Goal: Task Accomplishment & Management: Manage account settings

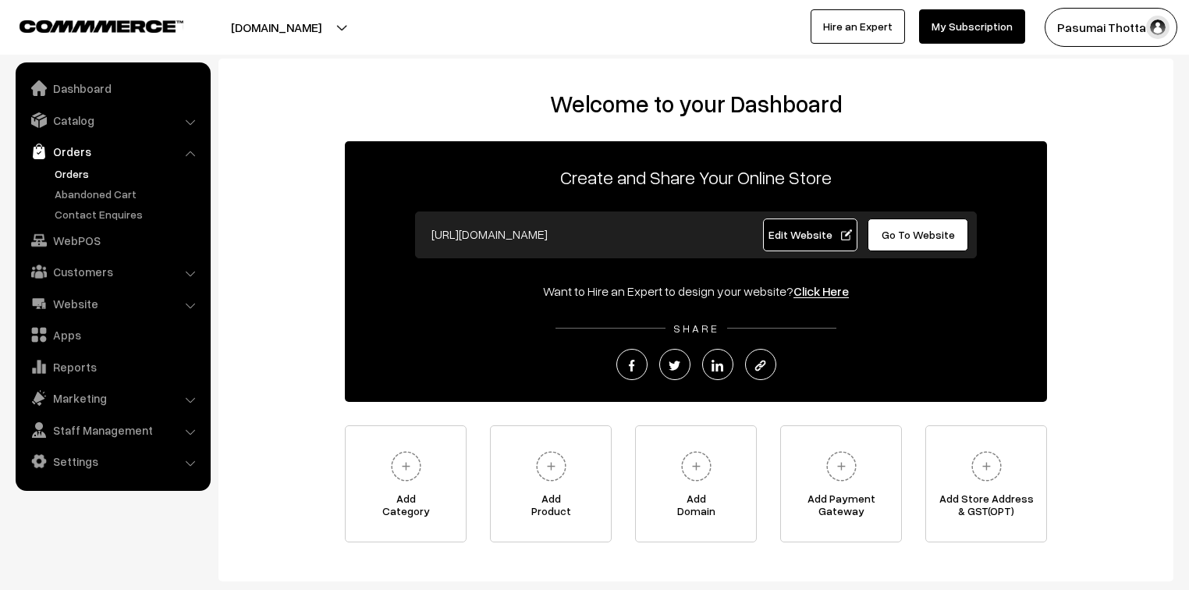
click at [69, 174] on link "Orders" at bounding box center [128, 173] width 154 height 16
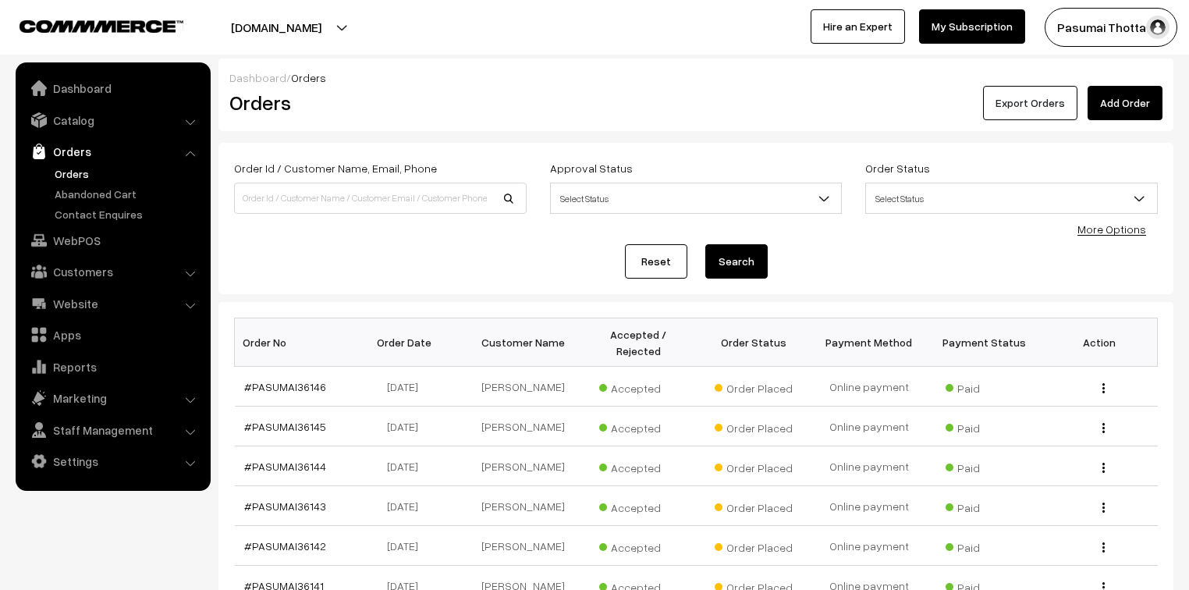
click at [1026, 108] on button "Export Orders" at bounding box center [1030, 103] width 94 height 34
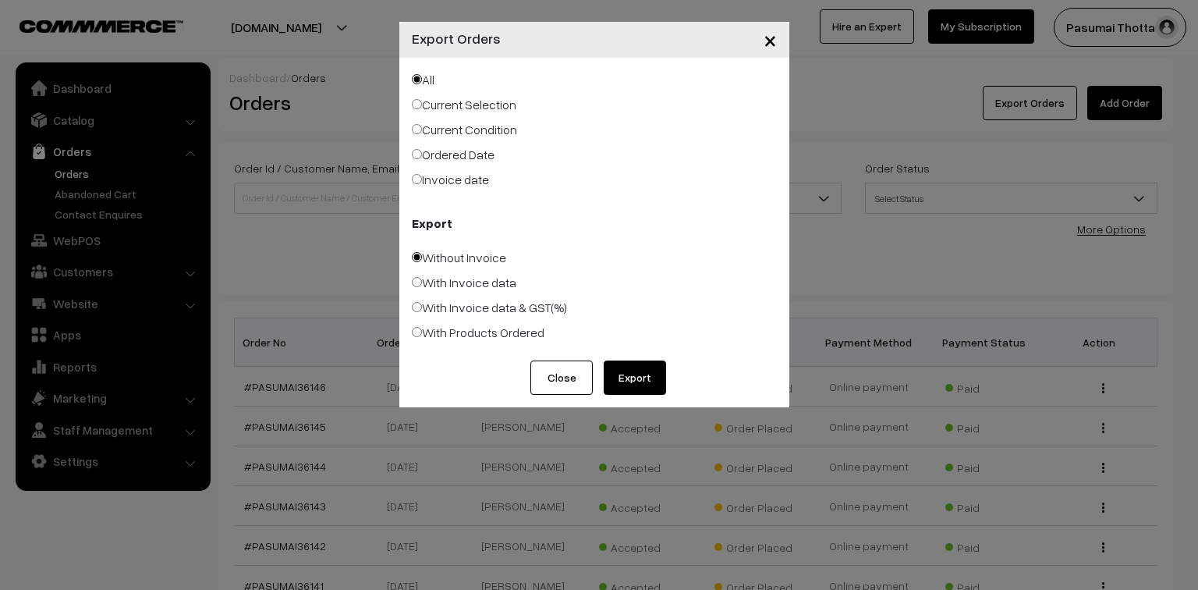
click at [456, 156] on label "Ordered Date" at bounding box center [453, 154] width 83 height 19
click at [422, 156] on input "Ordered Date" at bounding box center [417, 154] width 10 height 10
radio input "true"
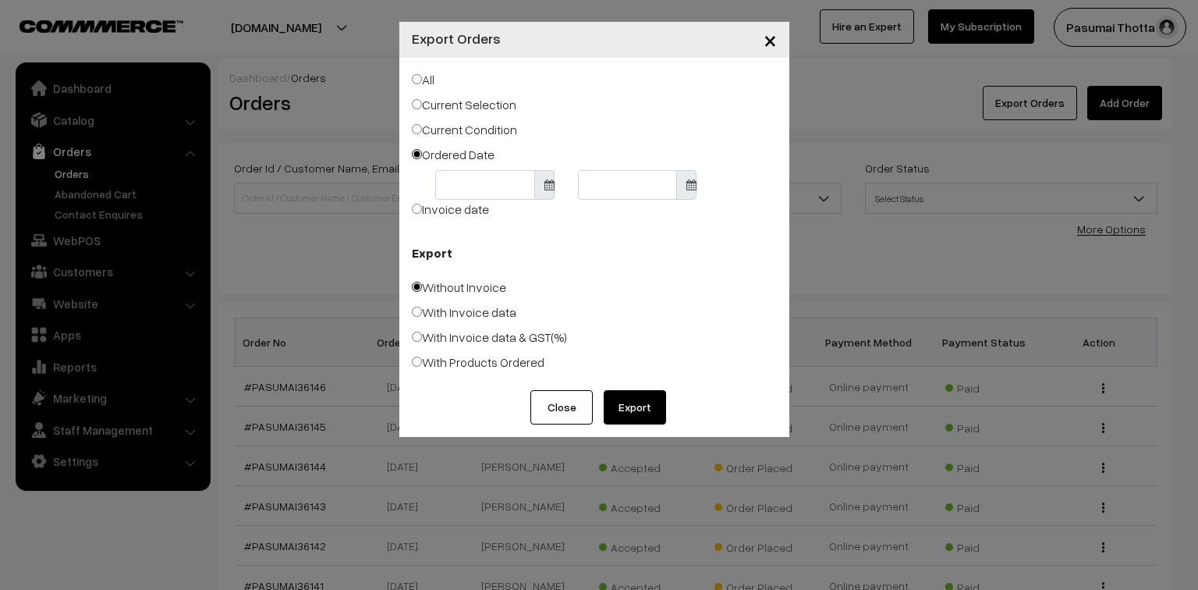
click at [468, 198] on body "Thank you for showing interest. Our team will call you shortly. Close pasumaith…" at bounding box center [599, 480] width 1198 height 960
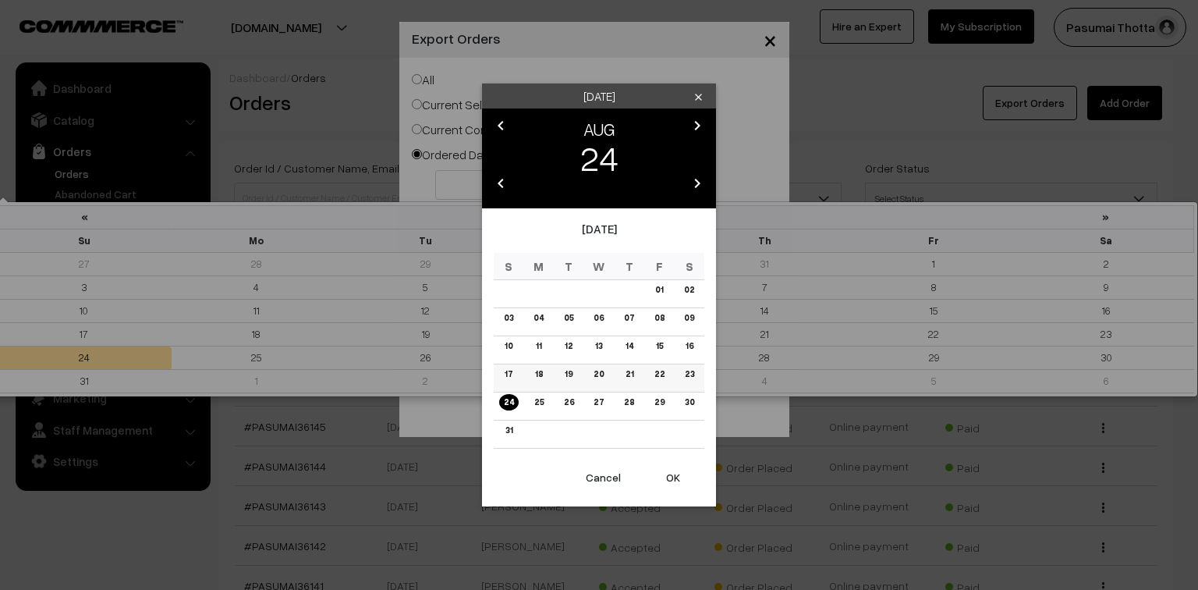
click at [657, 377] on link "22" at bounding box center [658, 374] width 19 height 16
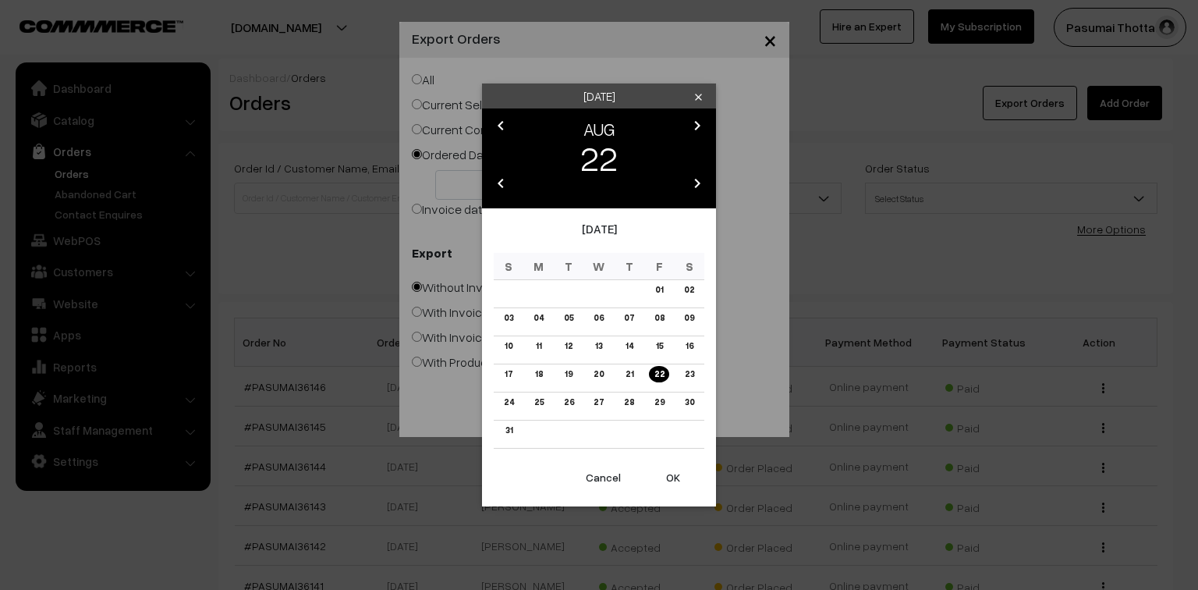
click at [675, 480] on button "OK" at bounding box center [673, 477] width 62 height 34
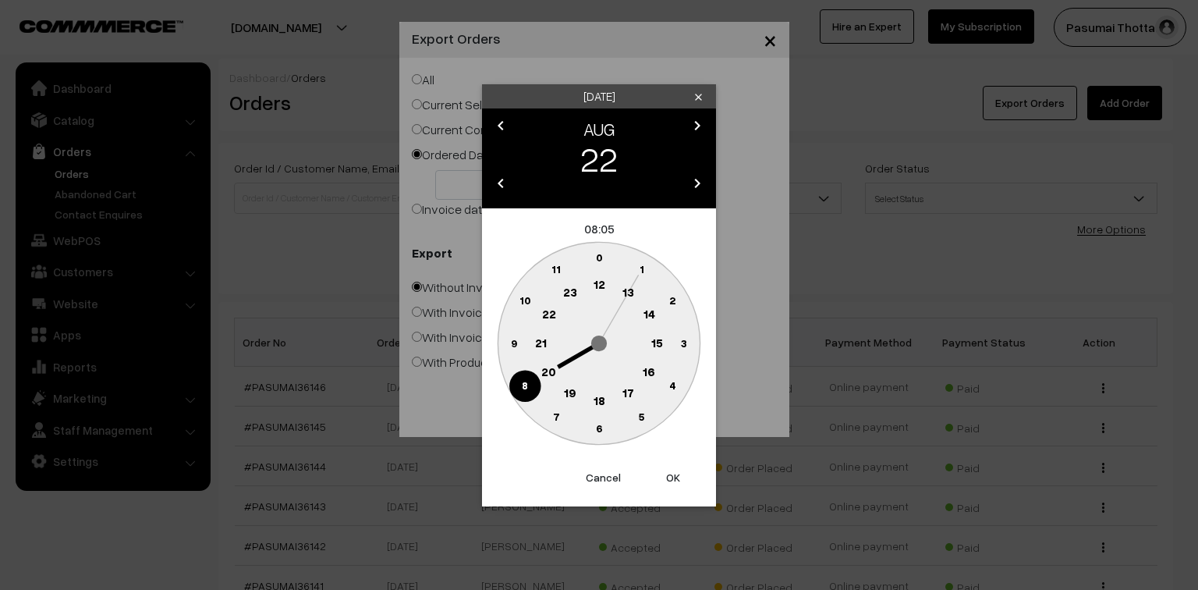
click at [675, 480] on button "OK" at bounding box center [673, 477] width 62 height 34
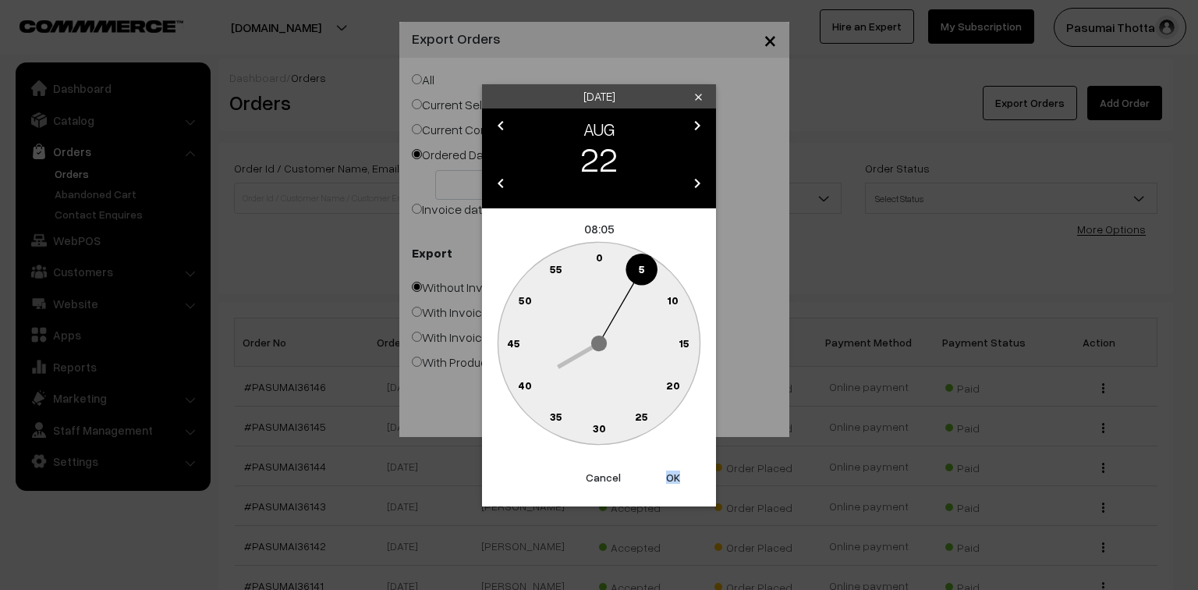
click at [675, 480] on button "OK" at bounding box center [673, 477] width 62 height 34
type input "22-08-2025"
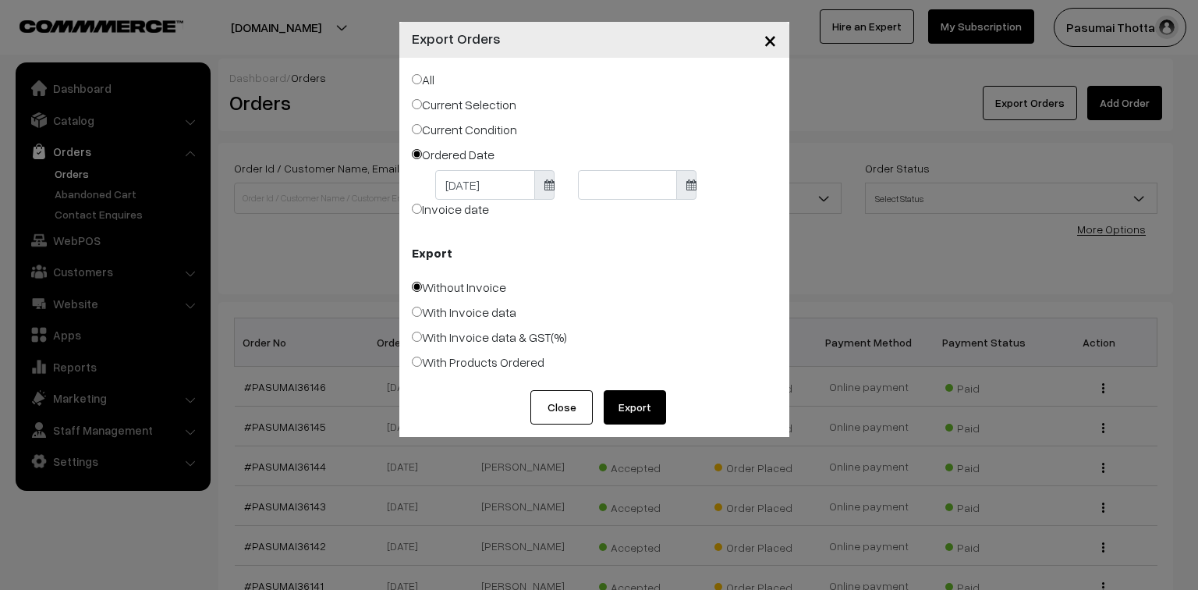
click at [594, 184] on body "Thank you for showing interest. Our team will call you shortly. Close pasumaith…" at bounding box center [599, 480] width 1198 height 960
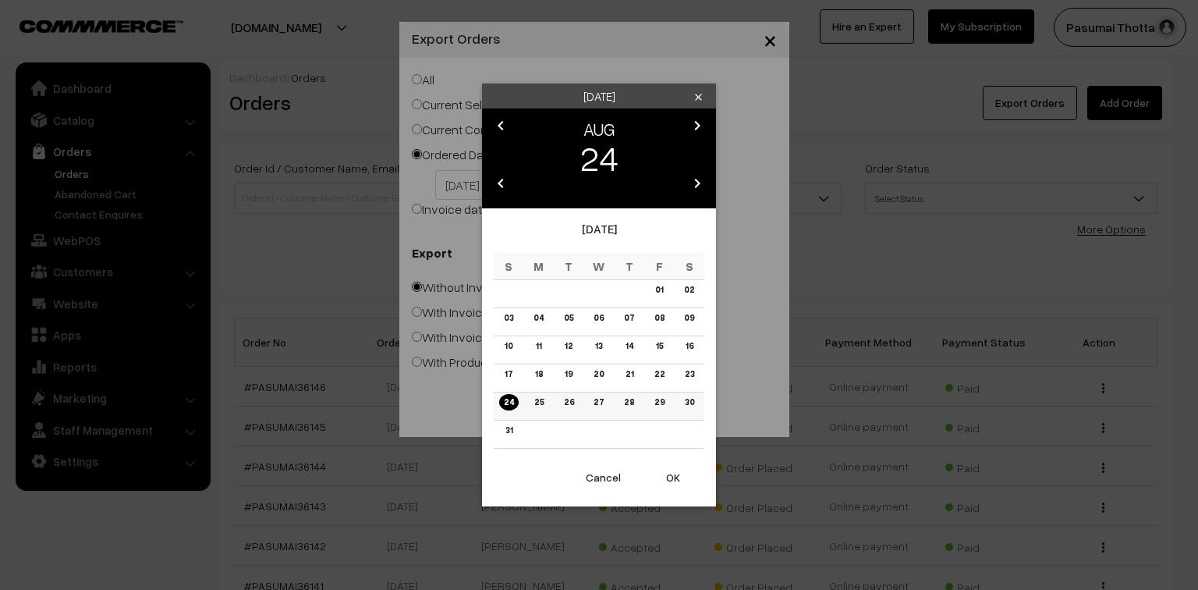
click at [511, 407] on link "24" at bounding box center [508, 402] width 19 height 16
click at [671, 476] on button "OK" at bounding box center [673, 477] width 62 height 34
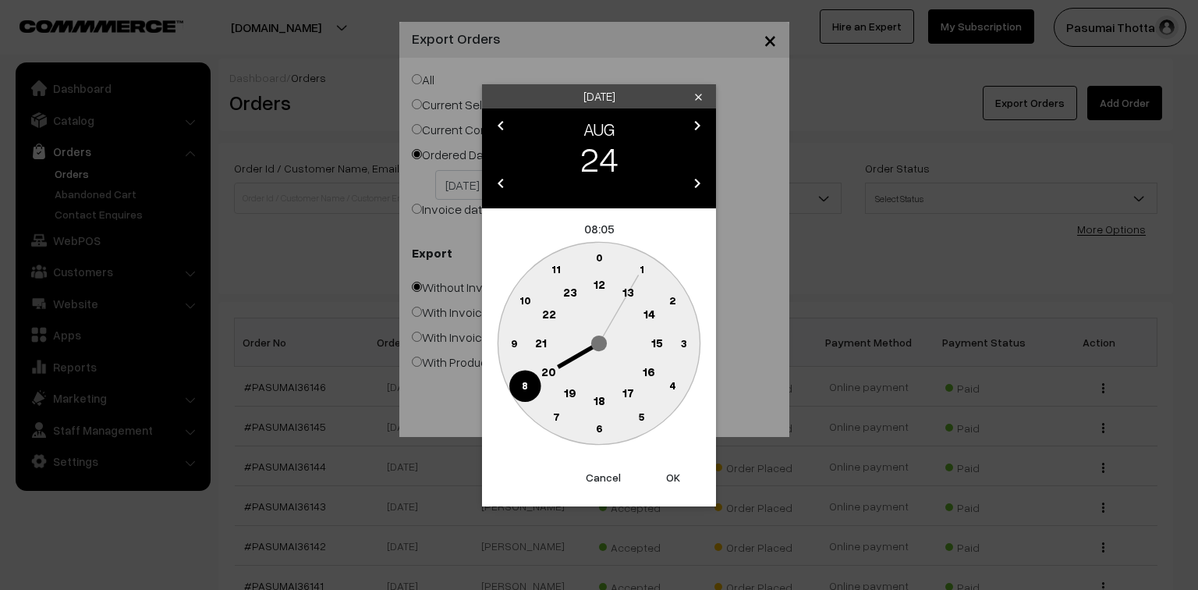
click at [671, 476] on button "OK" at bounding box center [673, 477] width 62 height 34
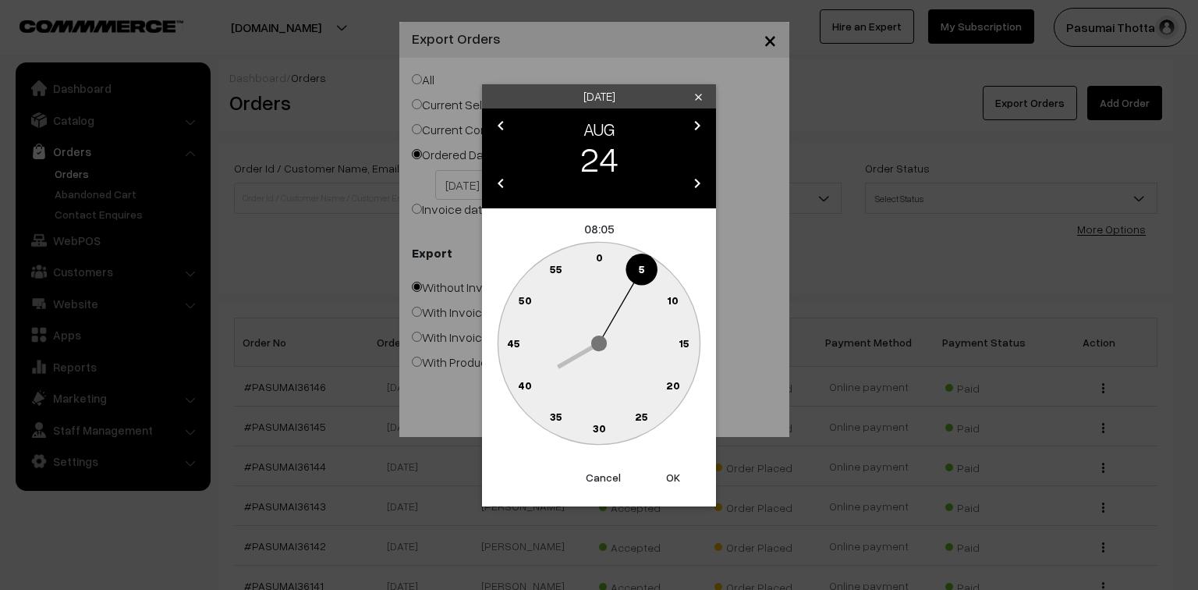
click at [671, 476] on button "OK" at bounding box center [673, 477] width 62 height 34
type input "24-08-2025"
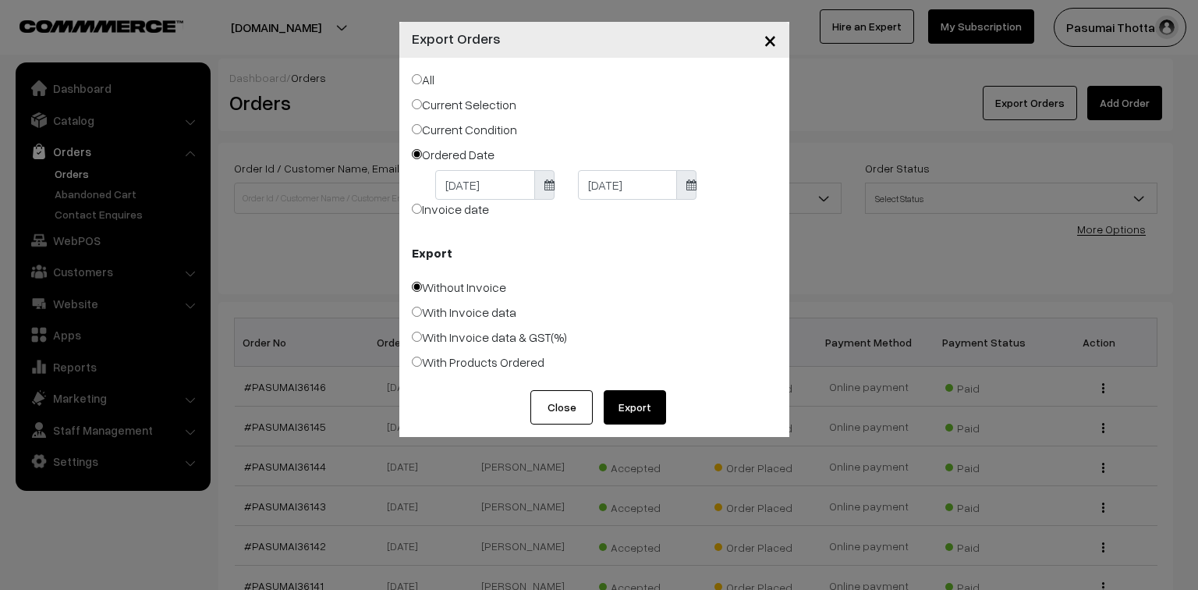
click at [635, 406] on button "Export" at bounding box center [635, 407] width 62 height 34
click at [780, 37] on button "×" at bounding box center [770, 40] width 38 height 48
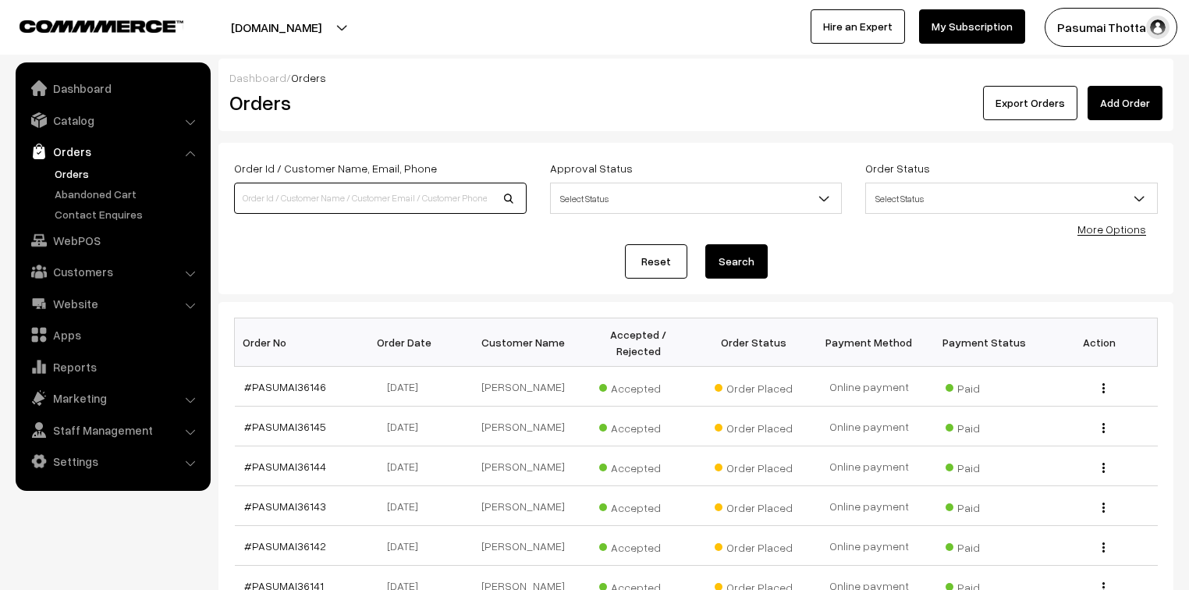
click at [313, 195] on input at bounding box center [380, 197] width 292 height 31
type input "8754512798"
click at [705, 244] on button "Search" at bounding box center [736, 261] width 62 height 34
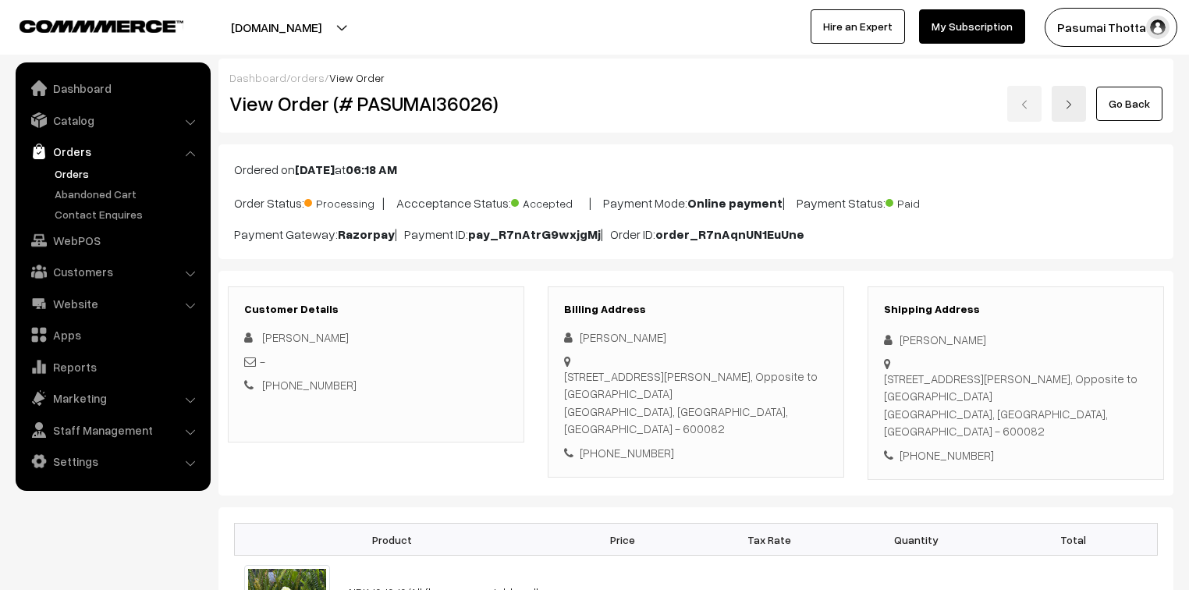
scroll to position [437, 0]
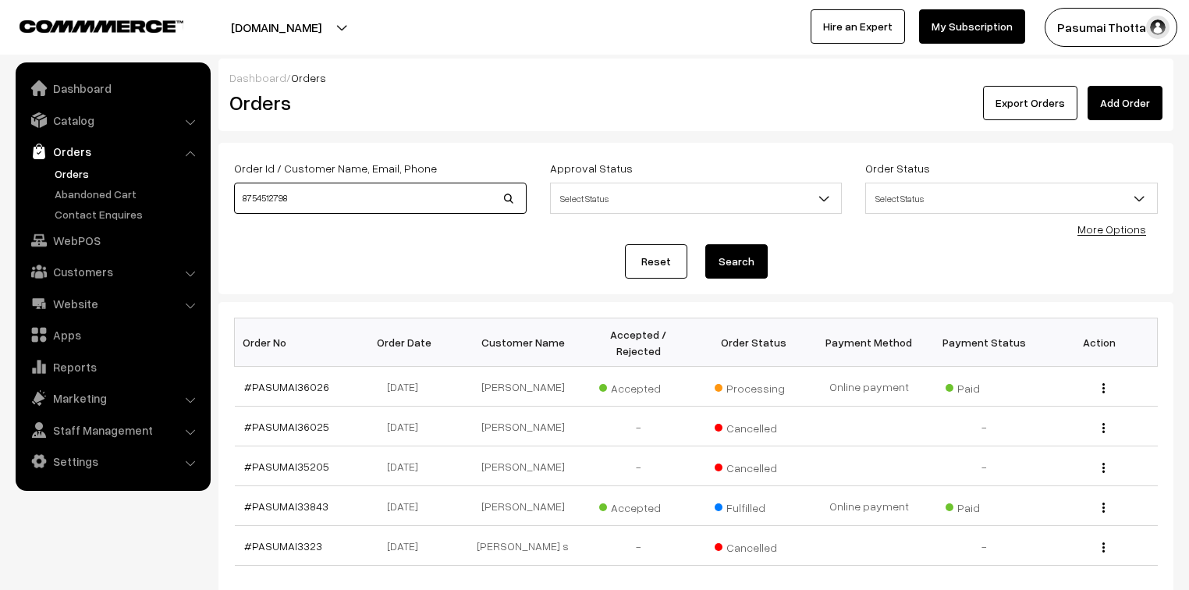
drag, startPoint x: 303, startPoint y: 204, endPoint x: 221, endPoint y: 191, distance: 82.1
click at [221, 191] on div "Order Id / Customer Name, Email, Phone 8754512798 Approval Status Select Status…" at bounding box center [695, 218] width 955 height 151
click at [66, 170] on link "Orders" at bounding box center [128, 173] width 154 height 16
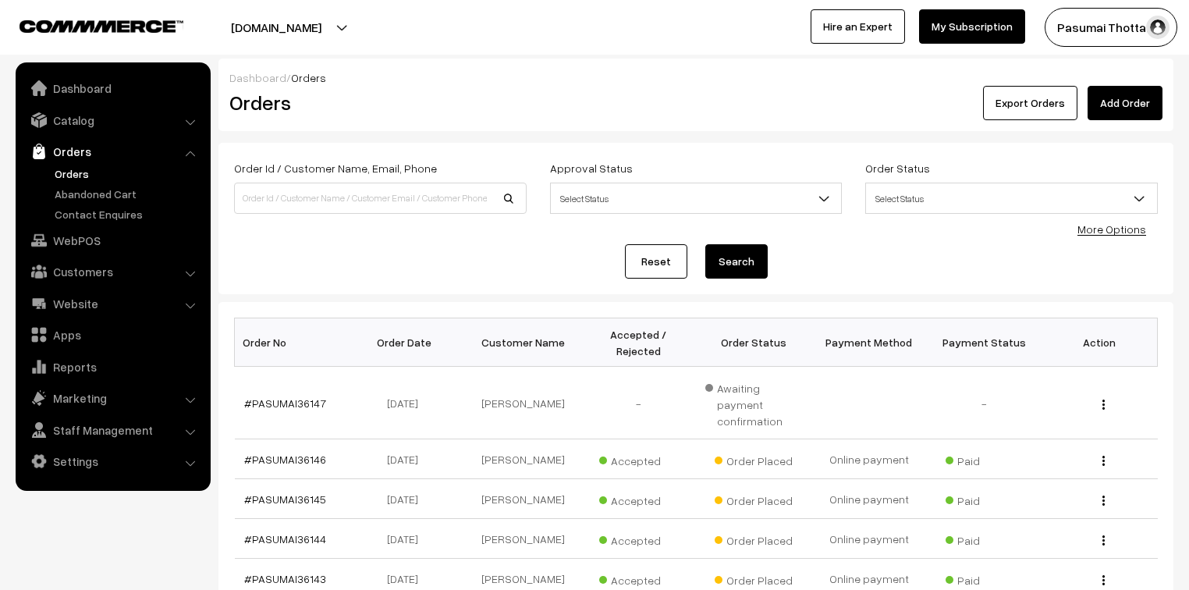
click at [1114, 237] on div "Order Id / Customer Name, Email, Phone Approval Status Select Status Awaiting A…" at bounding box center [695, 218] width 923 height 120
click at [1114, 236] on div "More Options" at bounding box center [1111, 229] width 69 height 16
click at [1113, 235] on link "More Options" at bounding box center [1111, 228] width 69 height 13
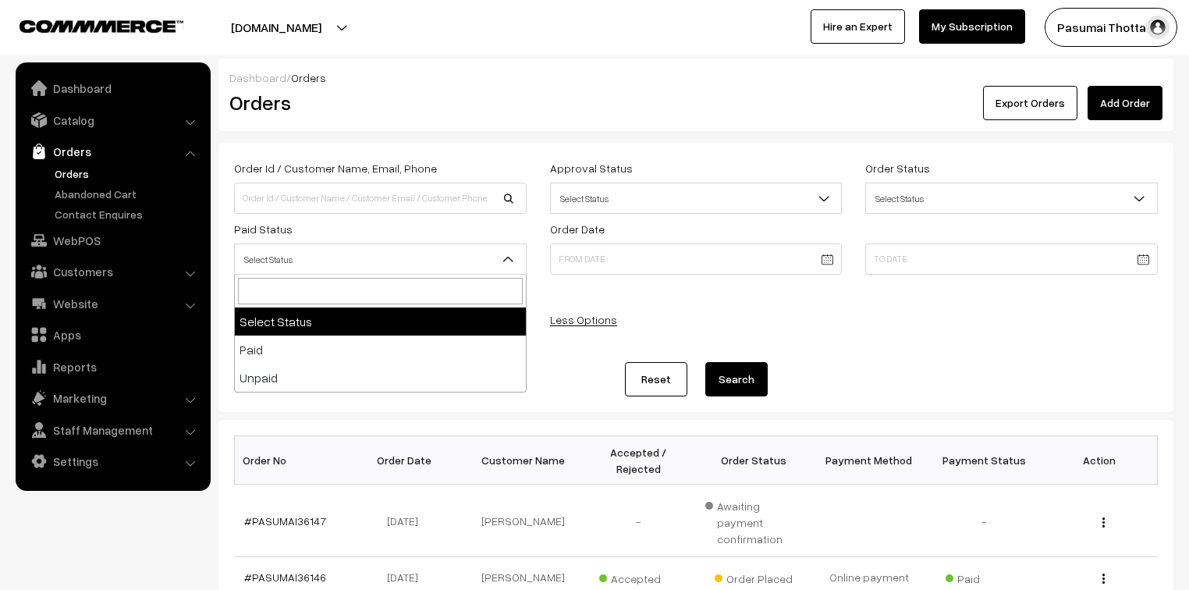
click at [468, 260] on span "Select Status" at bounding box center [380, 259] width 291 height 27
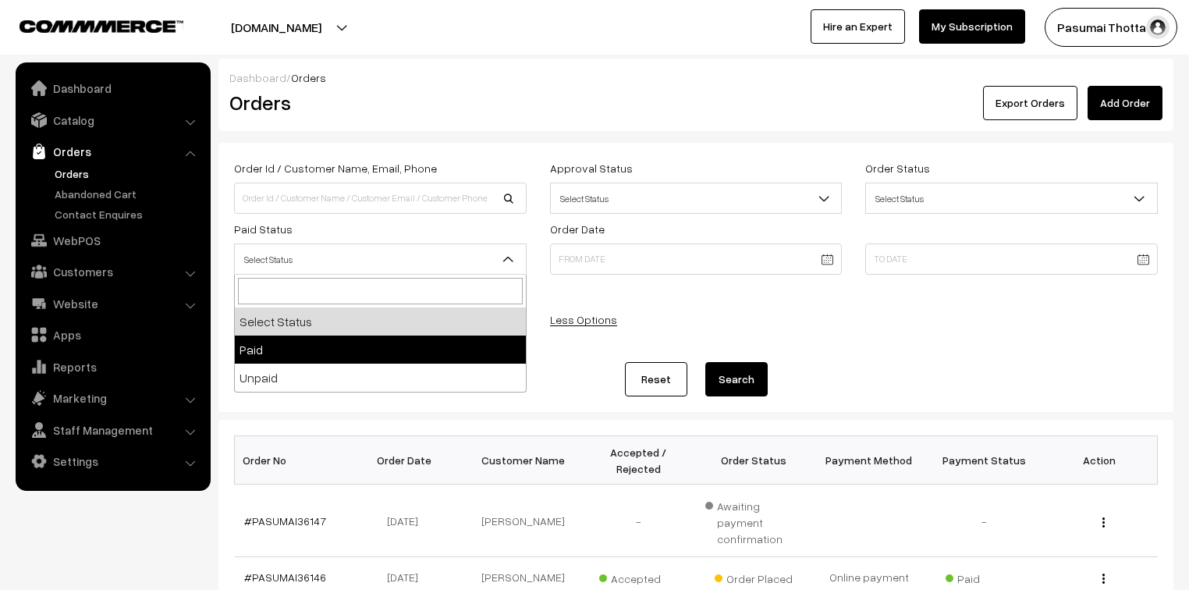
select select "1"
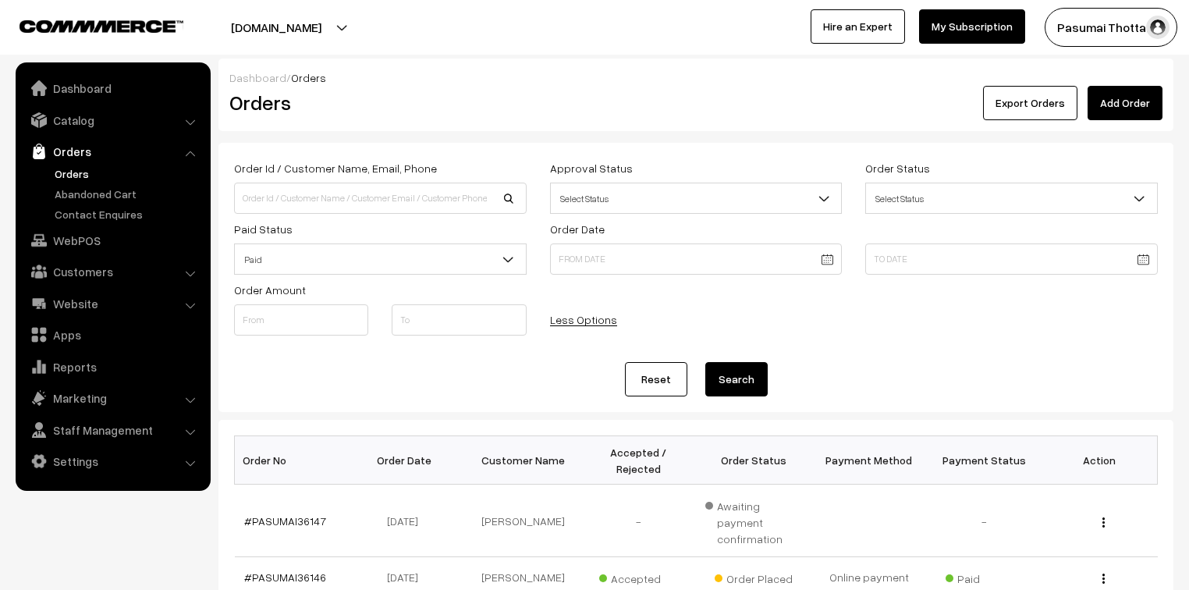
click at [761, 381] on button "Search" at bounding box center [736, 379] width 62 height 34
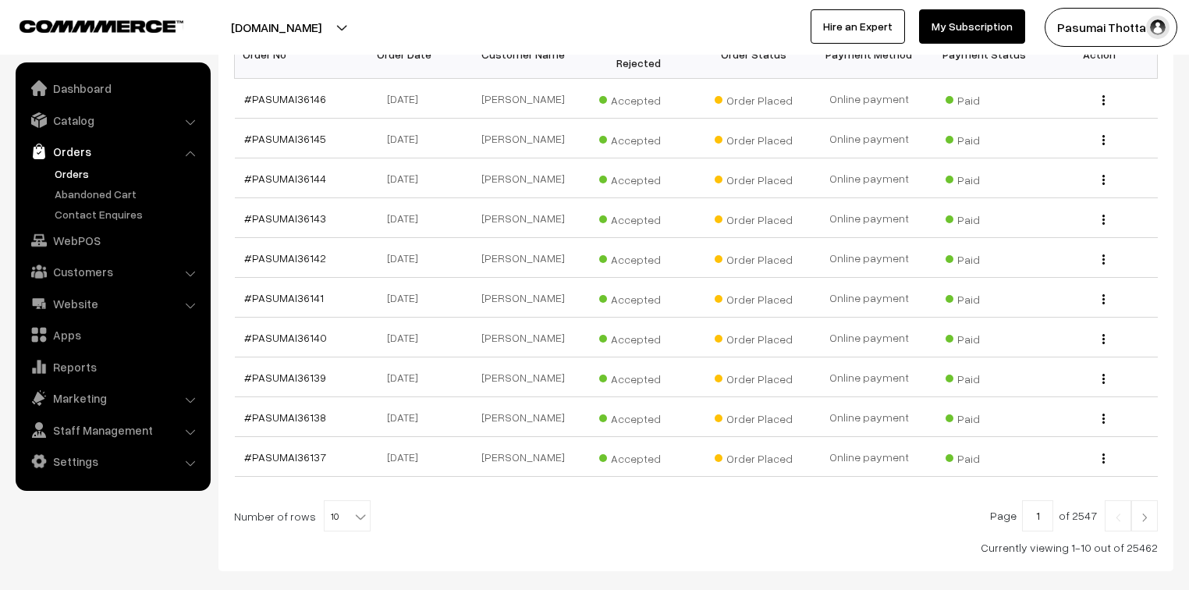
scroll to position [470, 0]
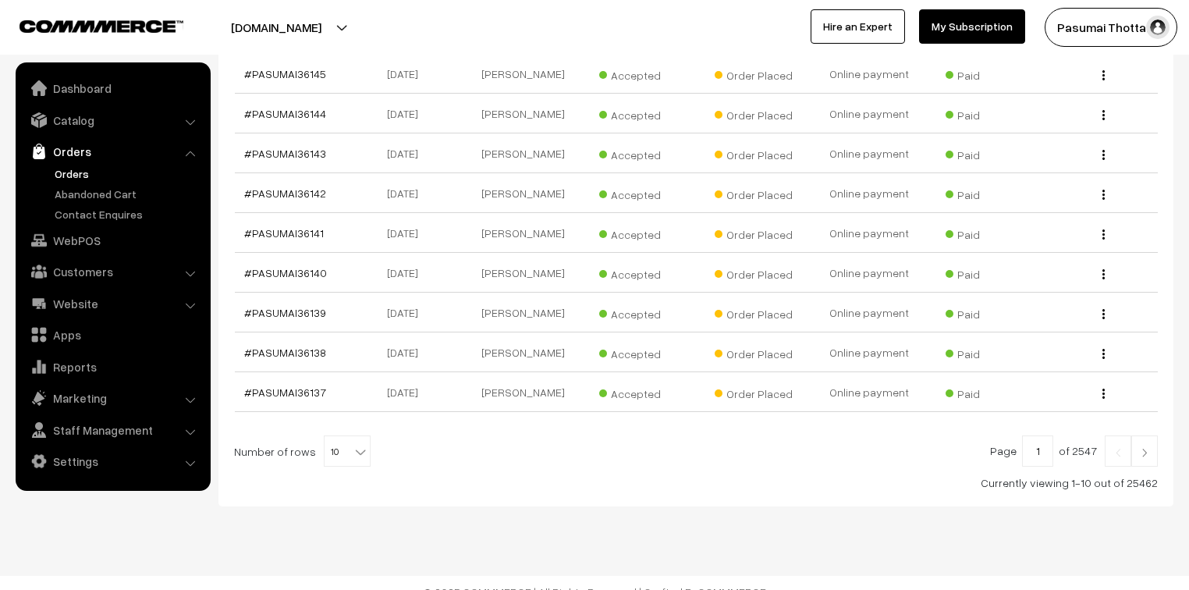
click at [353, 444] on b at bounding box center [361, 452] width 16 height 16
select select "50"
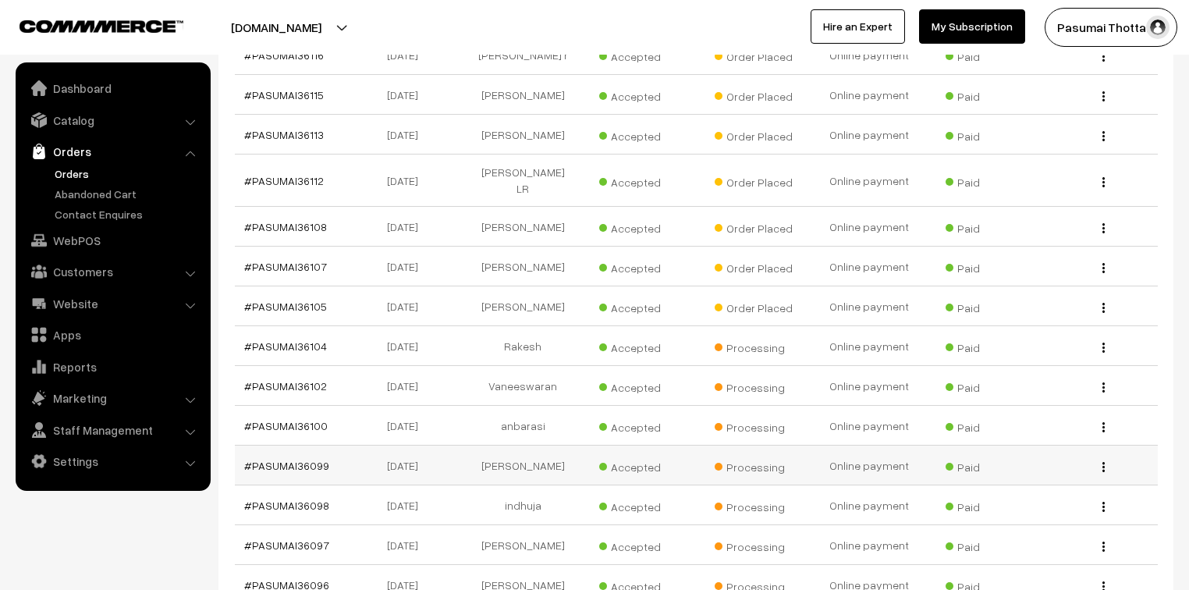
scroll to position [1248, 0]
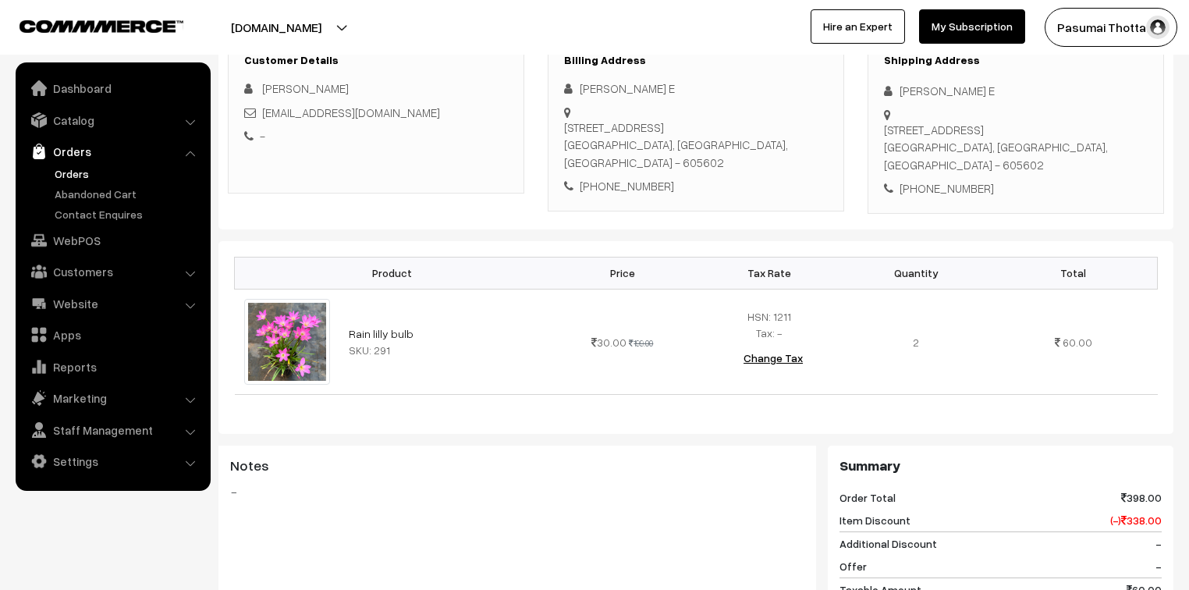
scroll to position [250, 0]
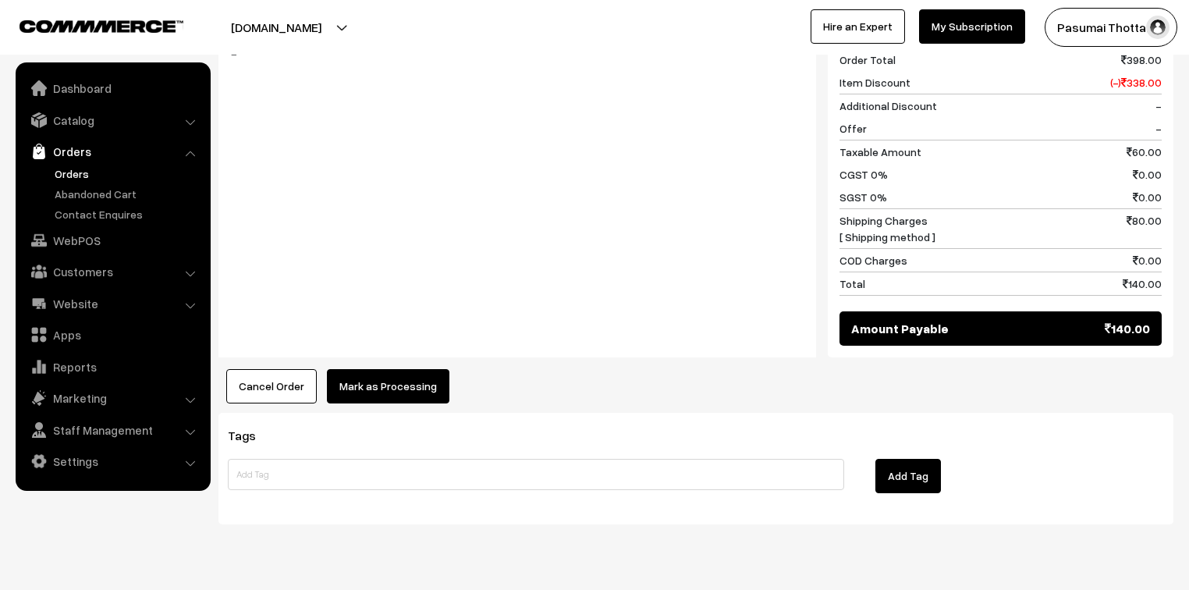
click at [410, 374] on button "Mark as Processing" at bounding box center [388, 386] width 122 height 34
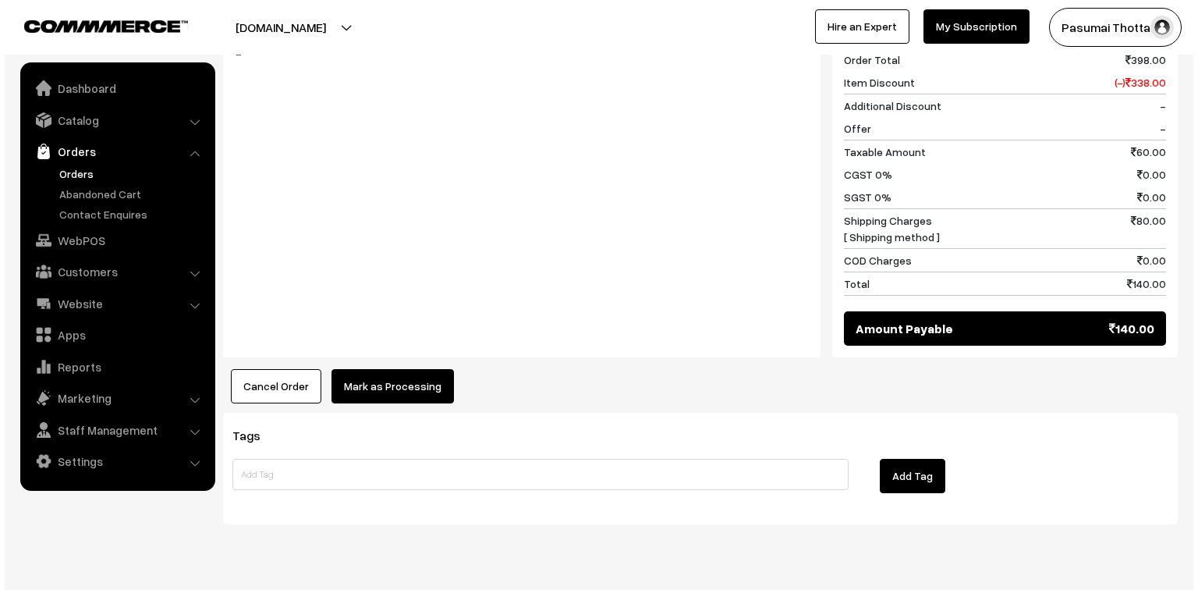
scroll to position [687, 0]
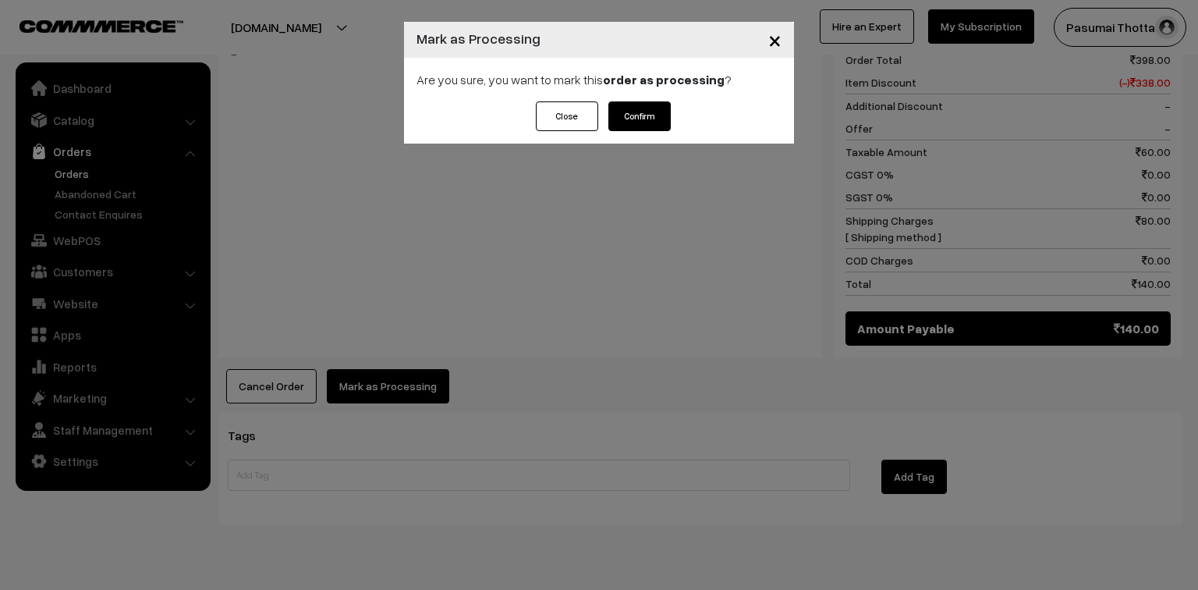
click at [639, 113] on button "Confirm" at bounding box center [639, 116] width 62 height 30
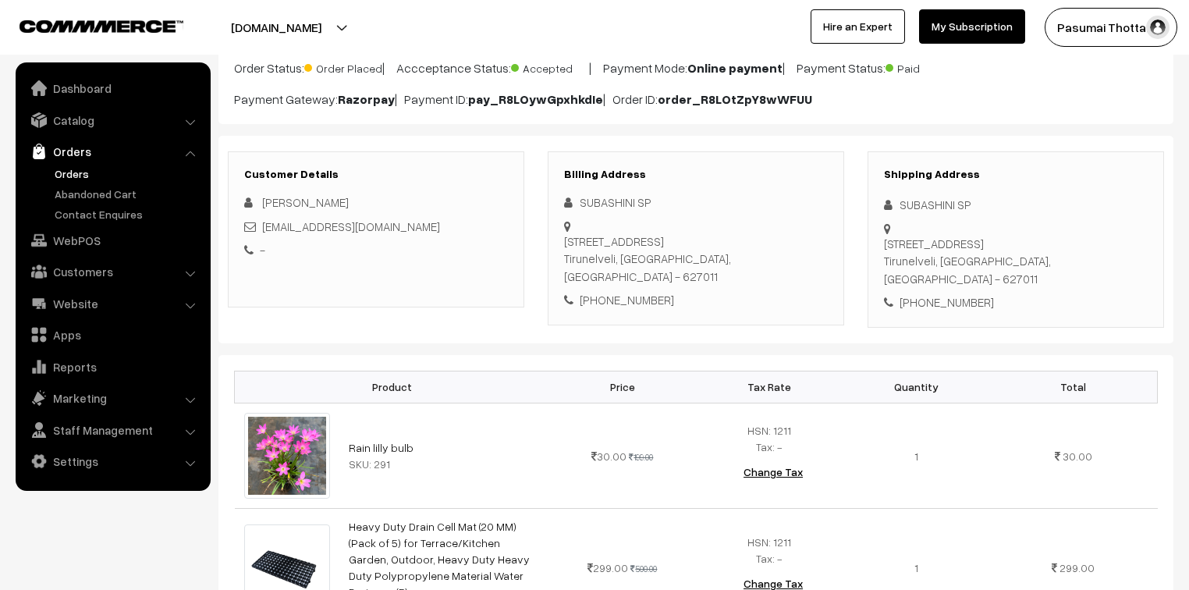
scroll to position [125, 0]
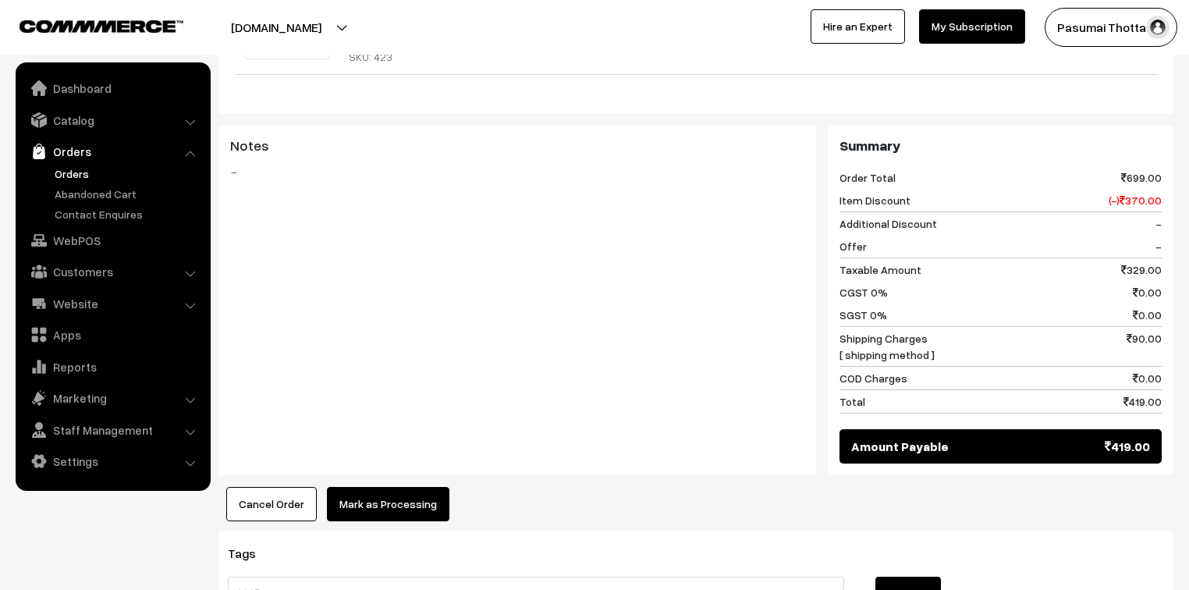
click at [363, 487] on button "Mark as Processing" at bounding box center [388, 504] width 122 height 34
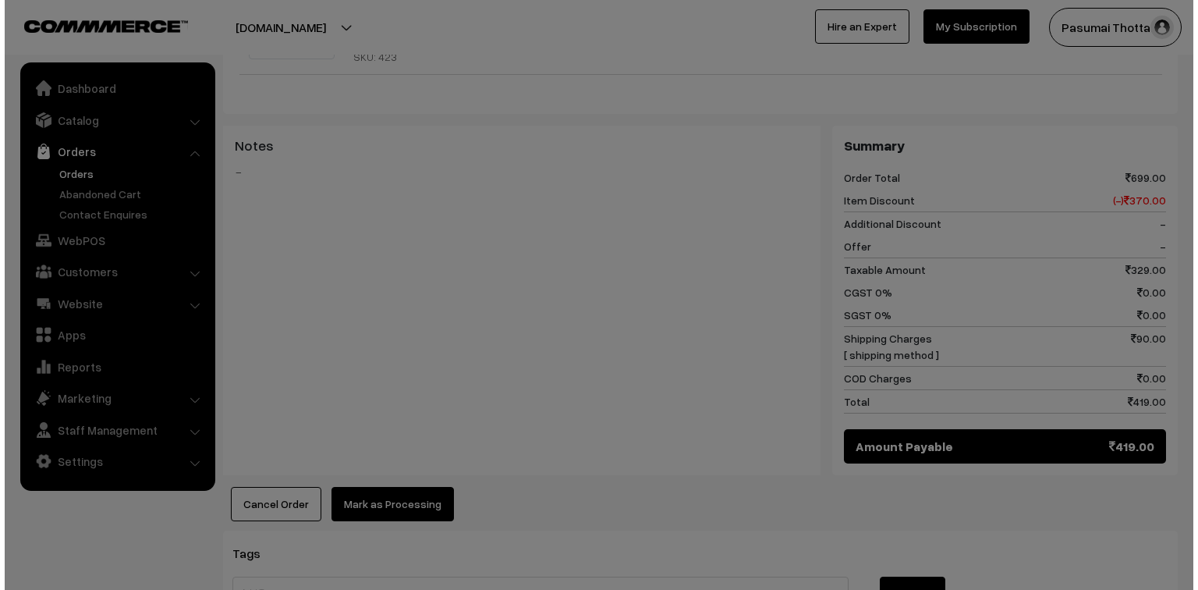
scroll to position [687, 0]
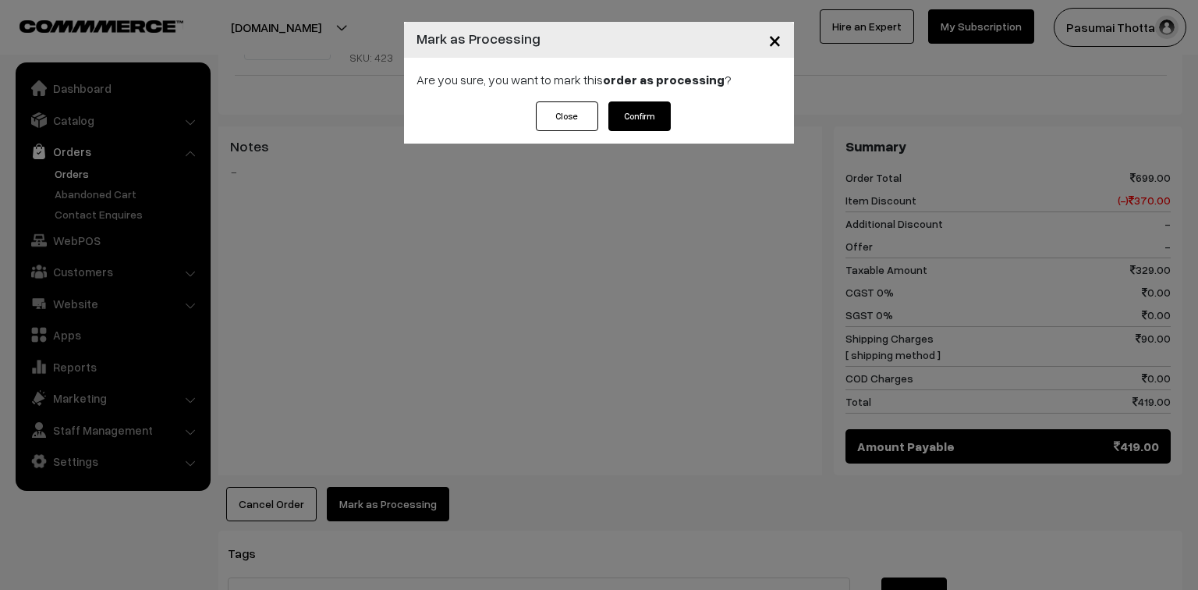
click at [636, 115] on button "Confirm" at bounding box center [639, 116] width 62 height 30
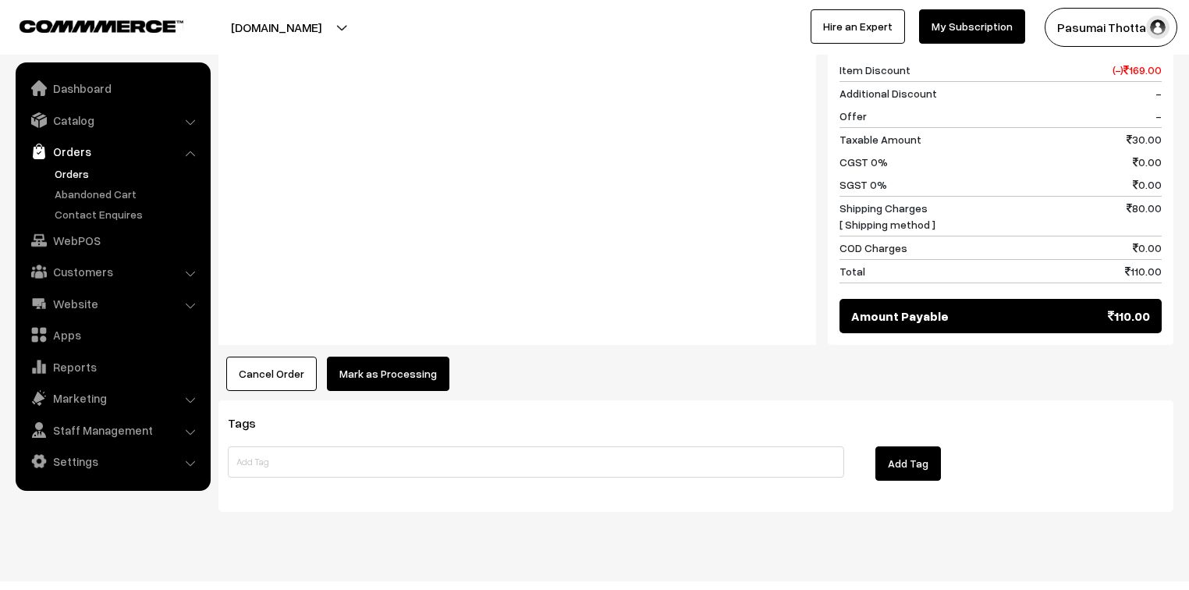
click at [377, 356] on button "Mark as Processing" at bounding box center [388, 373] width 122 height 34
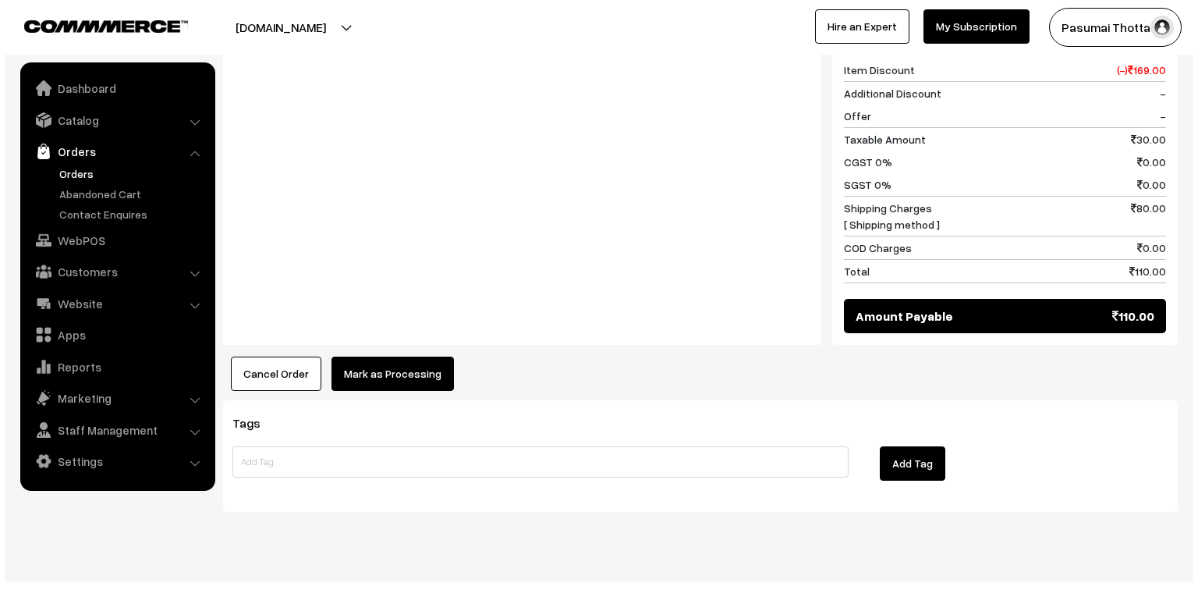
scroll to position [700, 0]
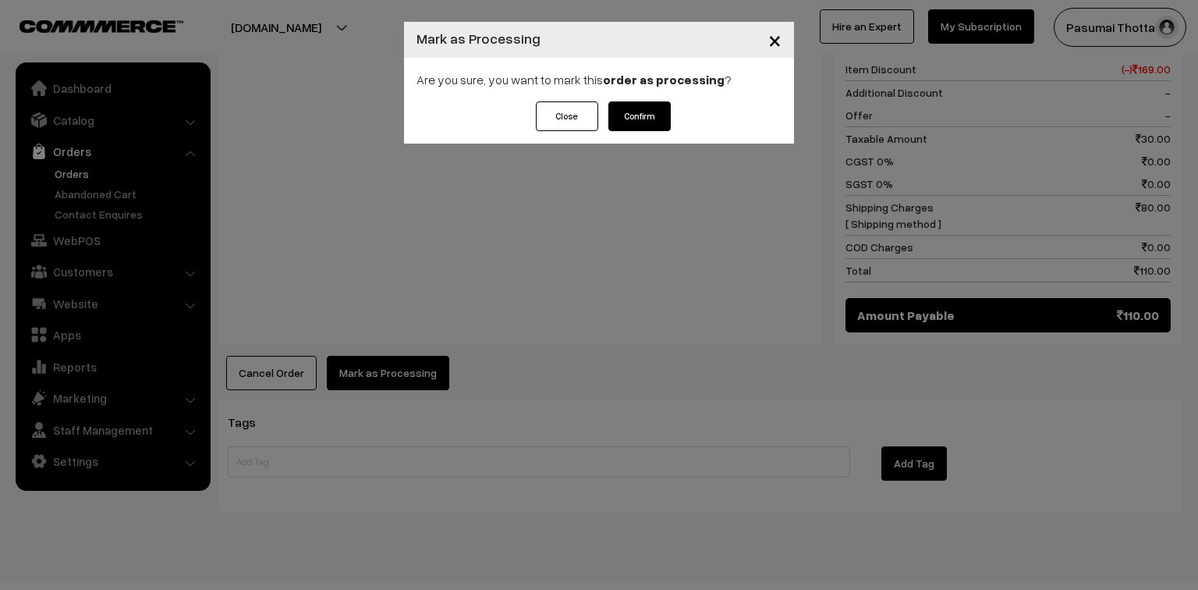
click at [629, 122] on button "Confirm" at bounding box center [639, 116] width 62 height 30
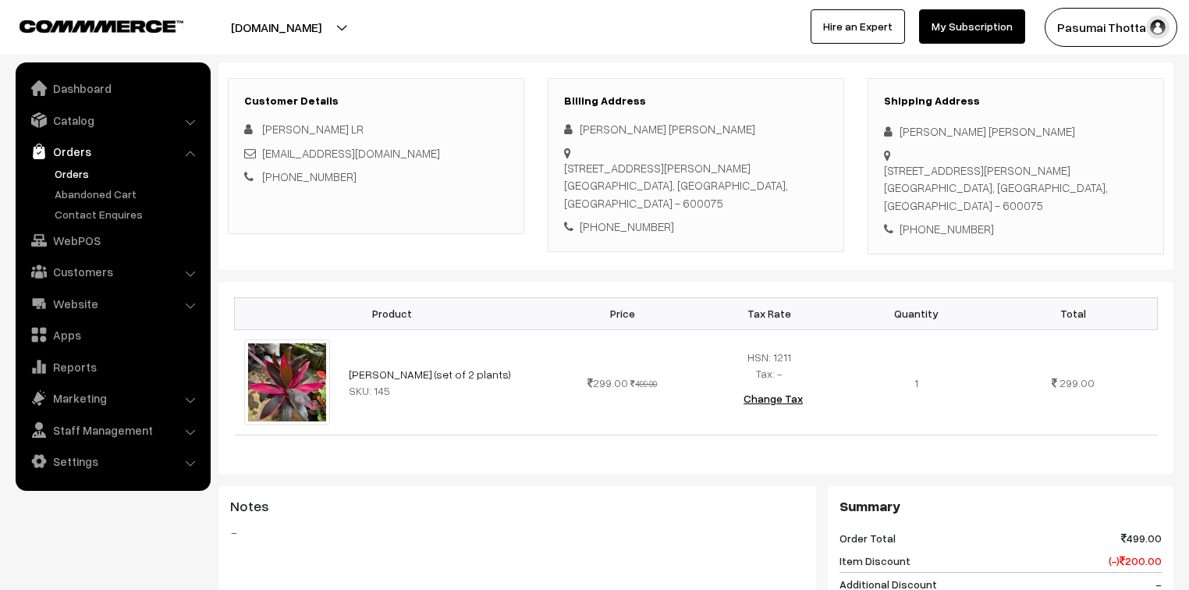
scroll to position [187, 0]
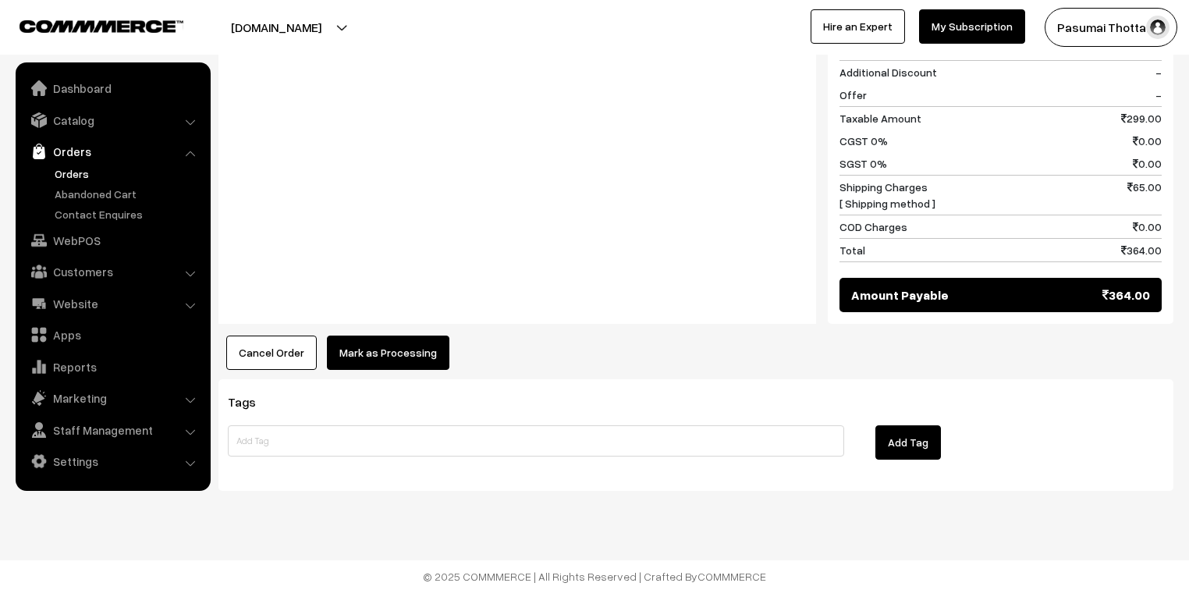
click at [356, 342] on button "Mark as Processing" at bounding box center [388, 352] width 122 height 34
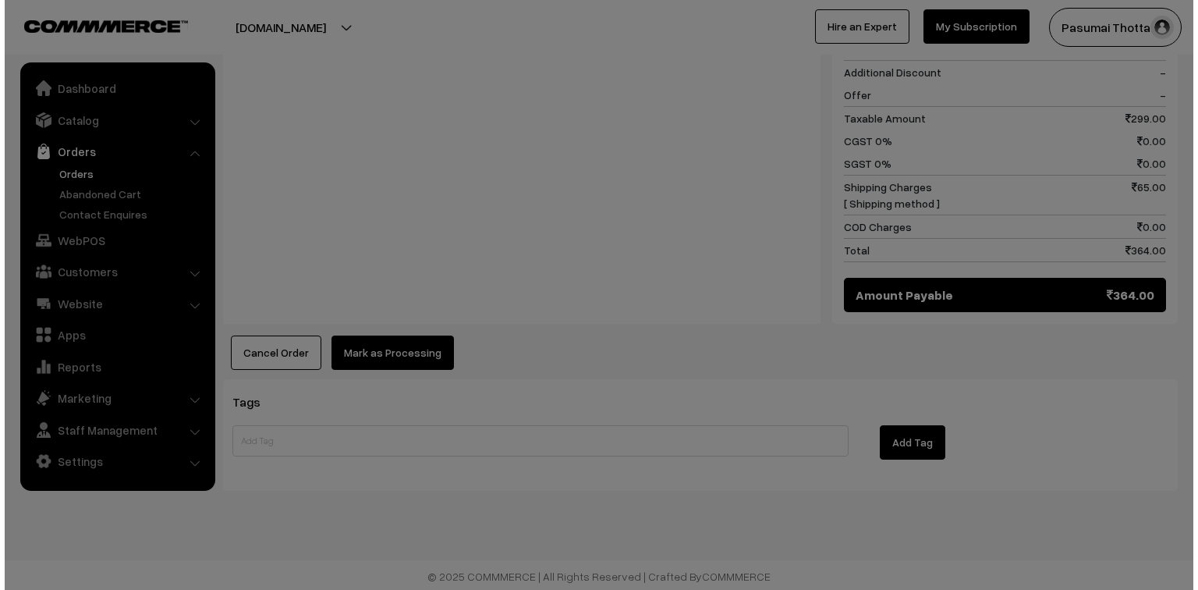
scroll to position [721, 0]
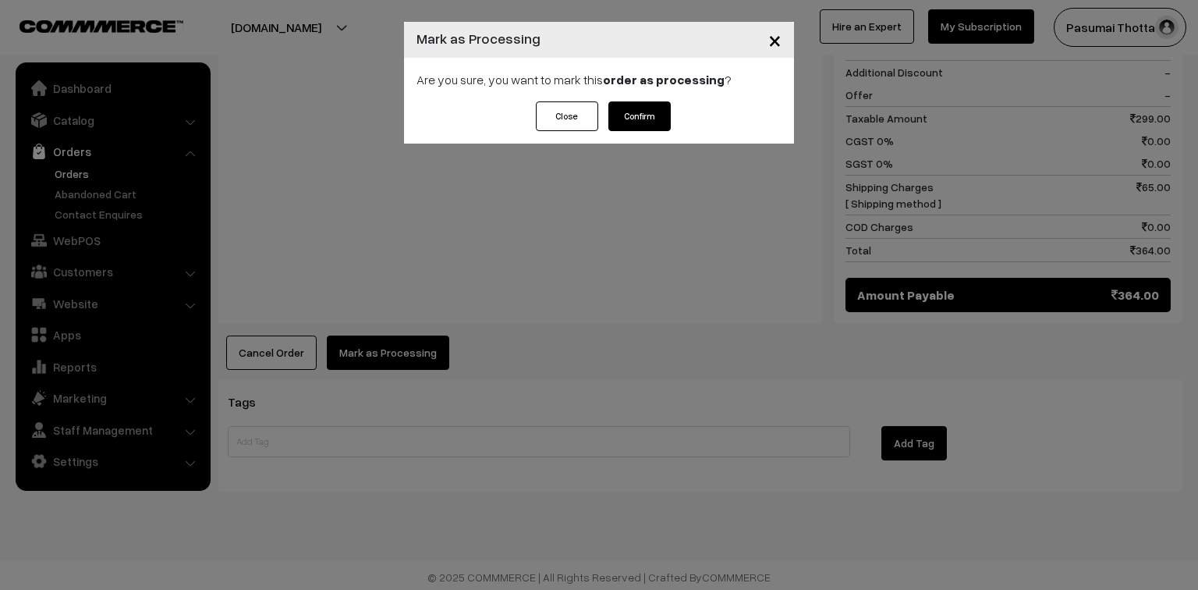
click at [632, 116] on button "Confirm" at bounding box center [639, 116] width 62 height 30
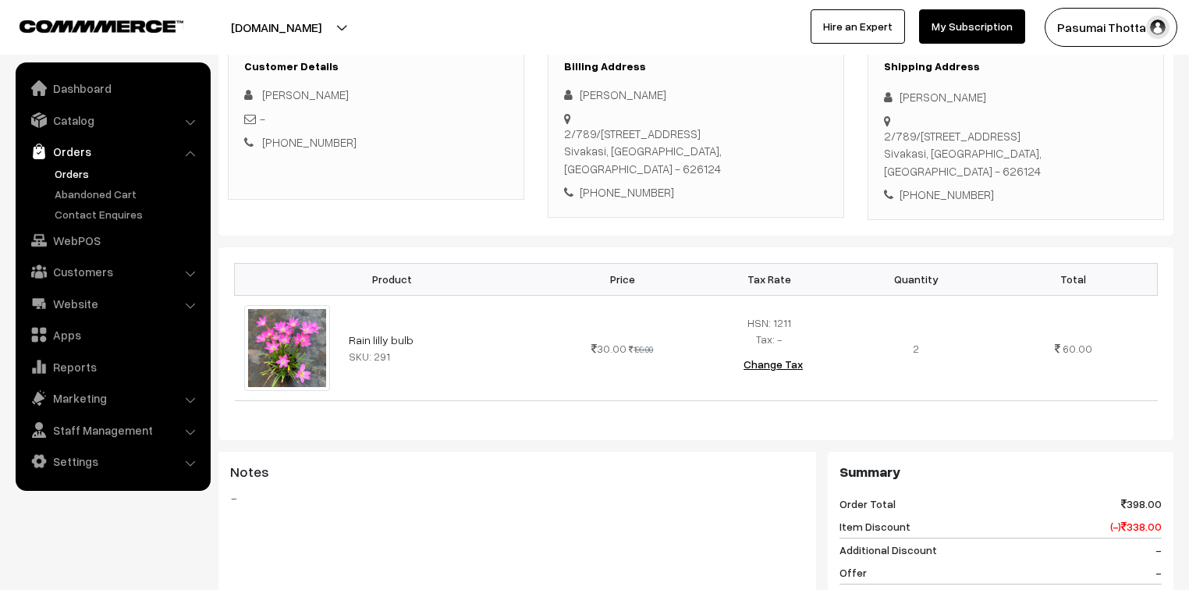
scroll to position [250, 0]
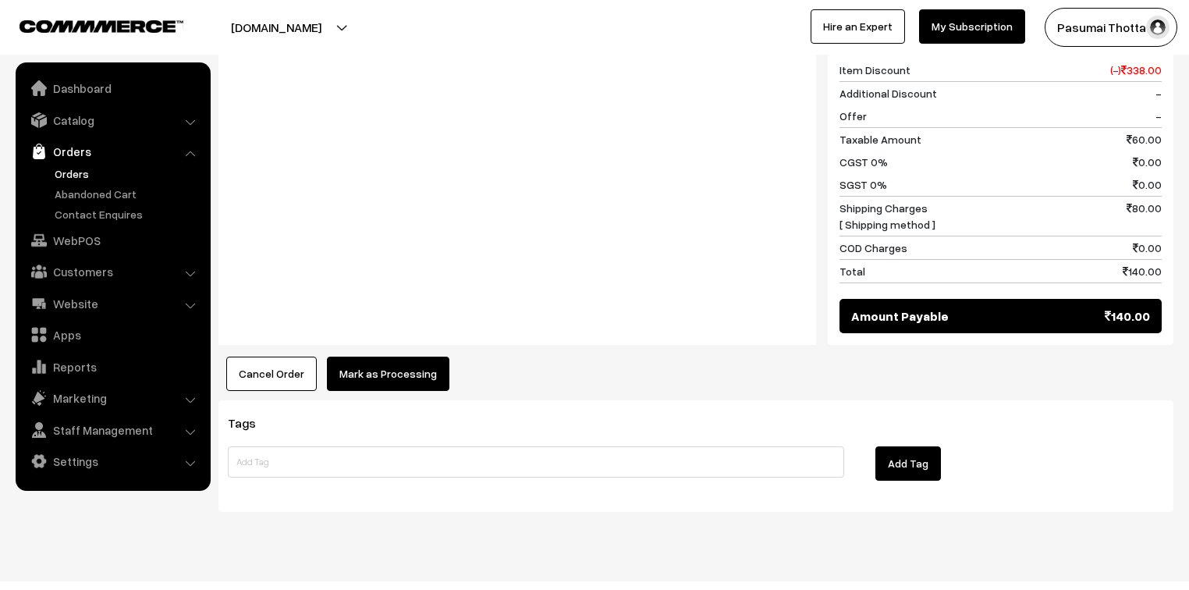
click at [402, 356] on button "Mark as Processing" at bounding box center [388, 373] width 122 height 34
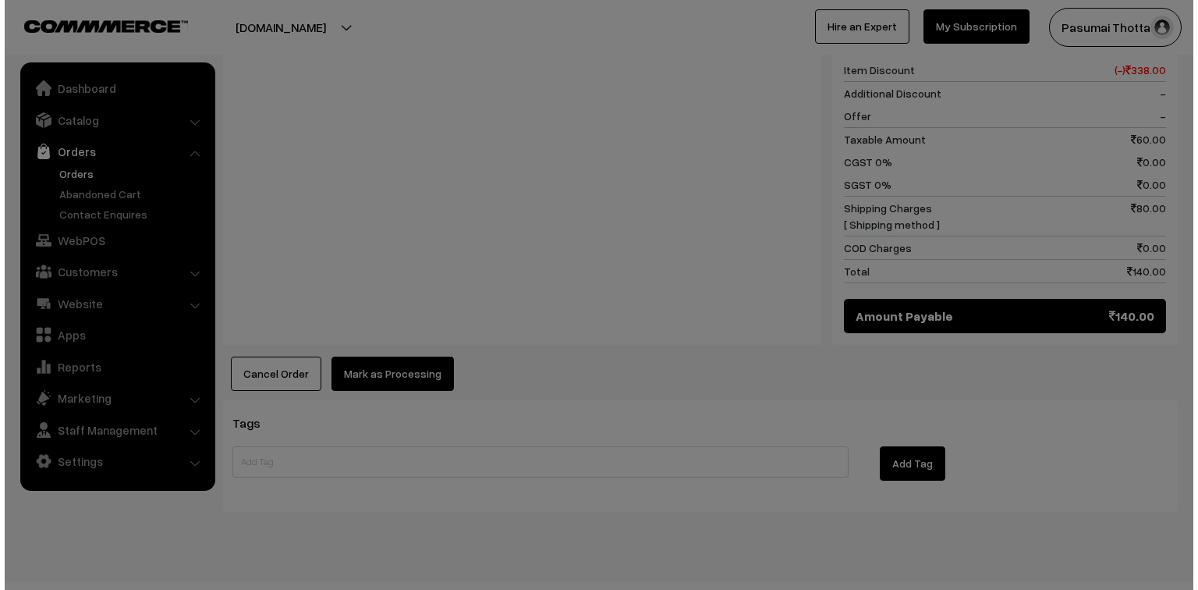
scroll to position [700, 0]
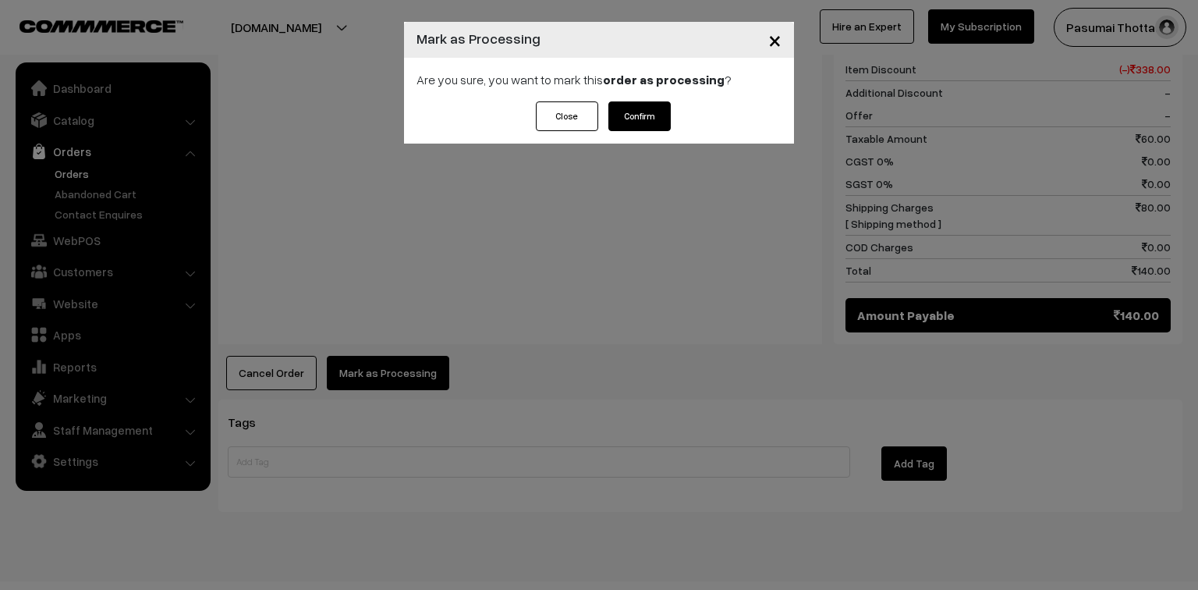
click at [652, 123] on button "Confirm" at bounding box center [639, 116] width 62 height 30
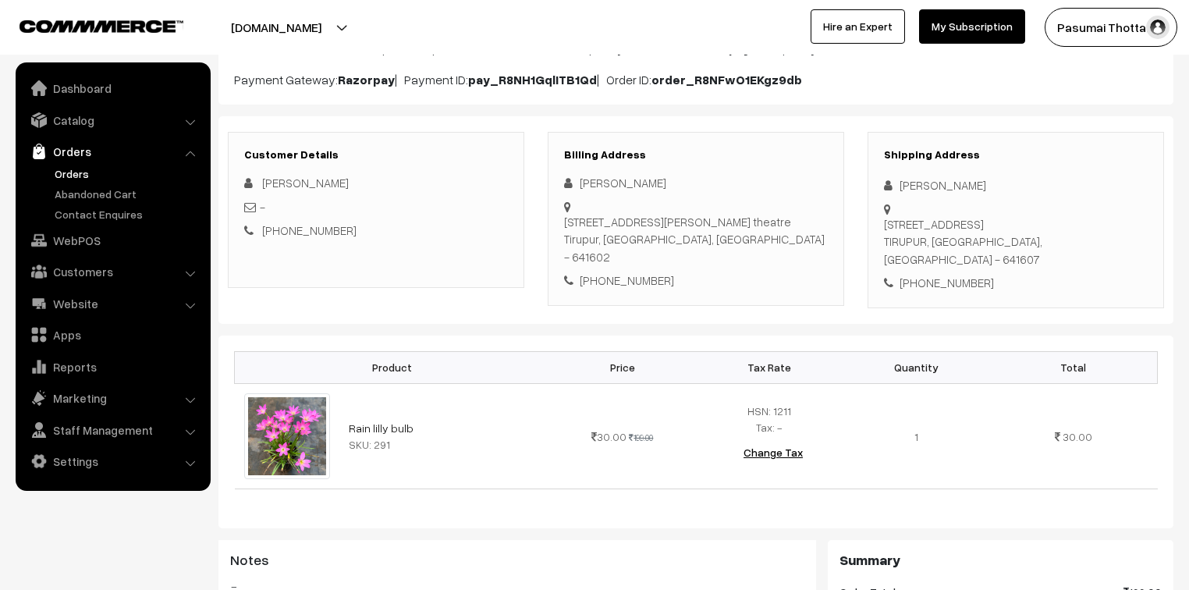
scroll to position [187, 0]
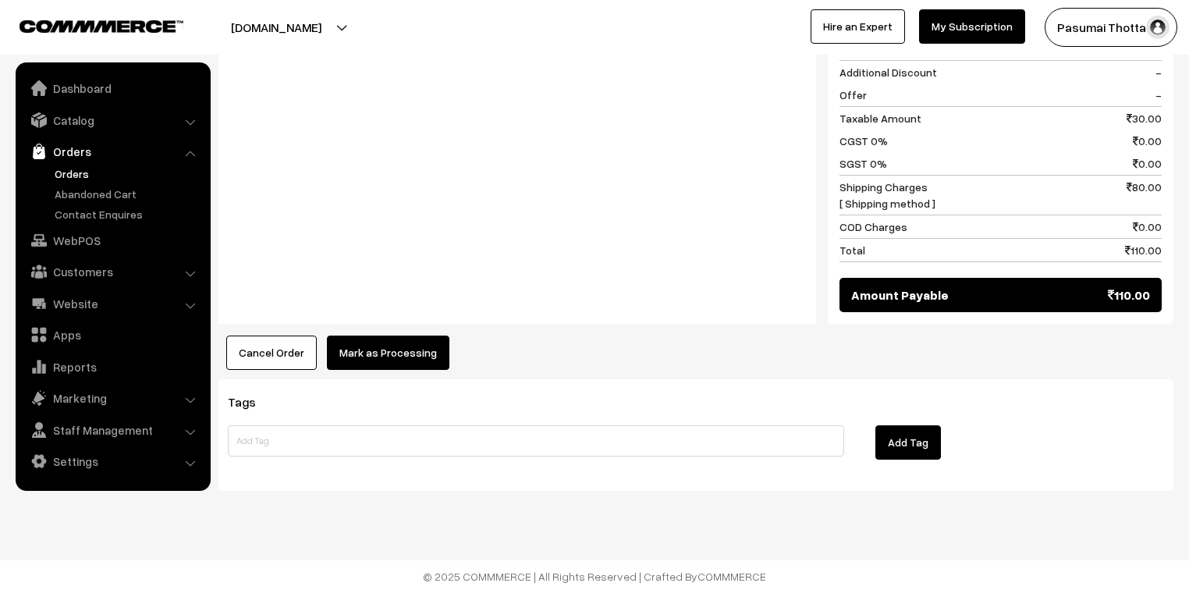
click at [393, 349] on button "Mark as Processing" at bounding box center [388, 352] width 122 height 34
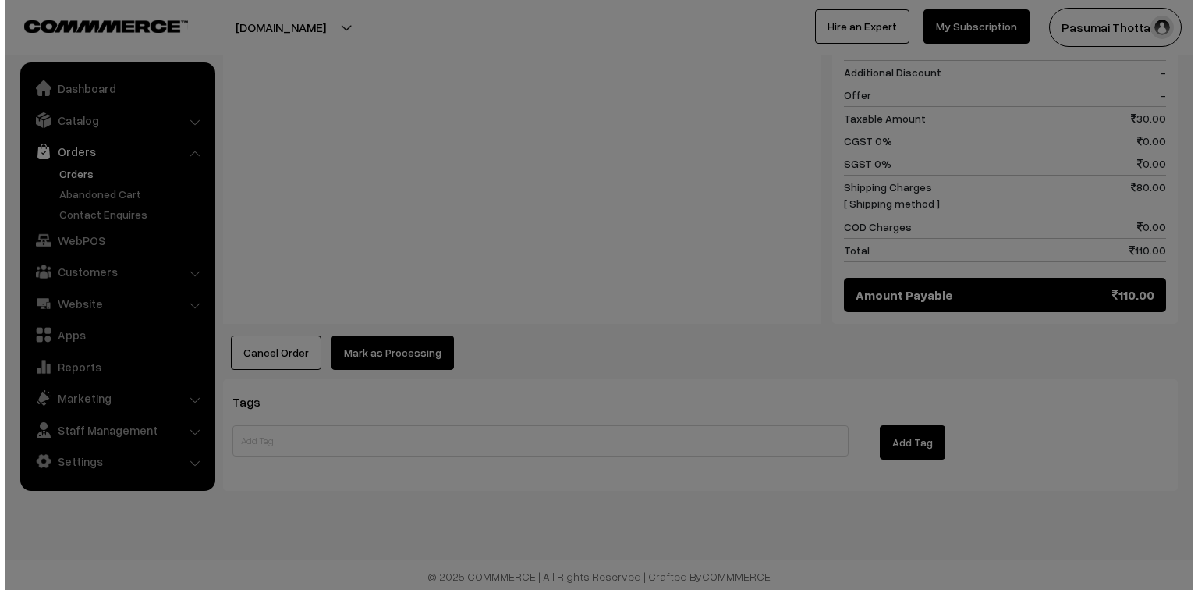
scroll to position [721, 0]
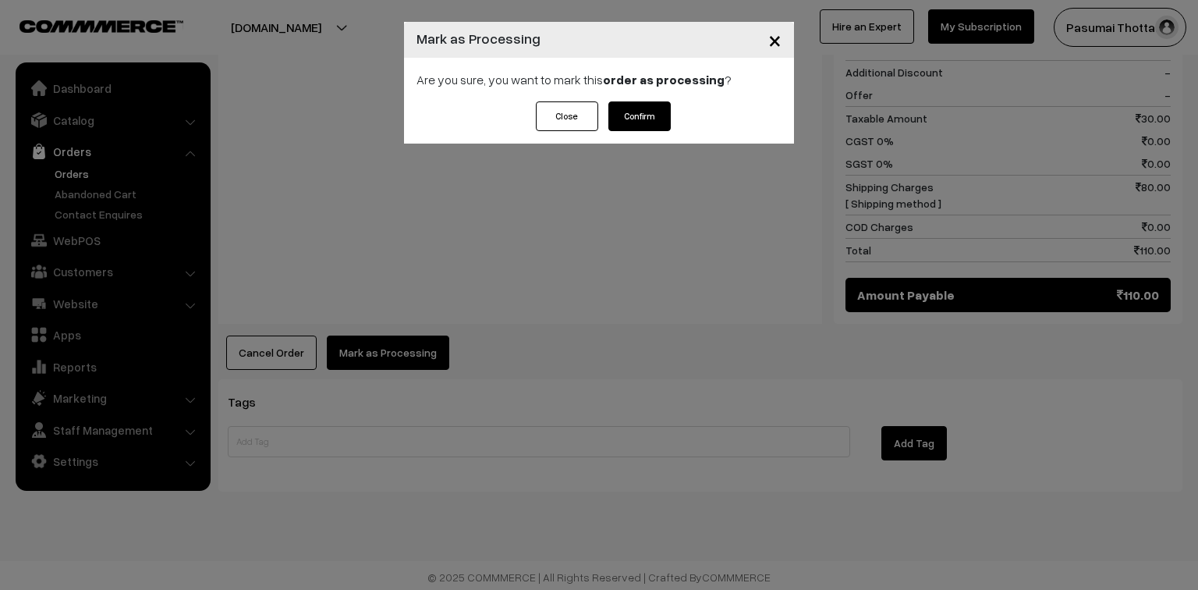
click at [639, 101] on div "Are you sure, you want to mark this order as processing ?" at bounding box center [599, 80] width 390 height 44
click at [636, 120] on button "Confirm" at bounding box center [639, 116] width 62 height 30
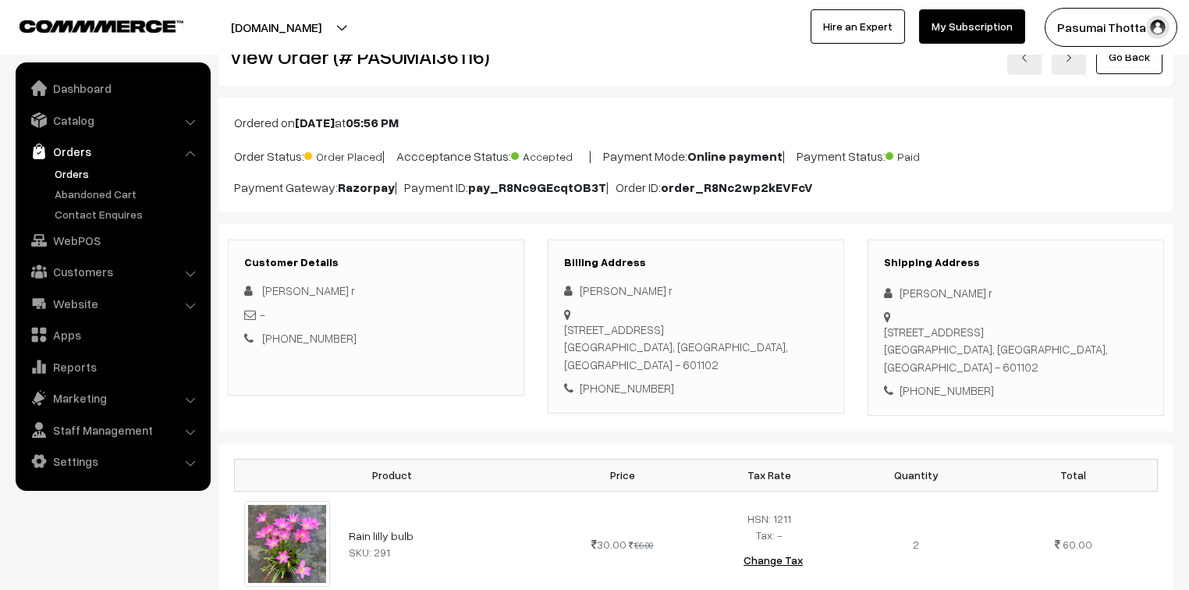
scroll to position [125, 0]
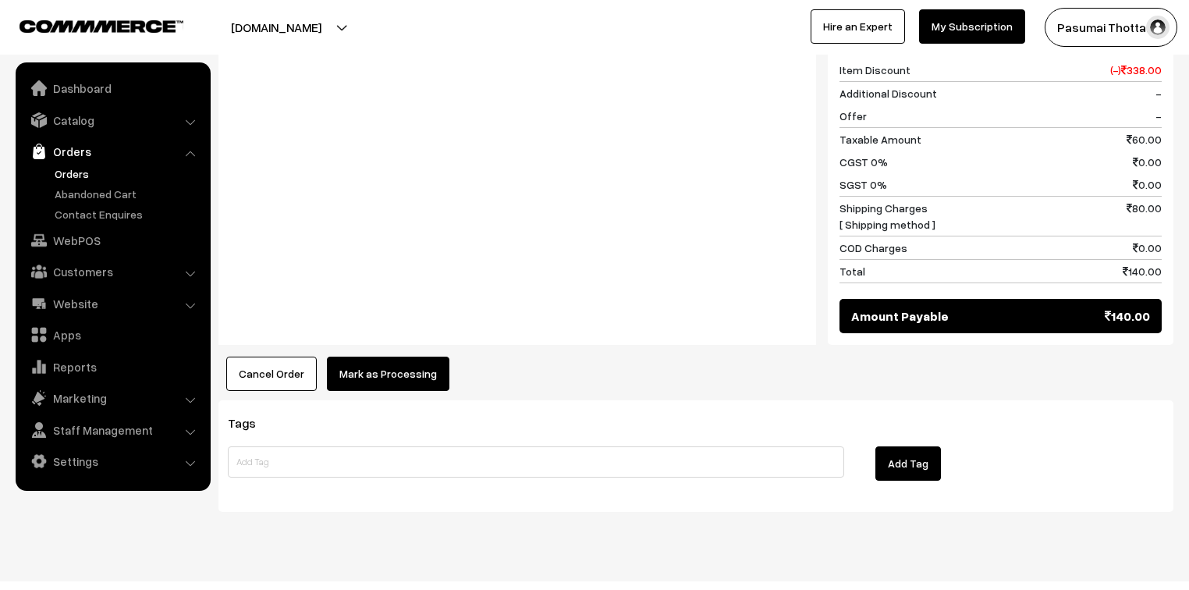
click at [374, 359] on button "Mark as Processing" at bounding box center [388, 373] width 122 height 34
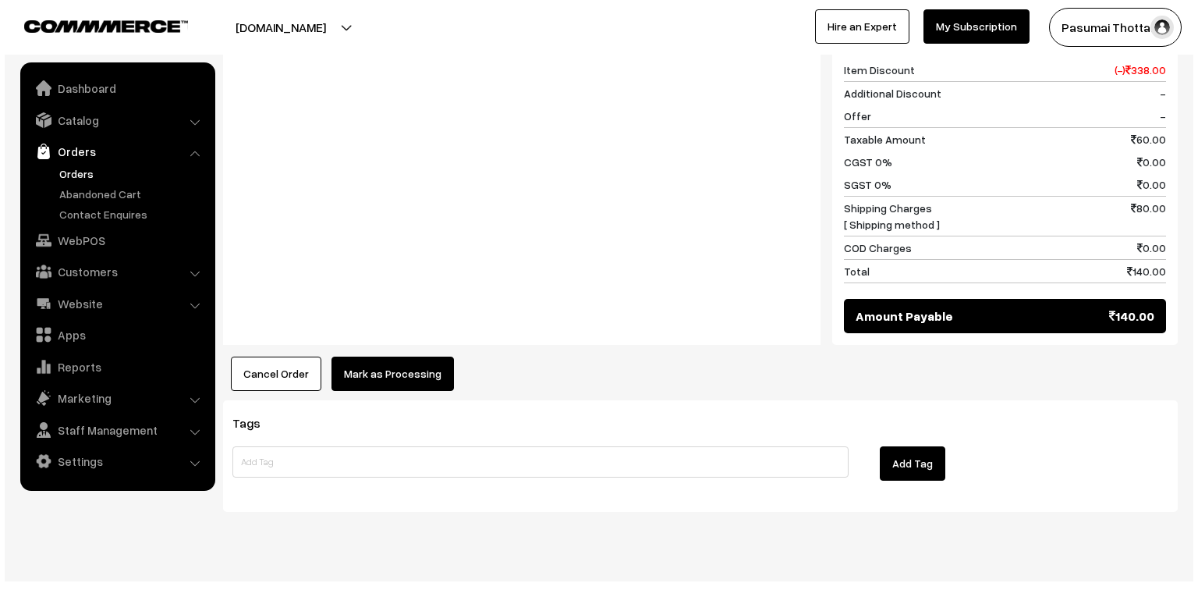
scroll to position [700, 0]
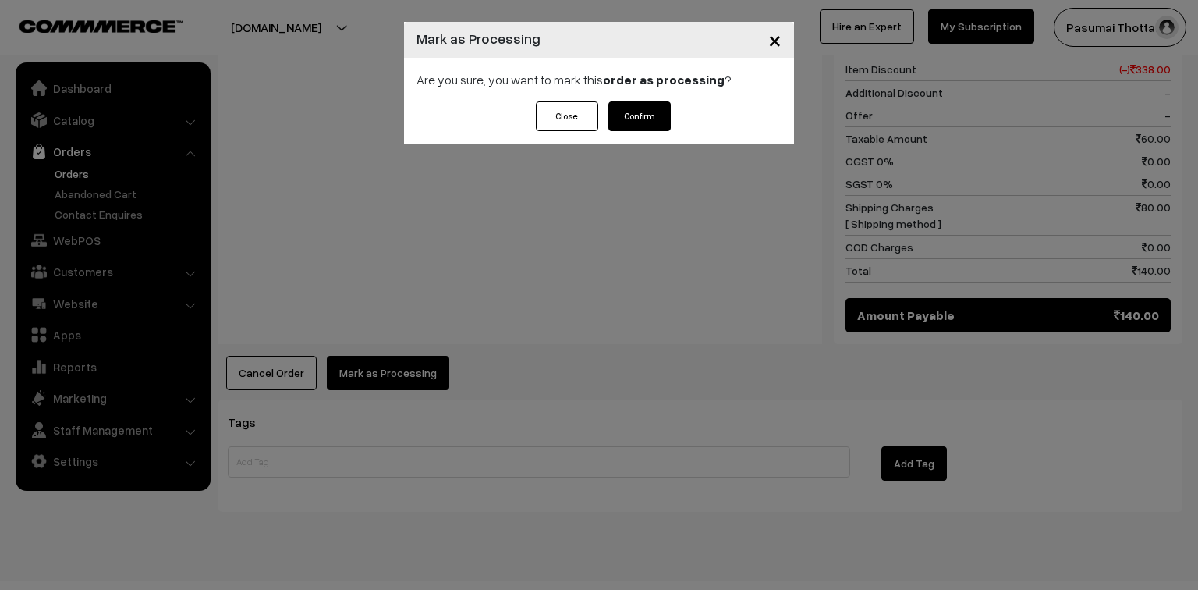
click at [649, 136] on div "Close Confirm" at bounding box center [599, 122] width 390 height 42
click at [650, 115] on button "Confirm" at bounding box center [639, 116] width 62 height 30
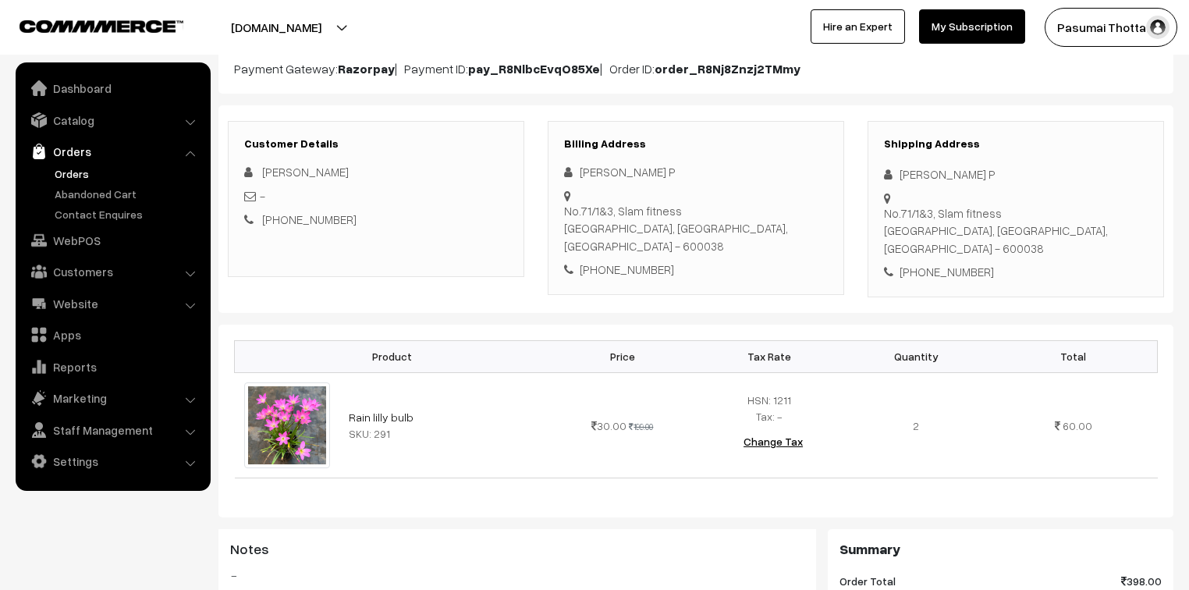
scroll to position [187, 0]
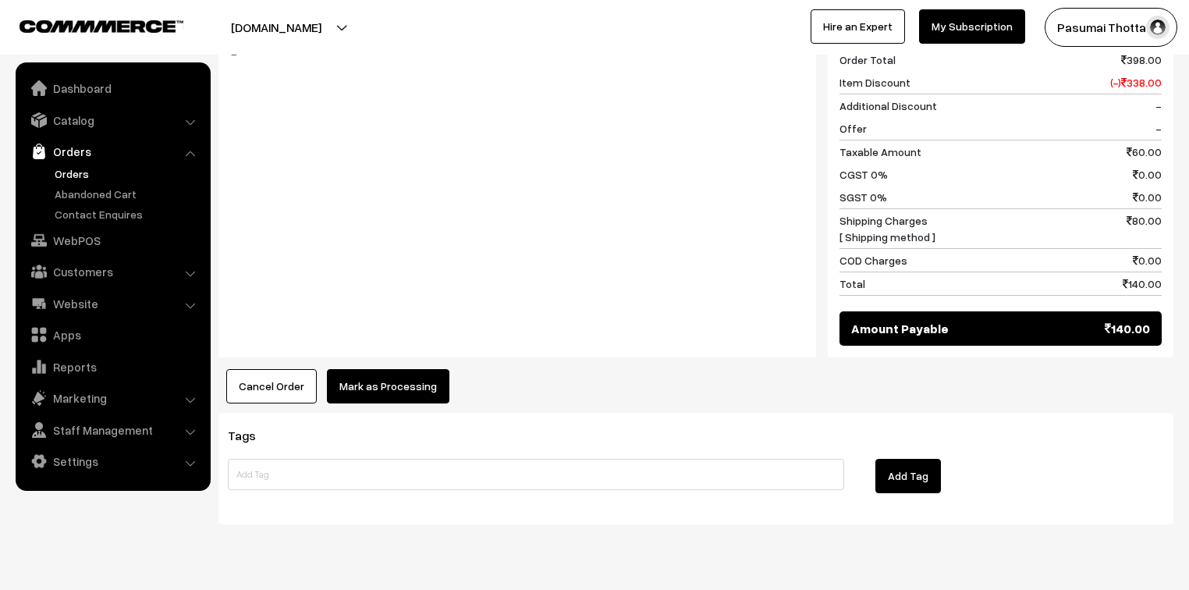
click at [440, 369] on button "Mark as Processing" at bounding box center [388, 386] width 122 height 34
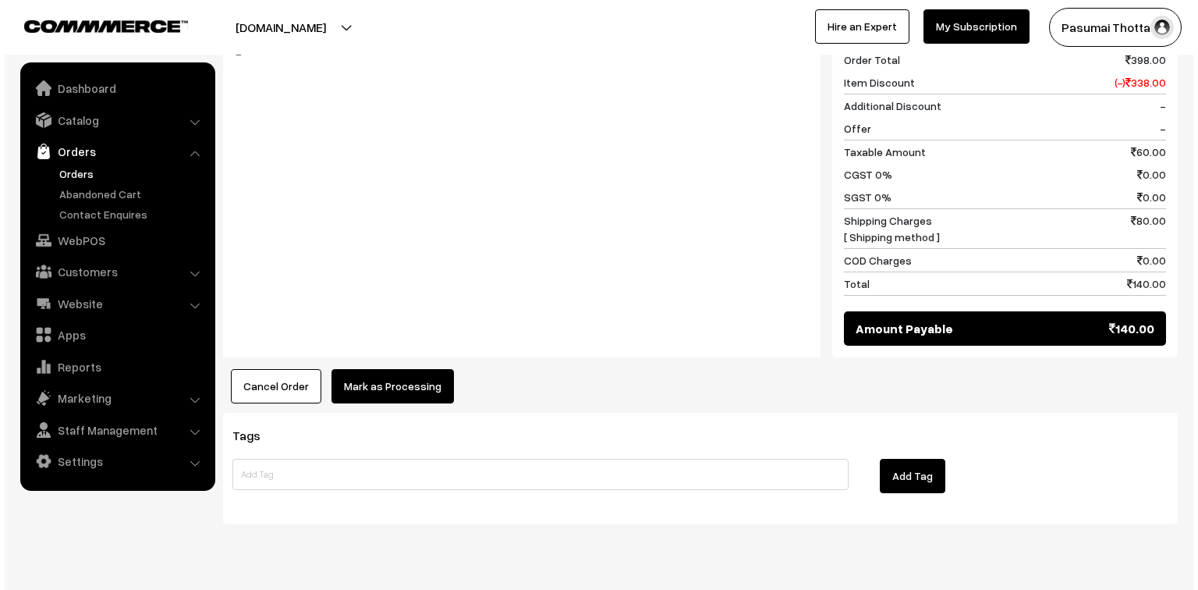
scroll to position [687, 0]
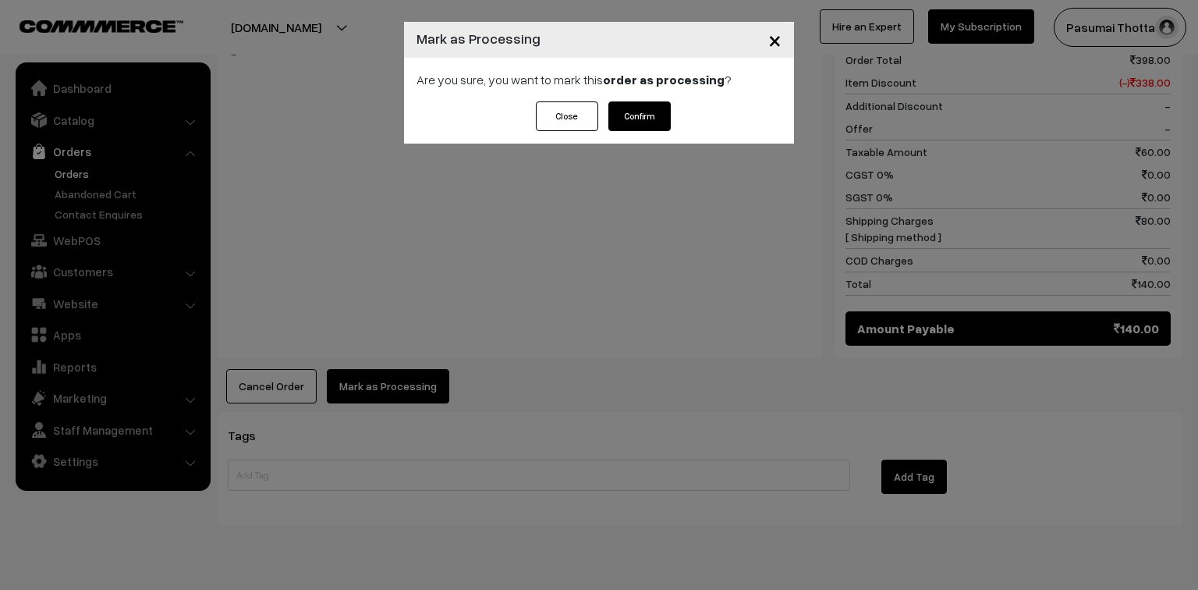
click at [637, 108] on button "Confirm" at bounding box center [639, 116] width 62 height 30
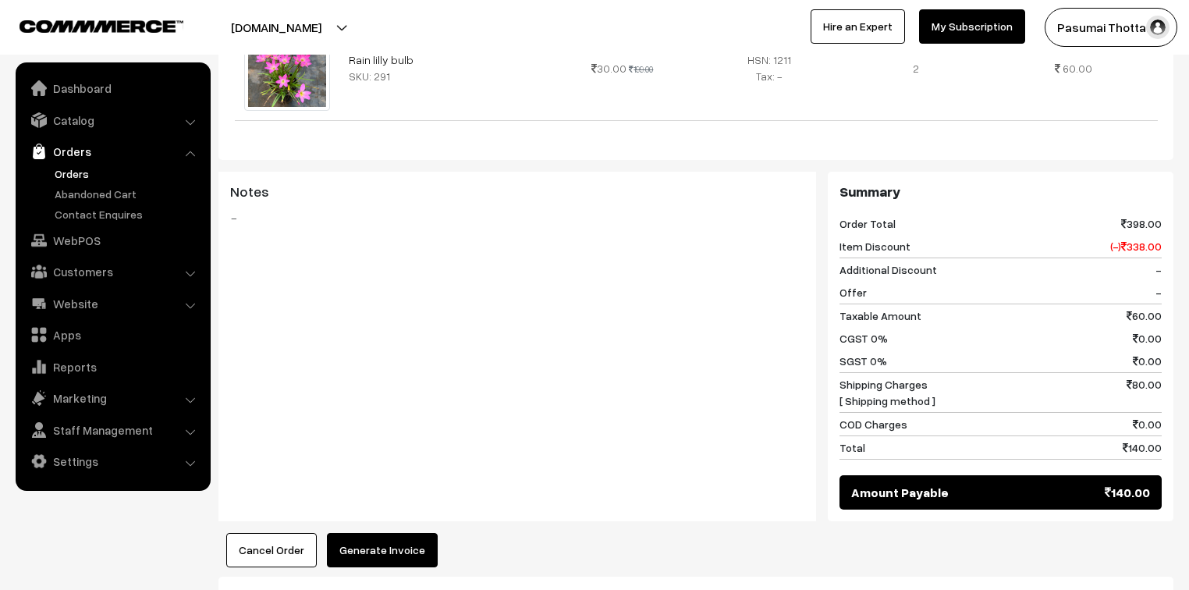
scroll to position [250, 0]
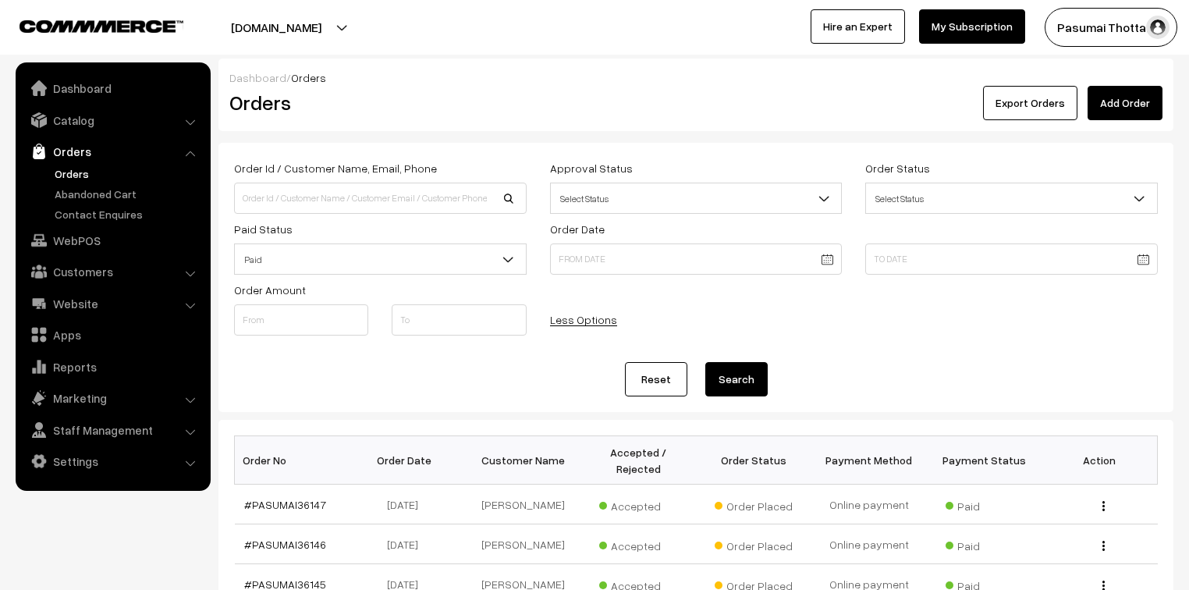
scroll to position [1248, 0]
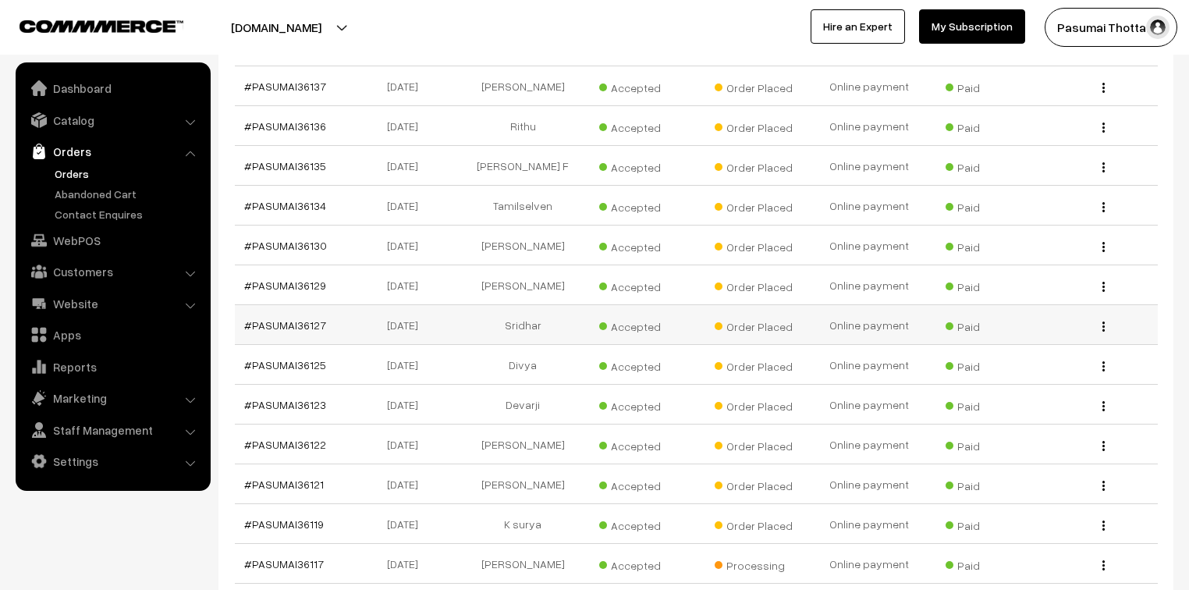
scroll to position [811, 0]
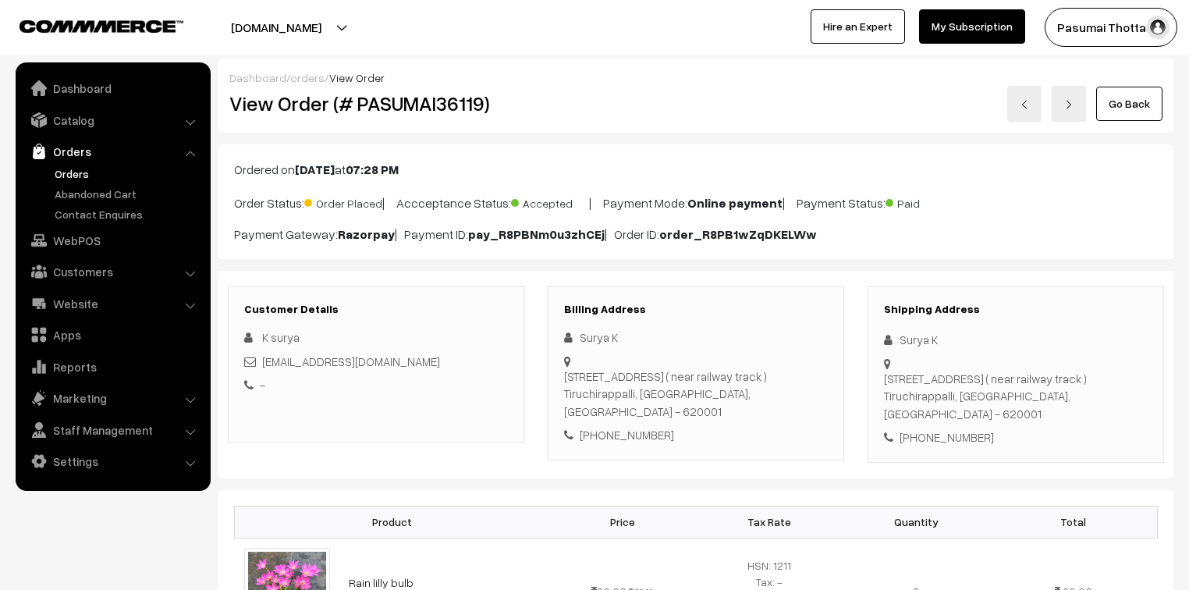
scroll to position [125, 0]
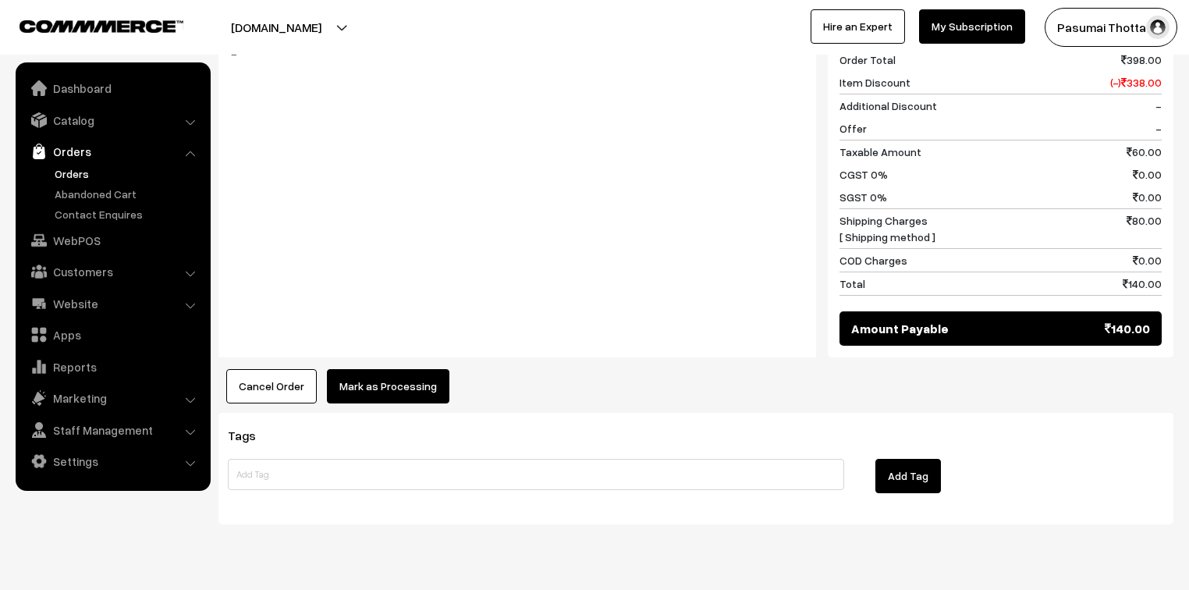
click at [407, 374] on button "Mark as Processing" at bounding box center [388, 386] width 122 height 34
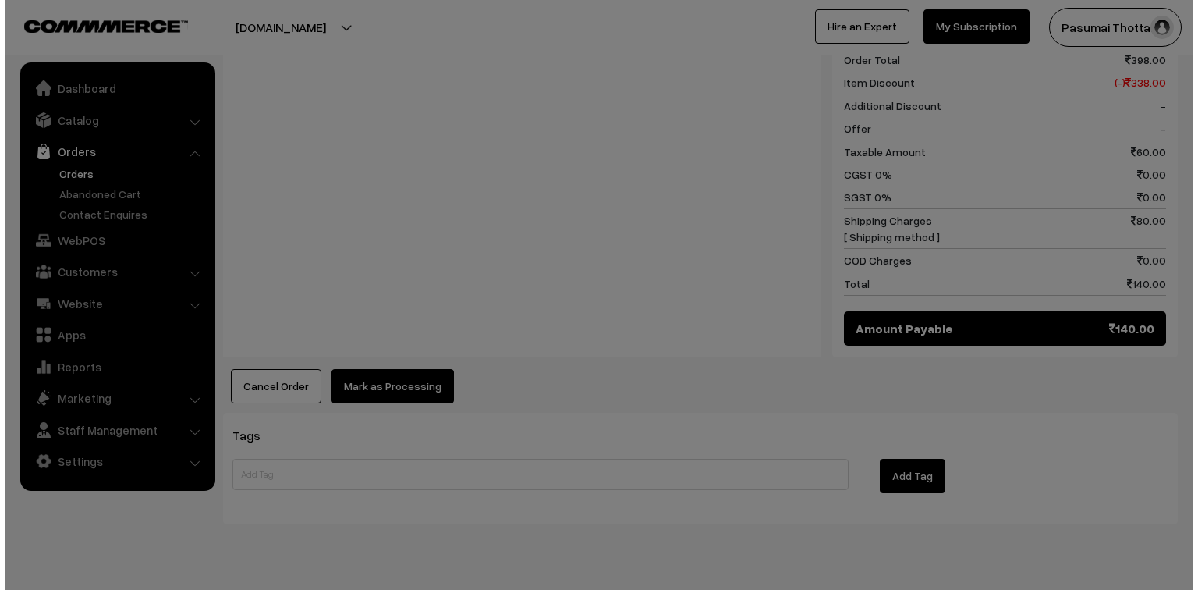
scroll to position [686, 0]
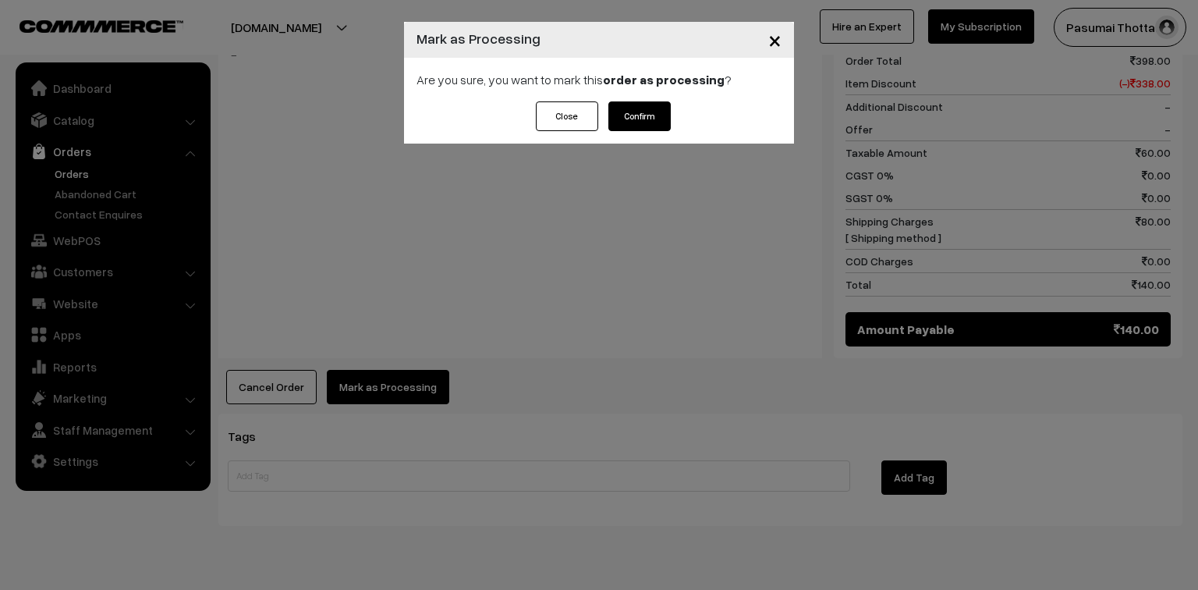
click at [638, 130] on button "Confirm" at bounding box center [639, 116] width 62 height 30
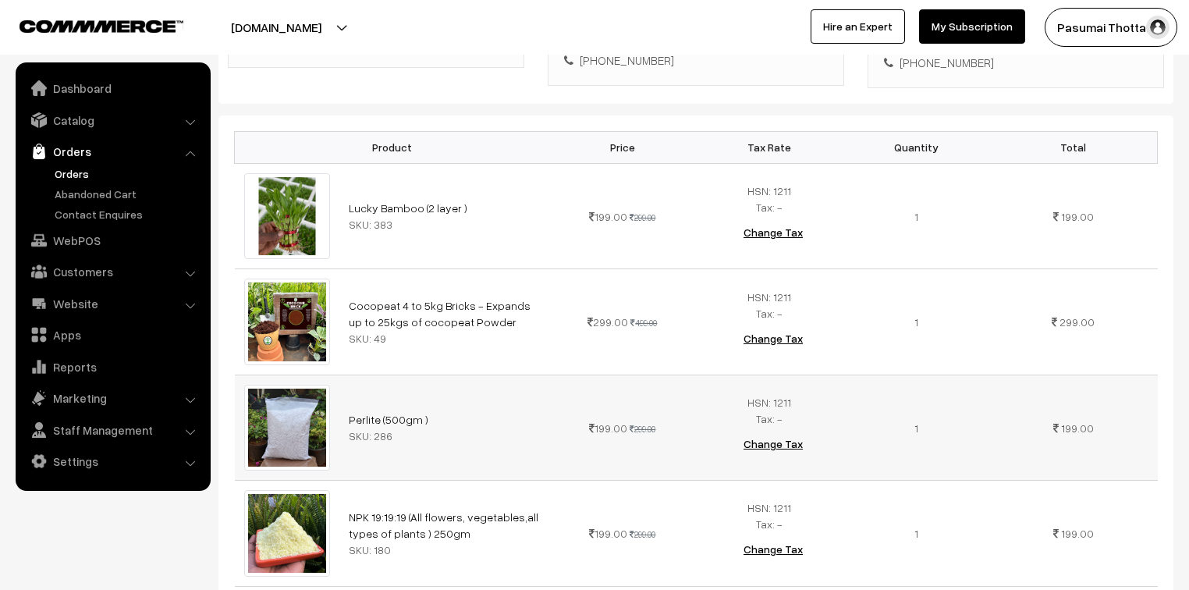
scroll to position [312, 0]
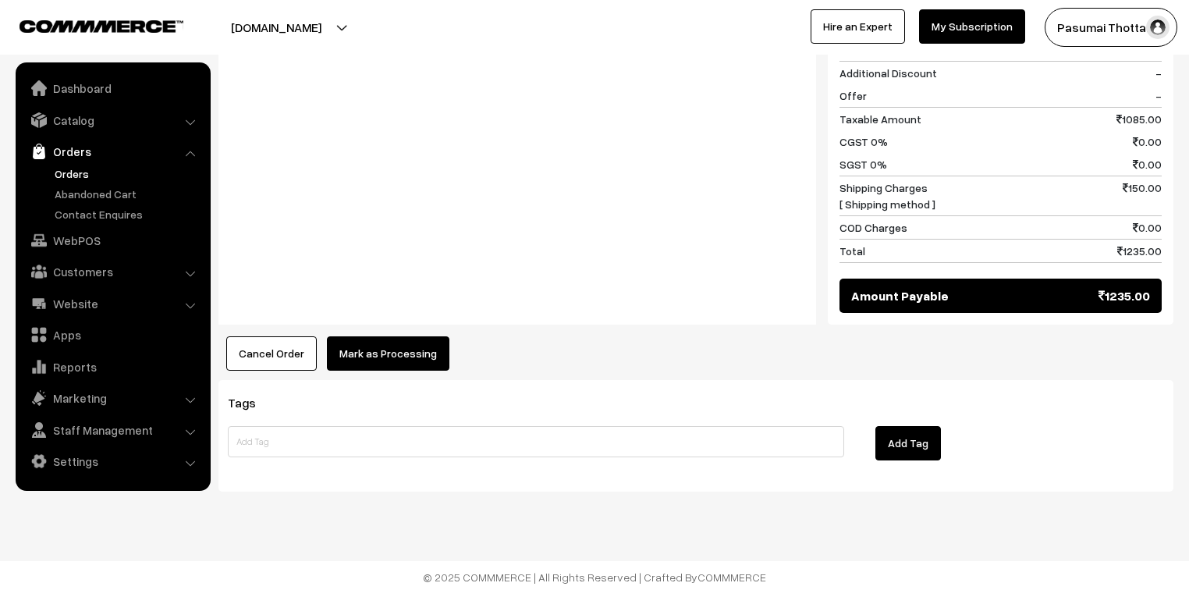
click at [381, 349] on button "Mark as Processing" at bounding box center [388, 353] width 122 height 34
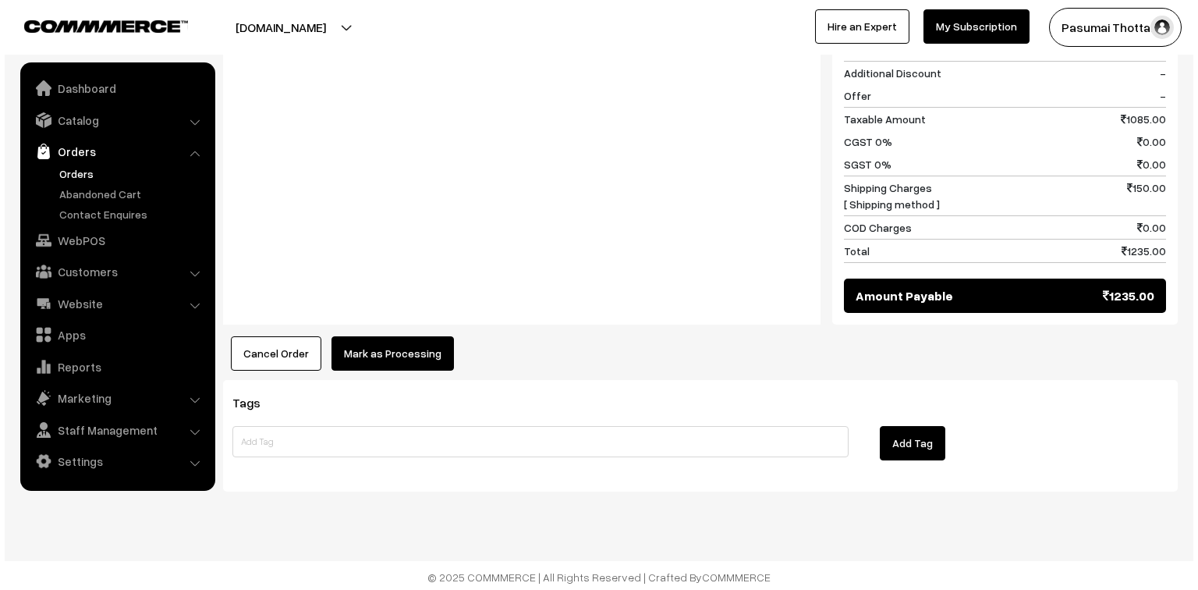
scroll to position [1253, 0]
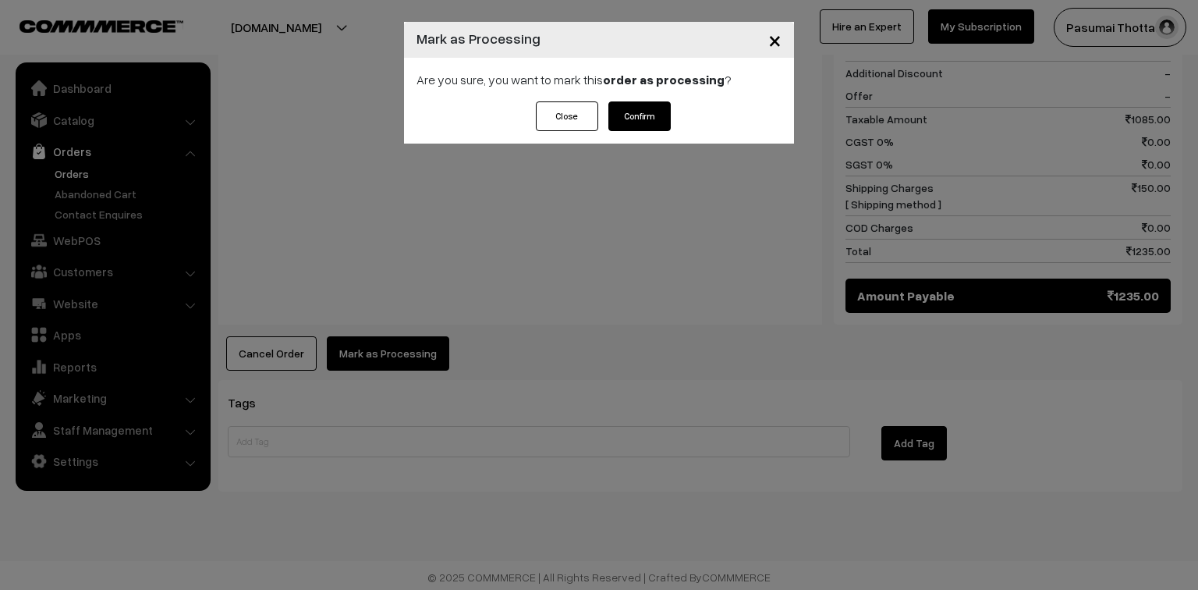
click at [624, 115] on button "Confirm" at bounding box center [639, 116] width 62 height 30
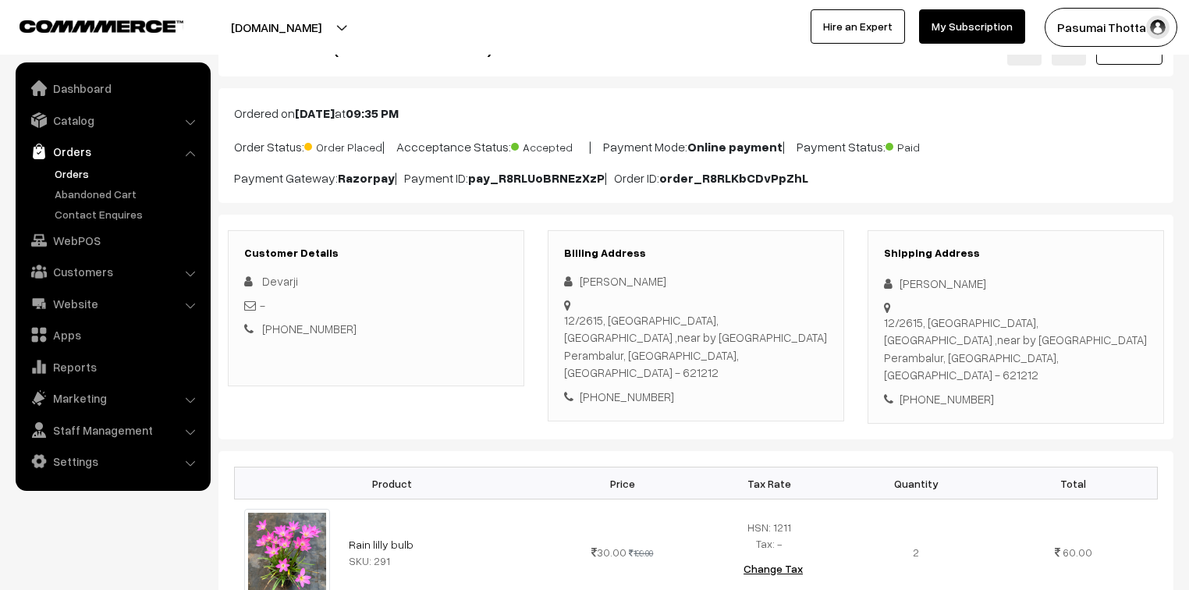
scroll to position [125, 0]
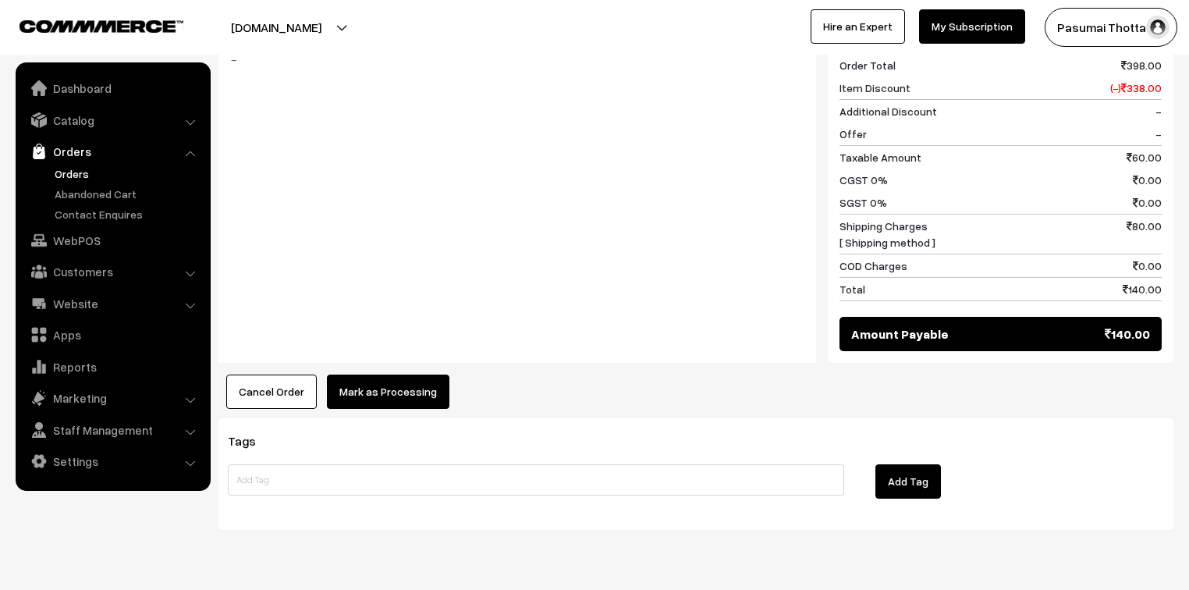
click at [413, 374] on button "Mark as Processing" at bounding box center [388, 391] width 122 height 34
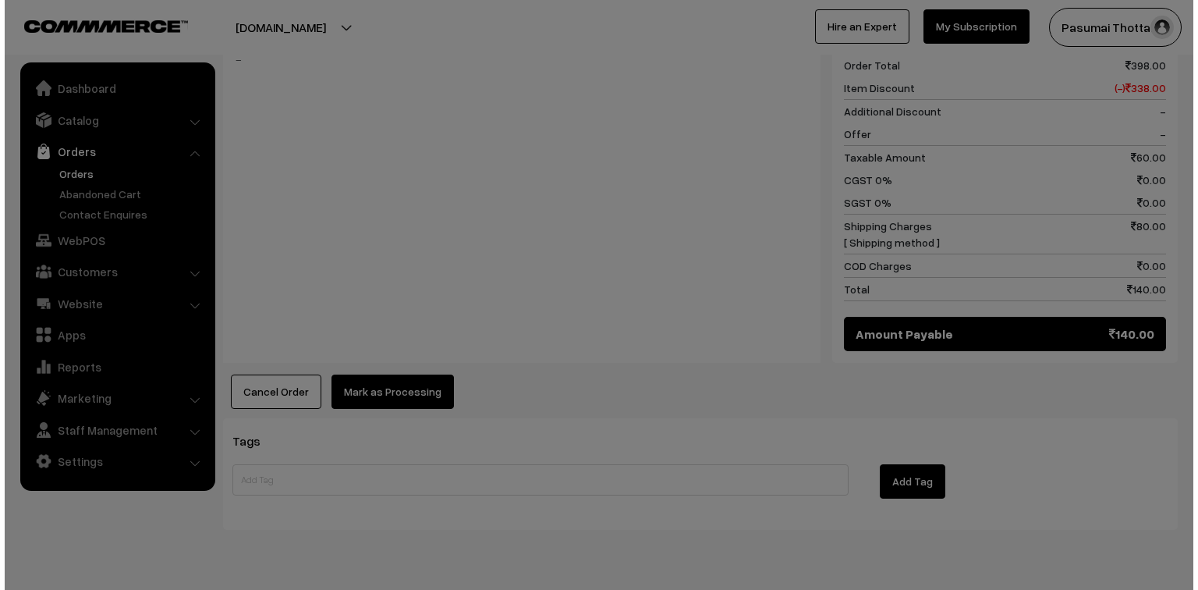
scroll to position [700, 0]
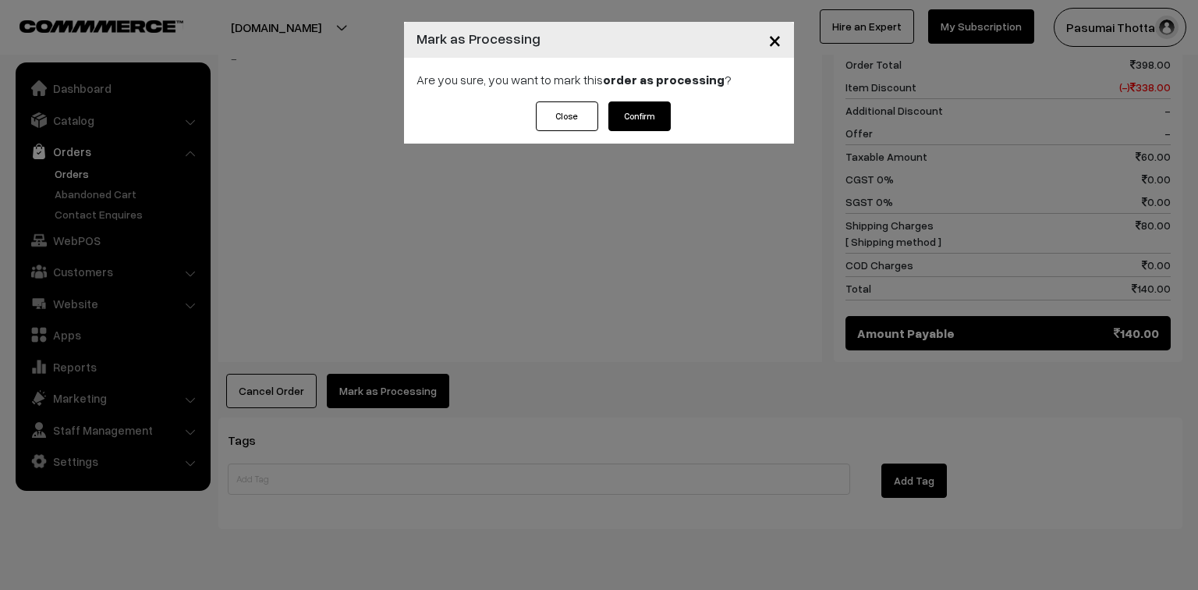
click at [648, 130] on div "Close Confirm" at bounding box center [599, 122] width 390 height 42
click at [648, 129] on button "Confirm" at bounding box center [639, 116] width 62 height 30
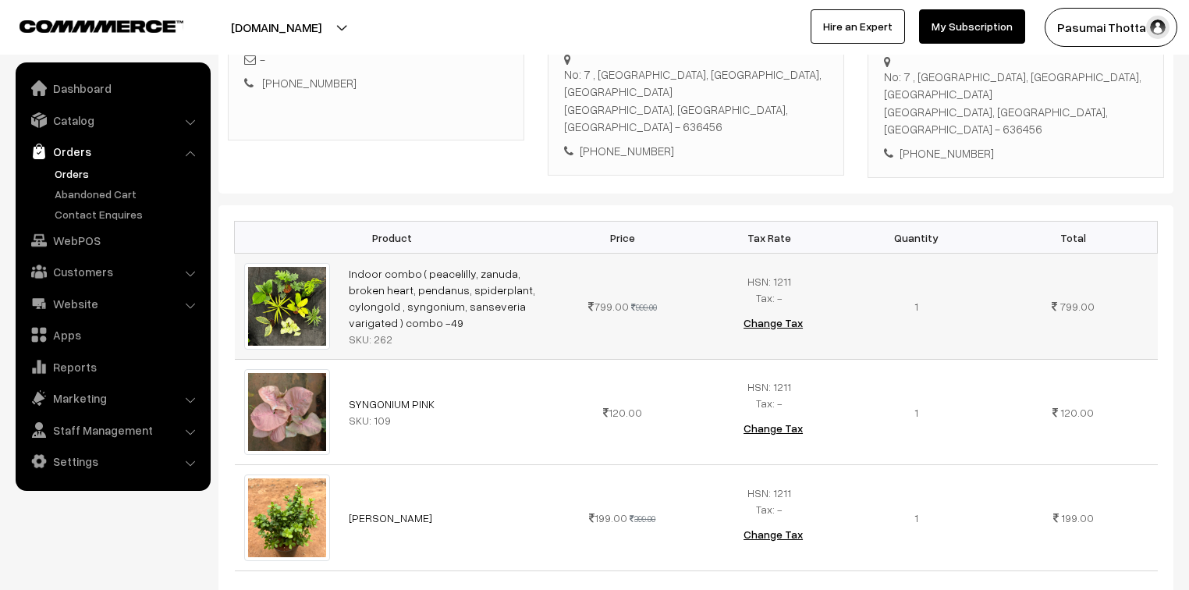
scroll to position [374, 0]
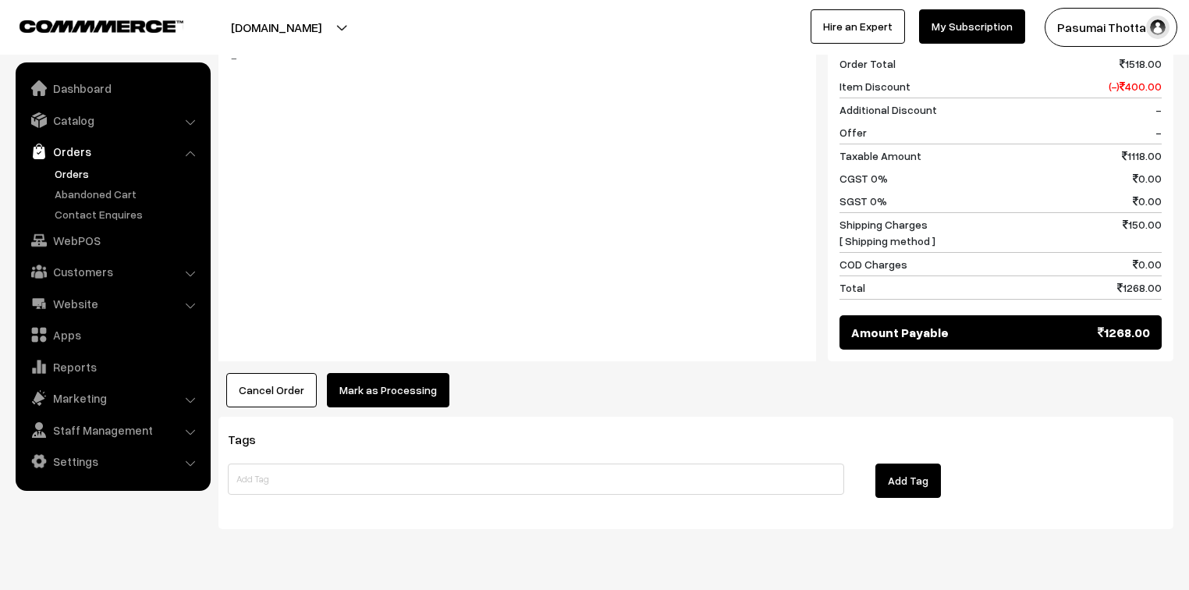
click at [378, 373] on button "Mark as Processing" at bounding box center [388, 390] width 122 height 34
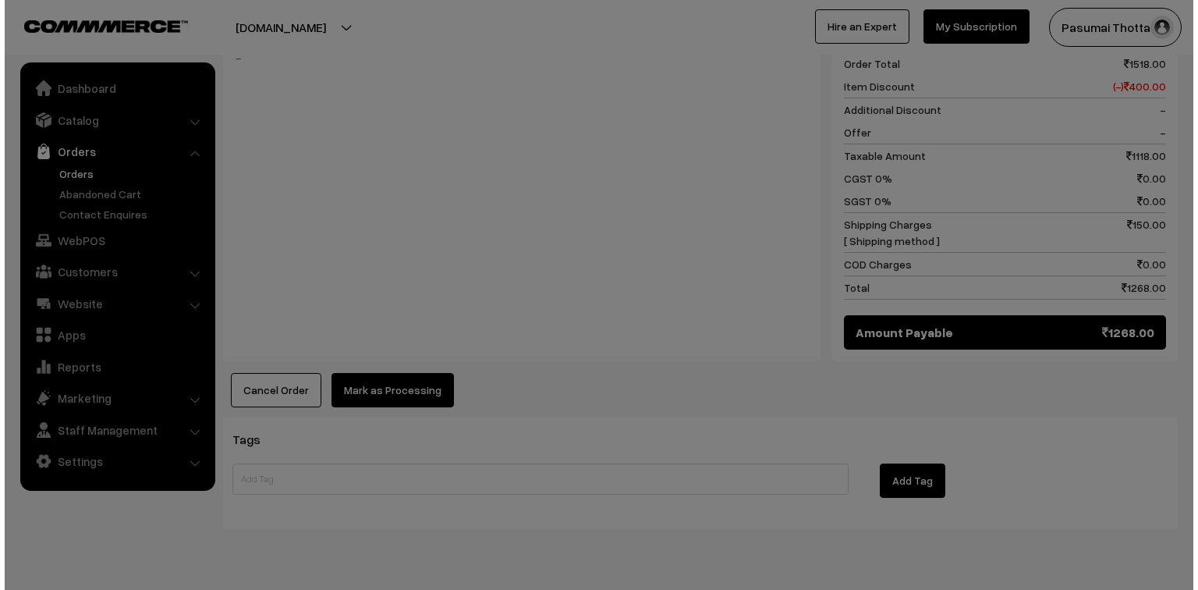
scroll to position [914, 0]
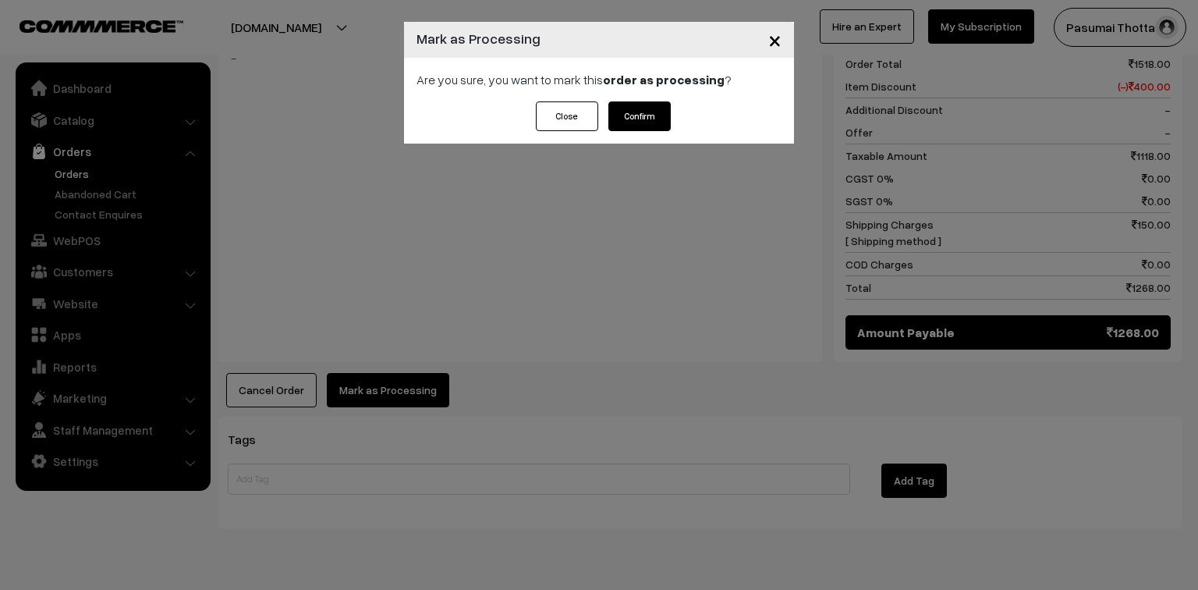
click at [625, 112] on button "Confirm" at bounding box center [639, 116] width 62 height 30
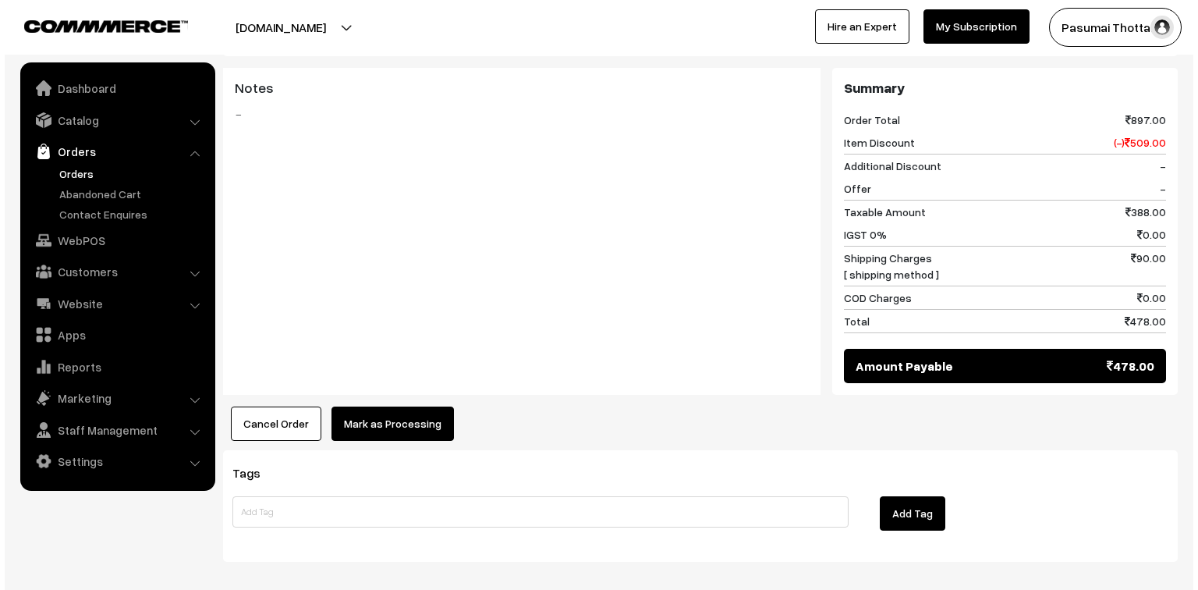
scroll to position [873, 0]
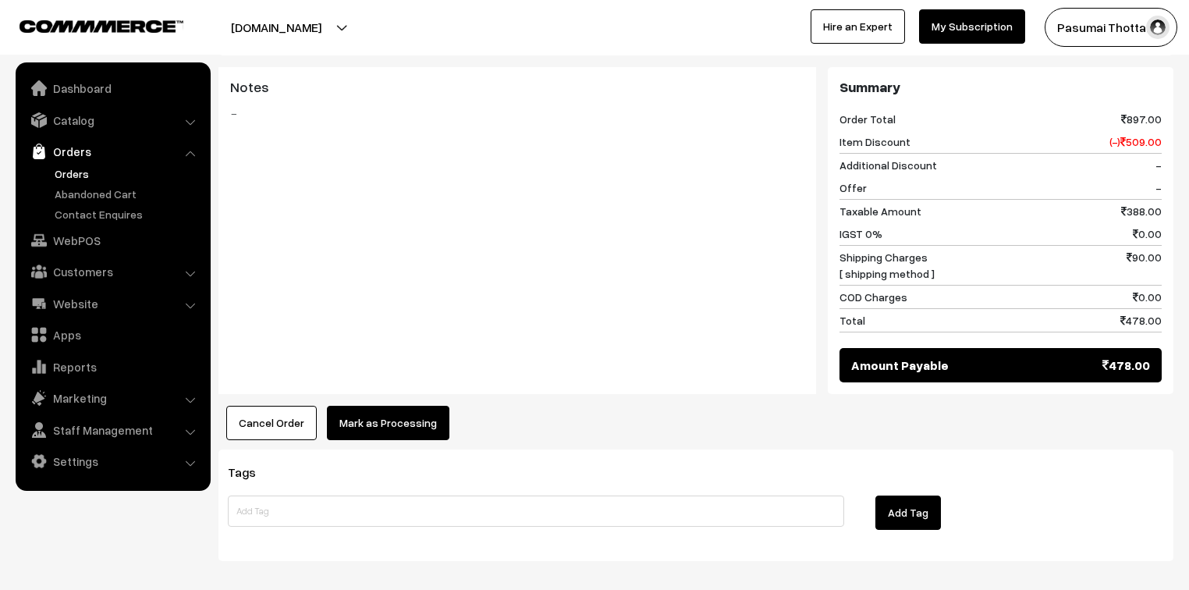
click at [385, 406] on button "Mark as Processing" at bounding box center [388, 423] width 122 height 34
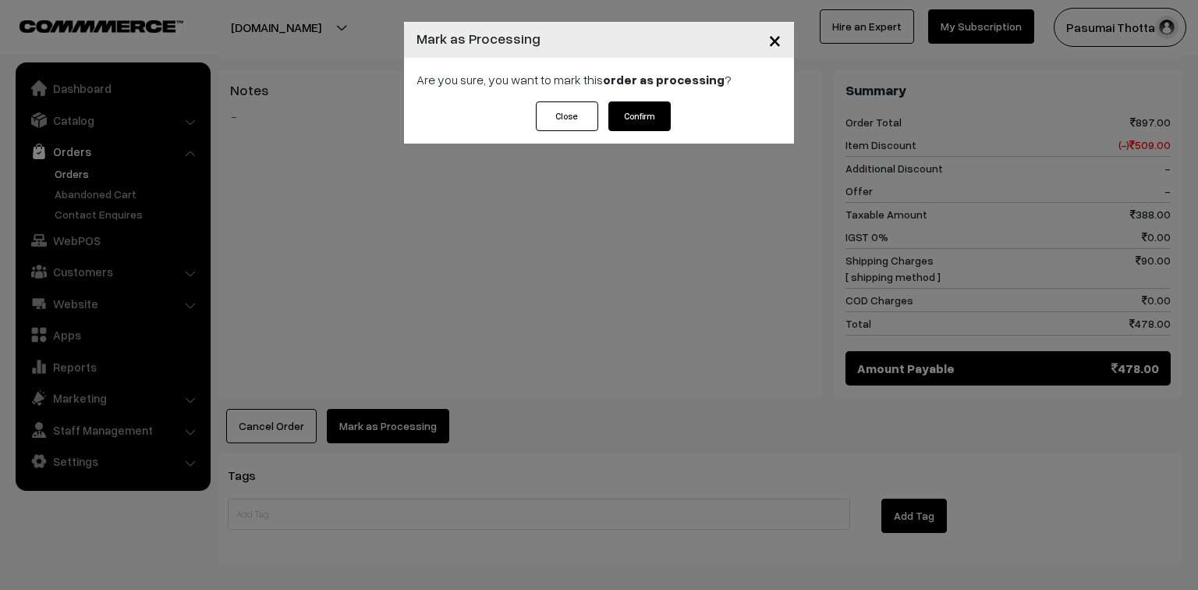
click at [644, 126] on button "Confirm" at bounding box center [639, 116] width 62 height 30
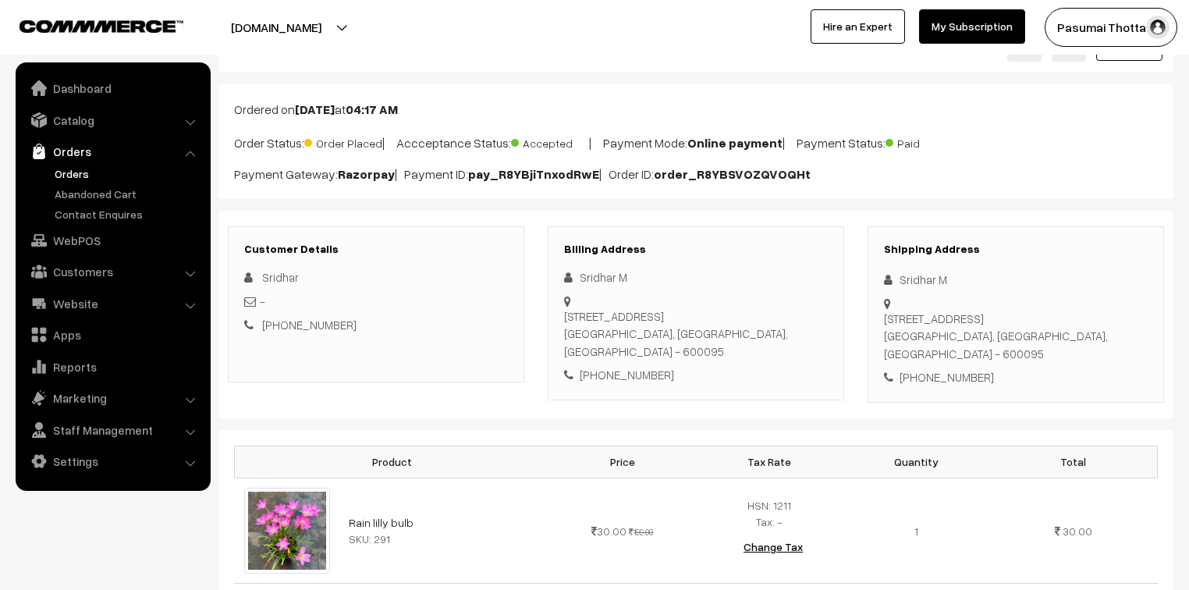
scroll to position [125, 0]
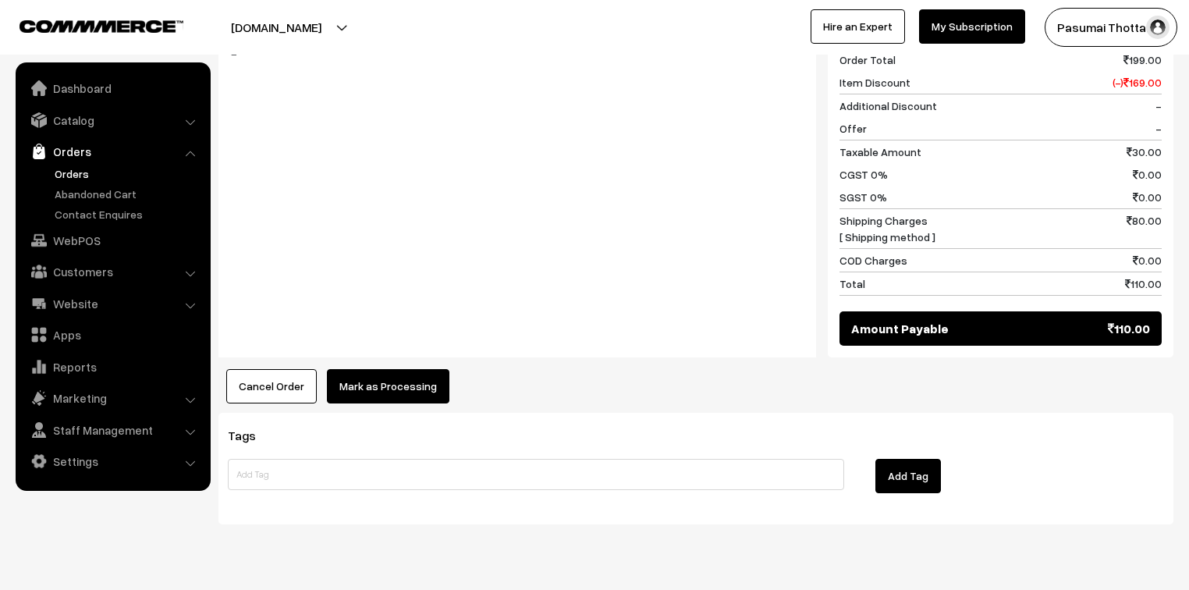
click at [377, 369] on button "Mark as Processing" at bounding box center [388, 386] width 122 height 34
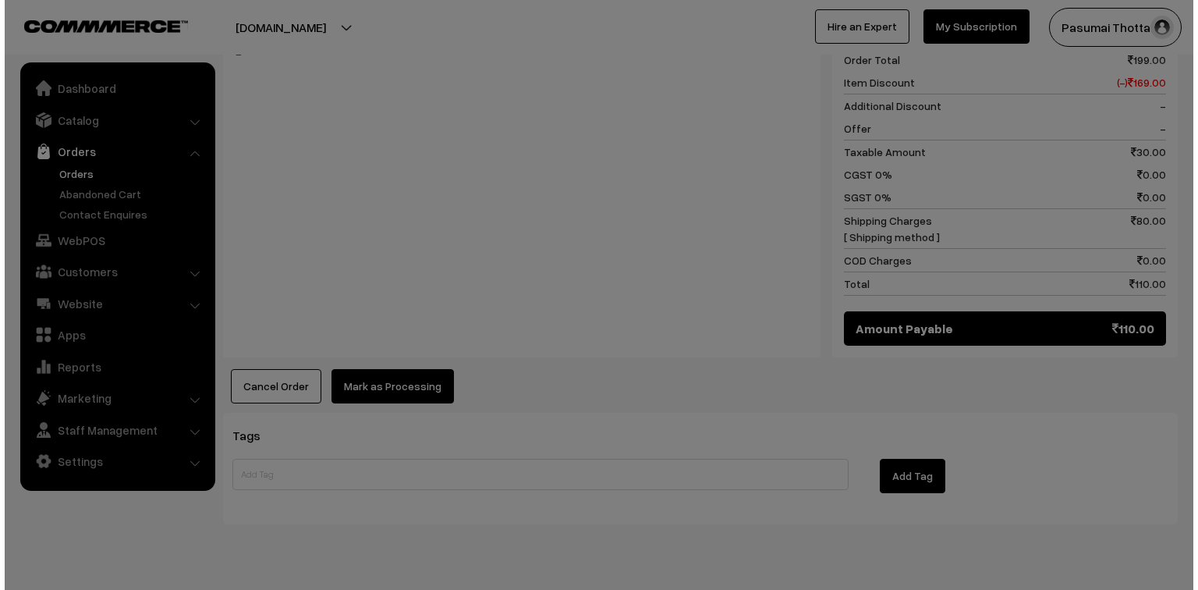
scroll to position [687, 0]
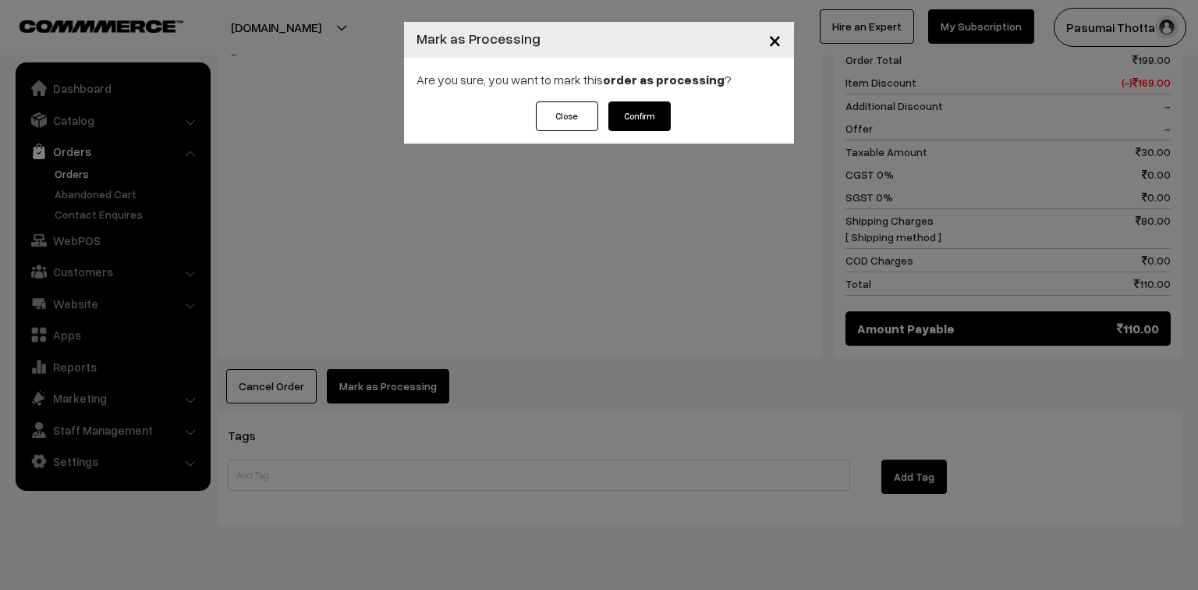
click at [637, 122] on button "Confirm" at bounding box center [639, 116] width 62 height 30
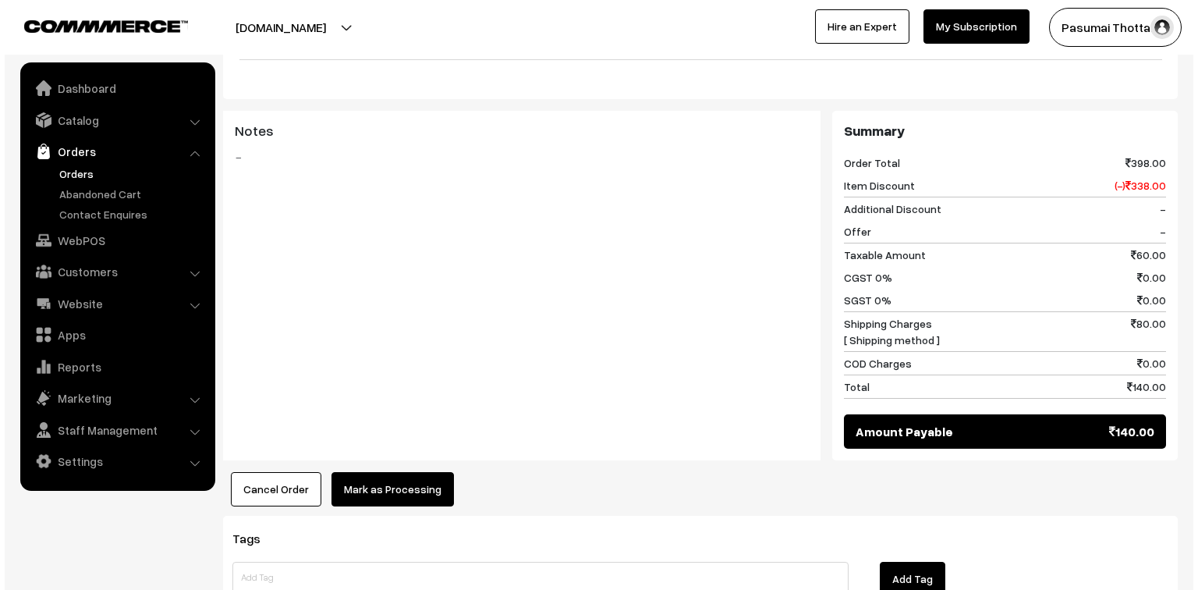
scroll to position [624, 0]
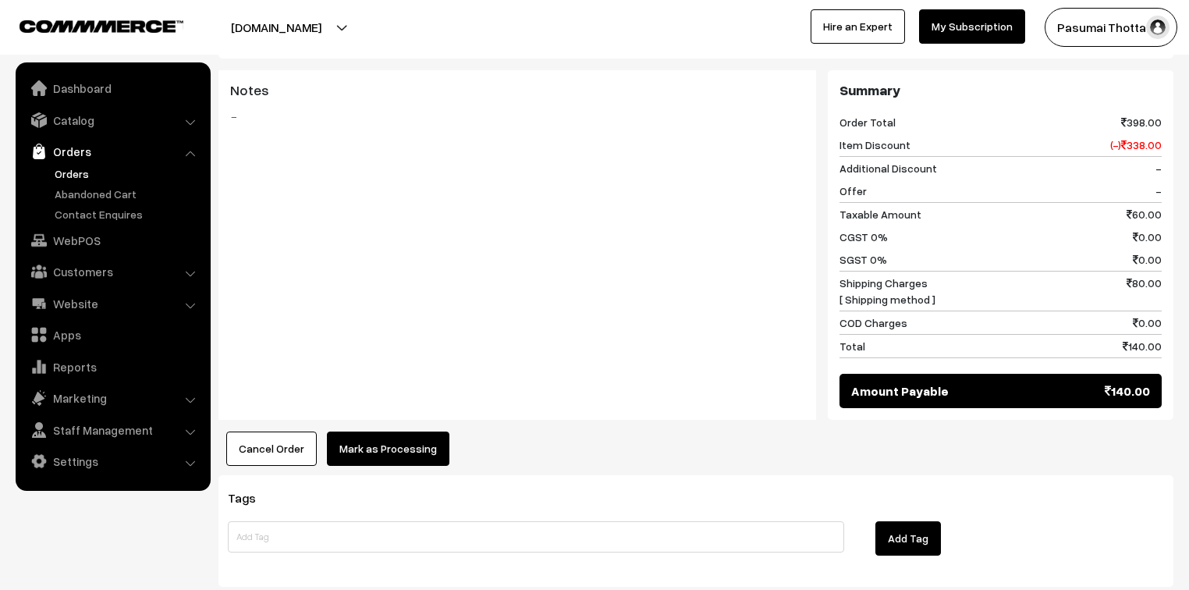
click at [399, 431] on button "Mark as Processing" at bounding box center [388, 448] width 122 height 34
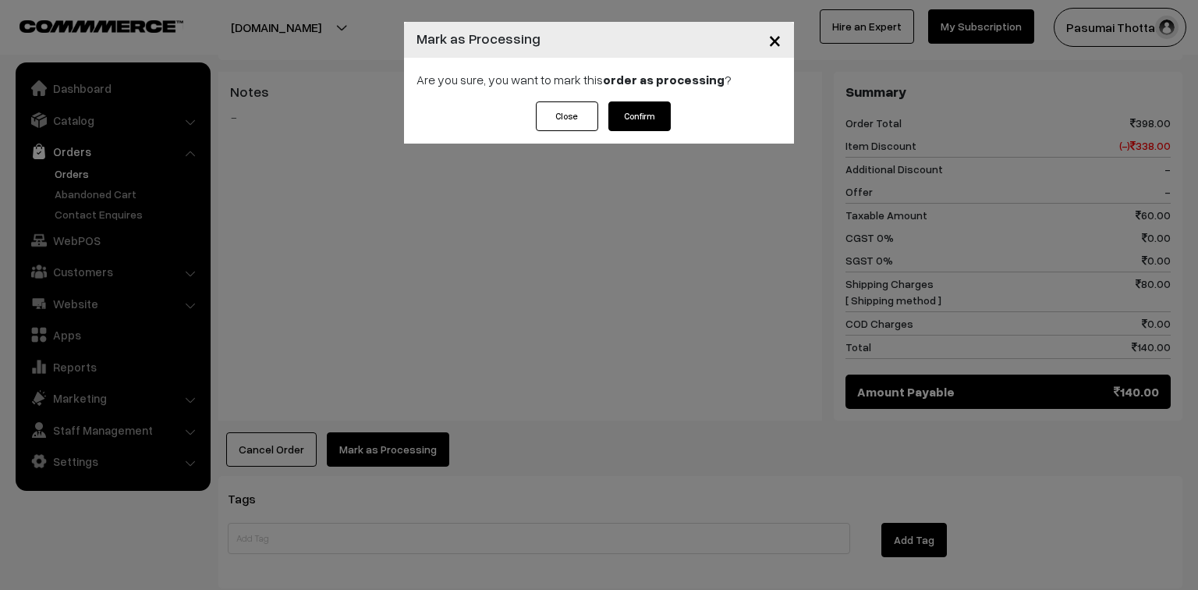
click at [629, 101] on div "Are you sure, you want to mark this order as processing ?" at bounding box center [599, 80] width 390 height 44
click at [629, 115] on button "Confirm" at bounding box center [639, 116] width 62 height 30
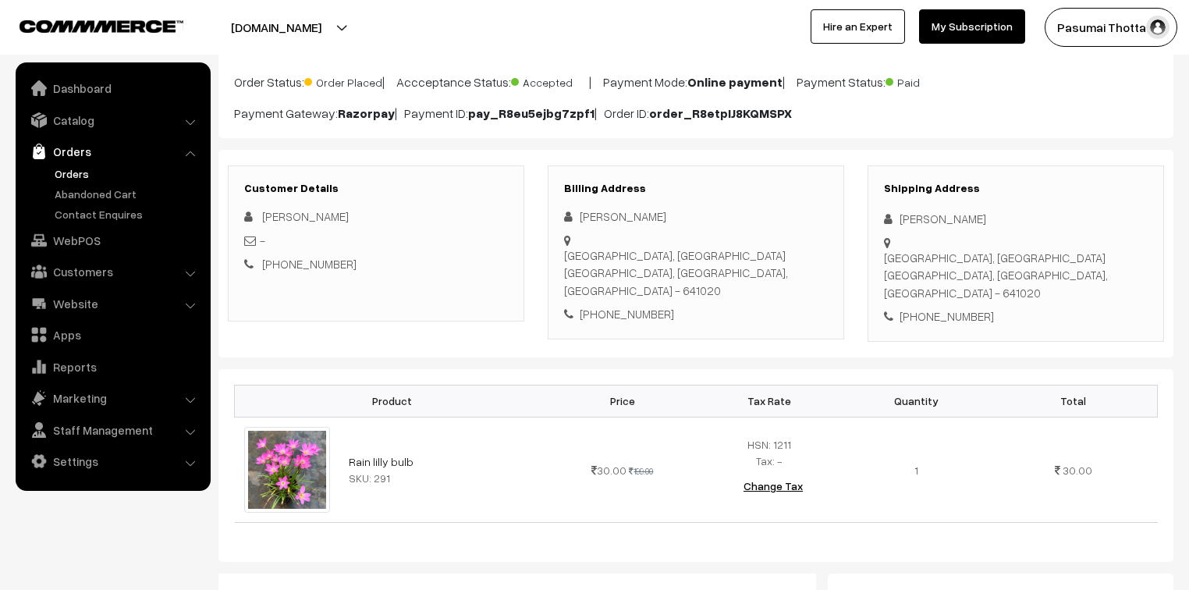
scroll to position [125, 0]
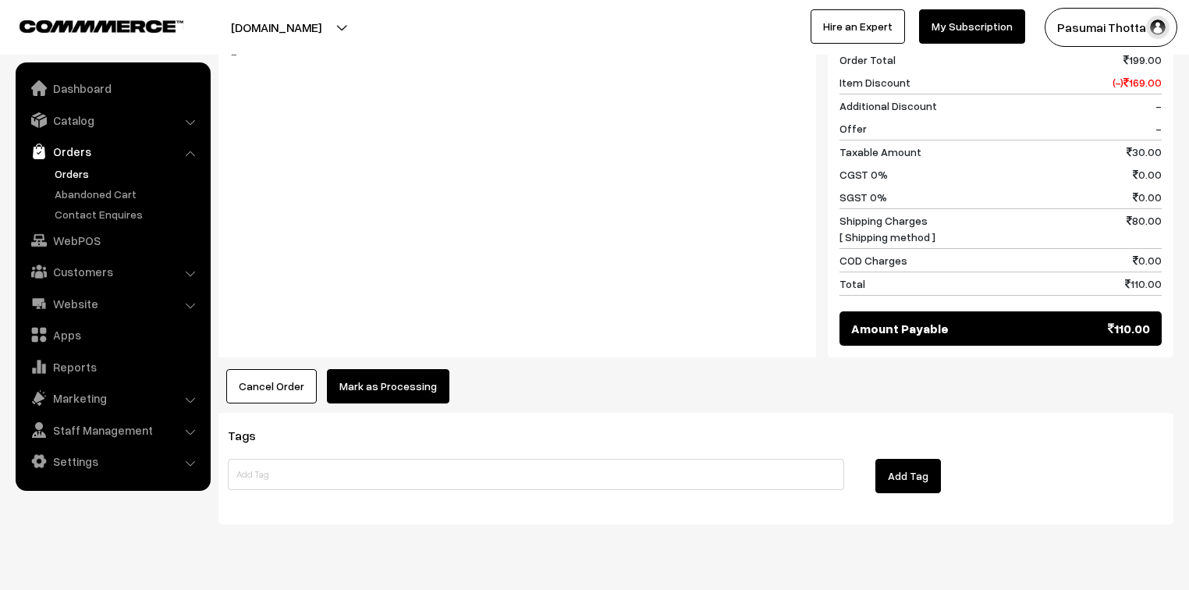
click at [389, 389] on button "Mark as Processing" at bounding box center [388, 386] width 122 height 34
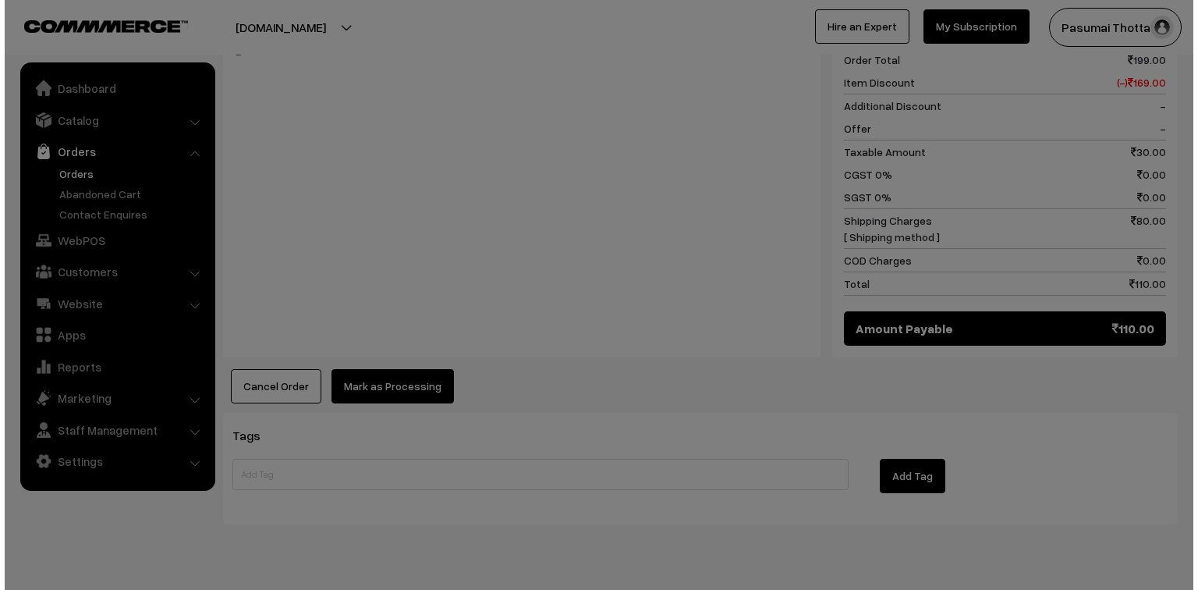
scroll to position [687, 0]
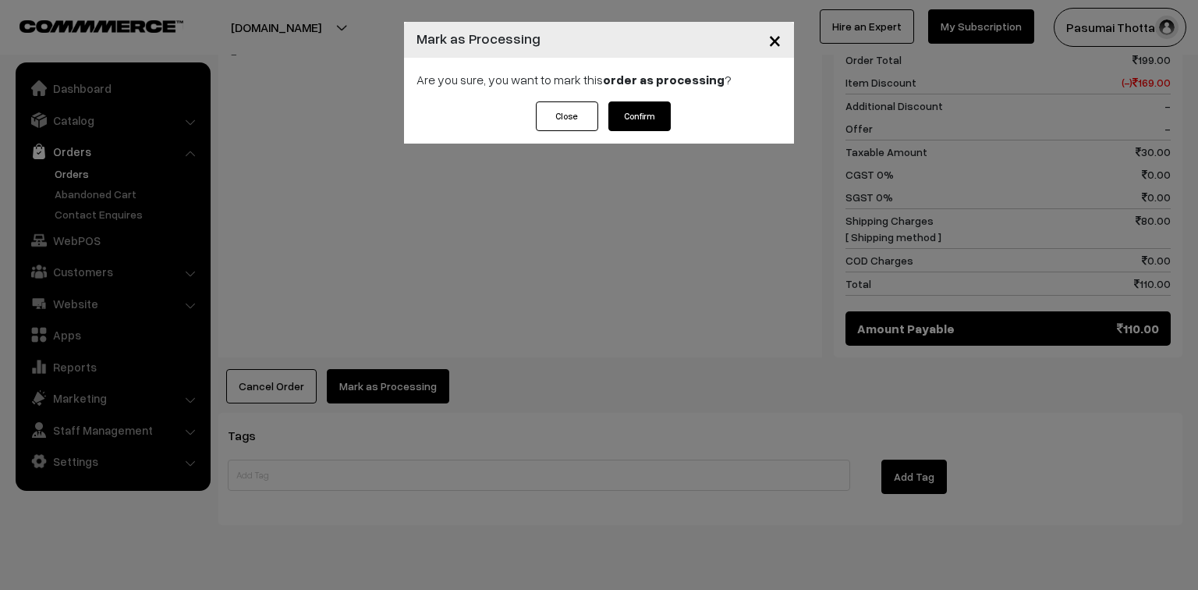
click at [638, 112] on button "Confirm" at bounding box center [639, 116] width 62 height 30
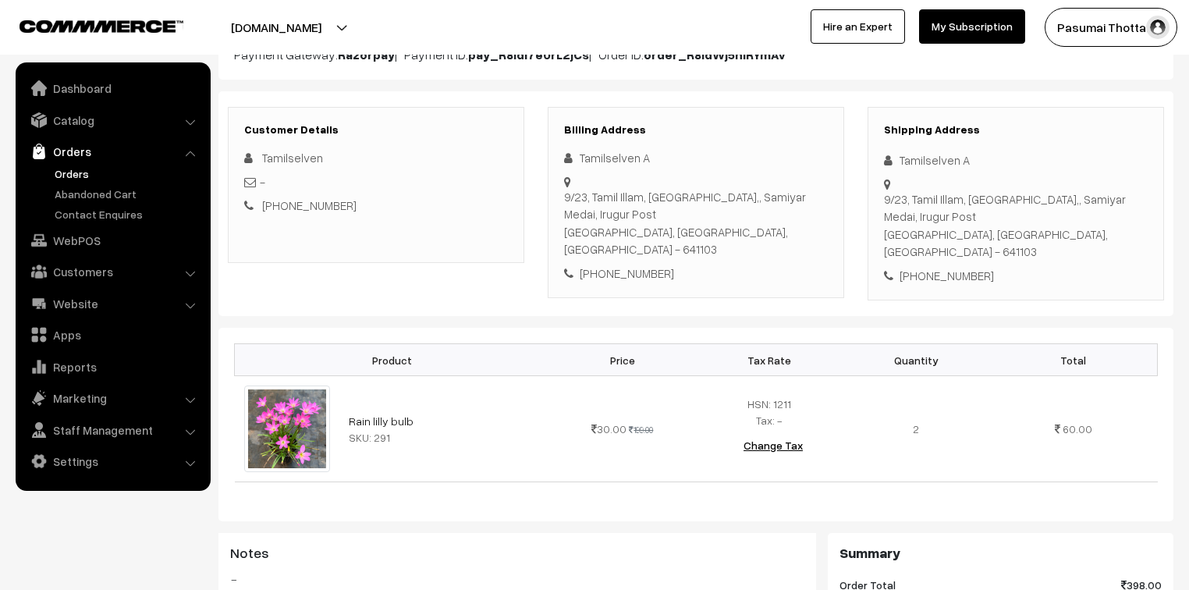
scroll to position [187, 0]
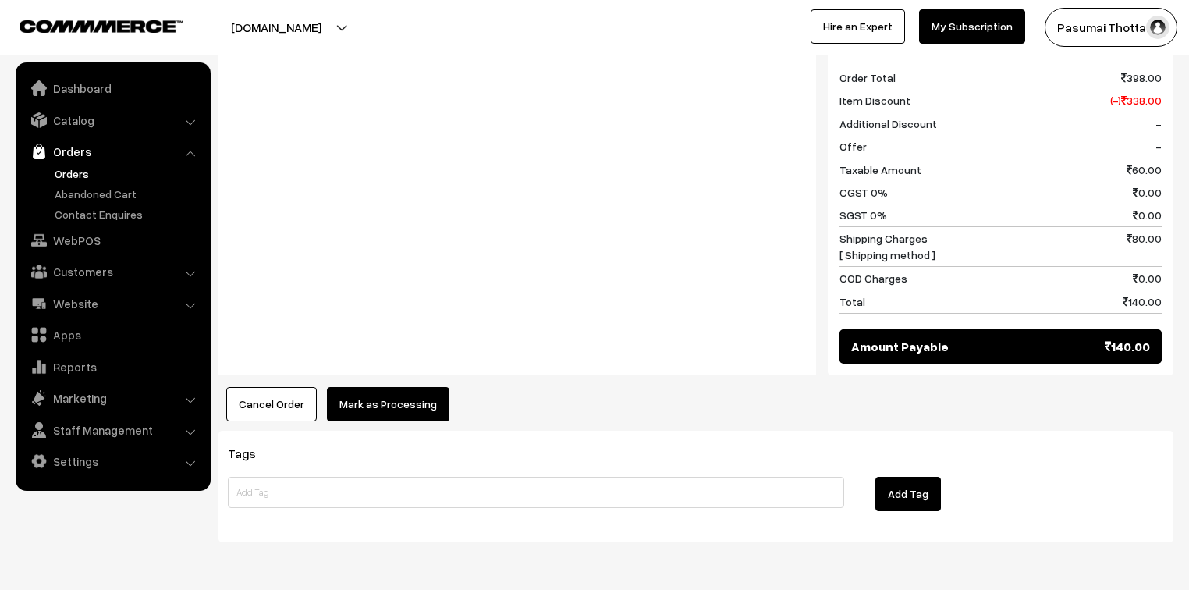
click at [399, 387] on button "Mark as Processing" at bounding box center [388, 404] width 122 height 34
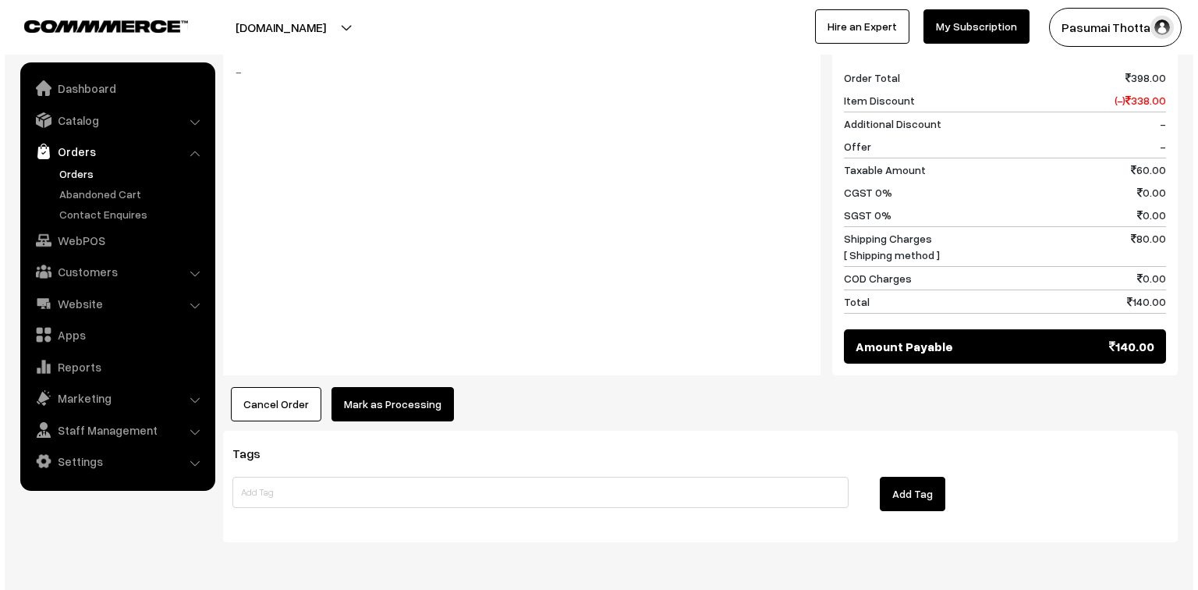
scroll to position [687, 0]
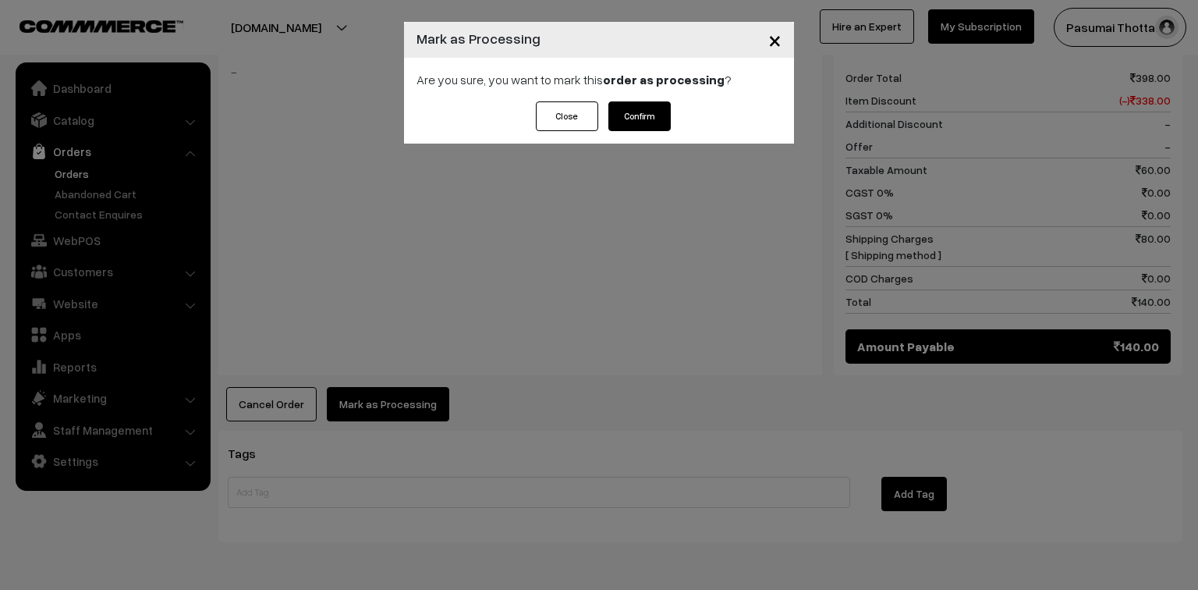
click at [646, 126] on button "Confirm" at bounding box center [639, 116] width 62 height 30
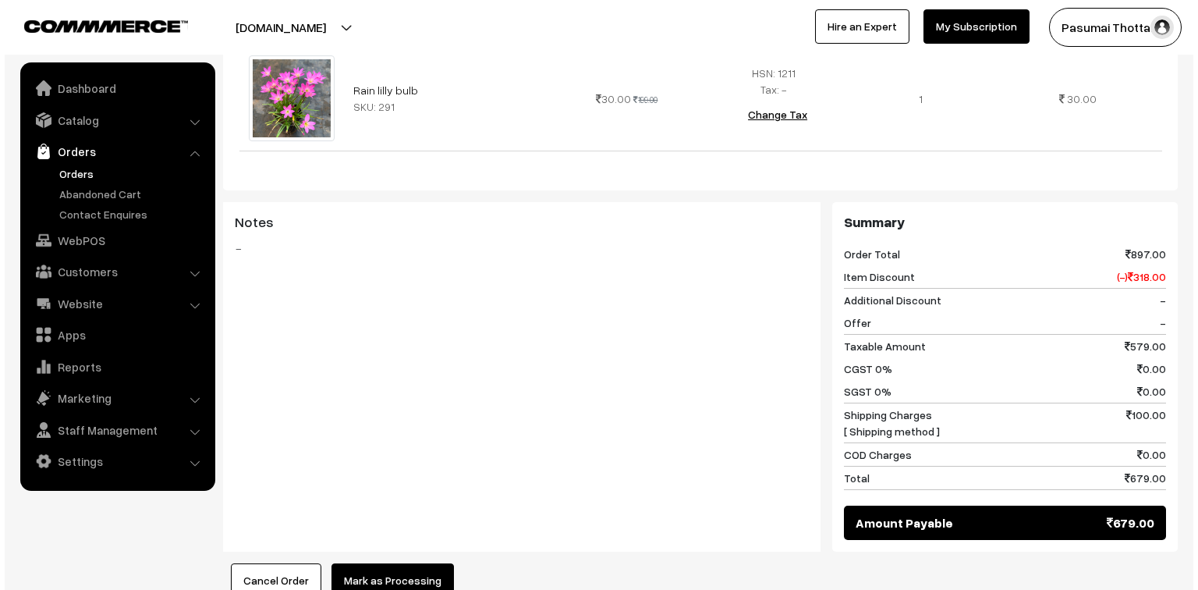
scroll to position [873, 0]
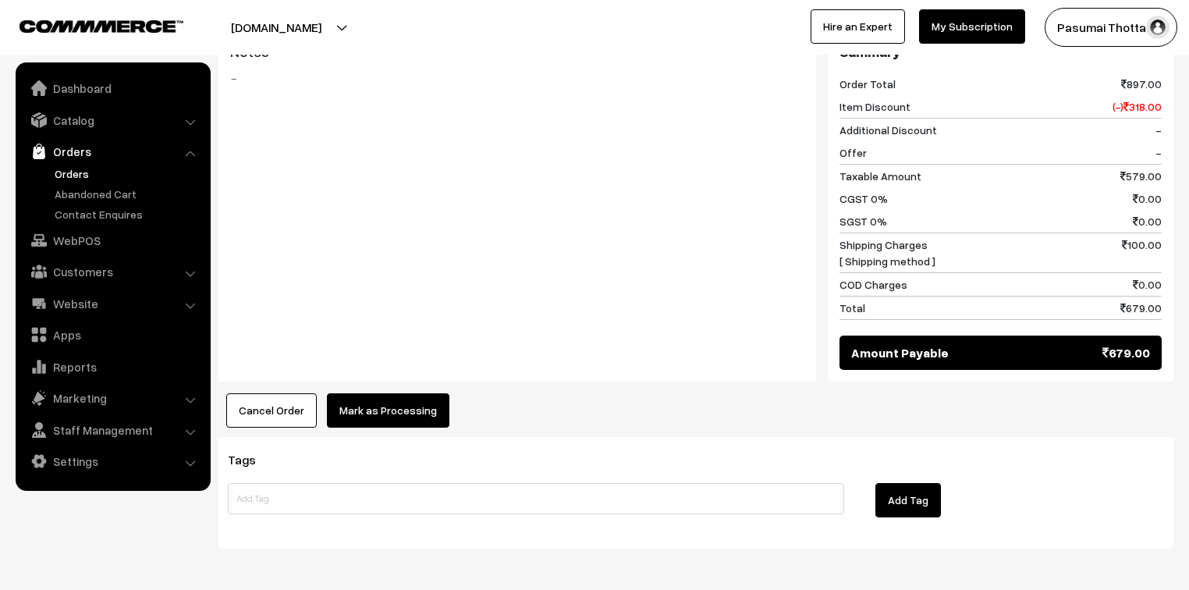
click at [388, 393] on button "Mark as Processing" at bounding box center [388, 410] width 122 height 34
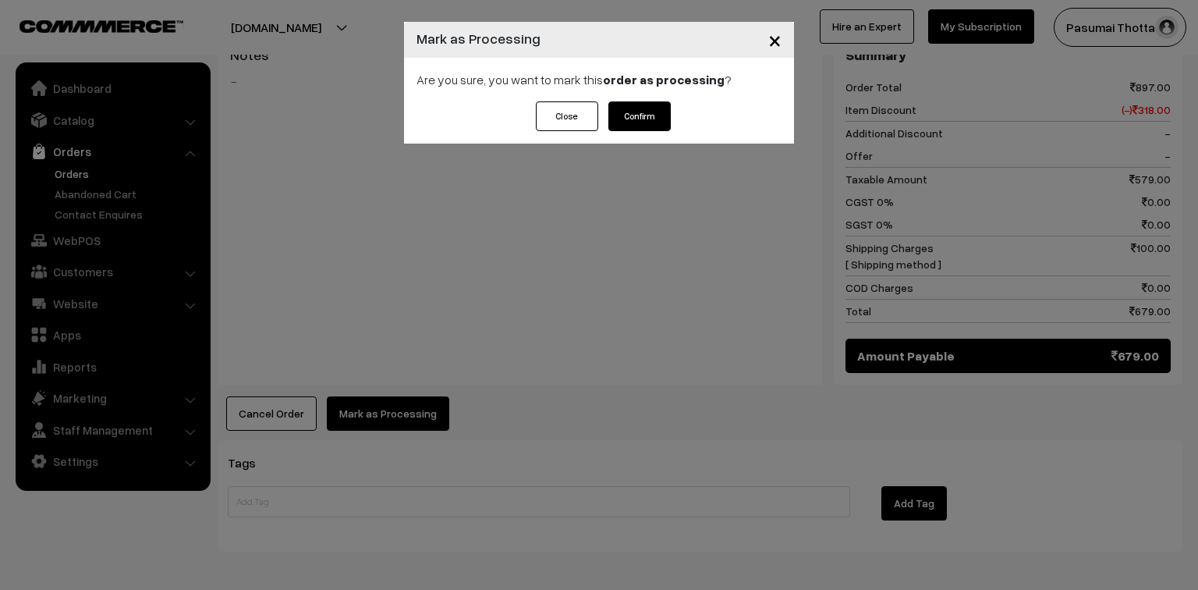
click at [634, 109] on button "Confirm" at bounding box center [639, 116] width 62 height 30
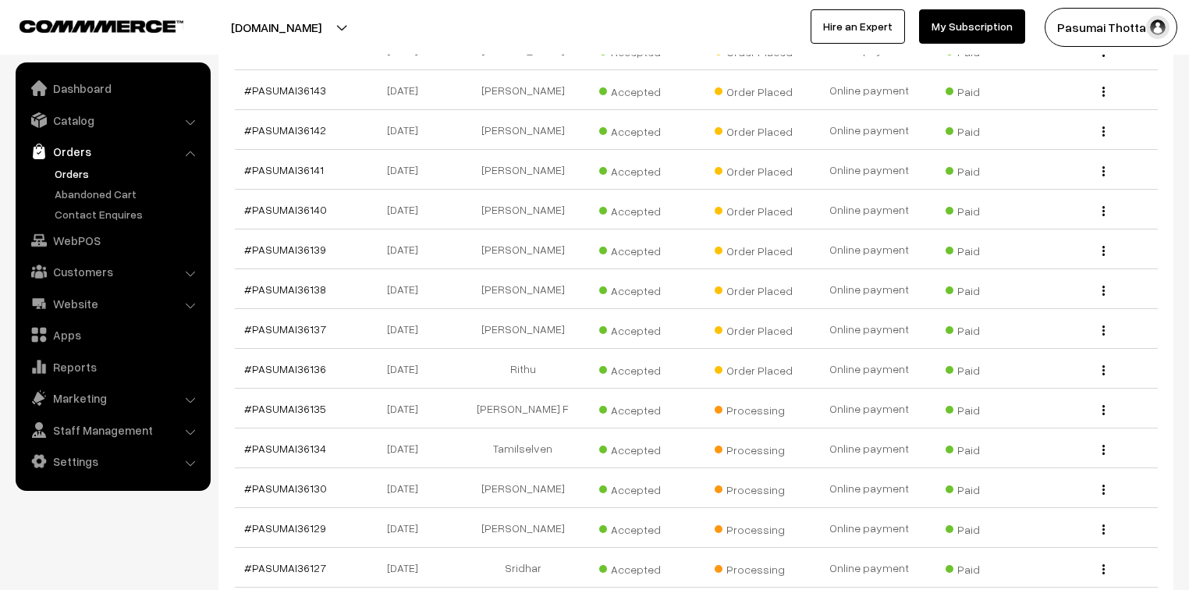
scroll to position [562, 0]
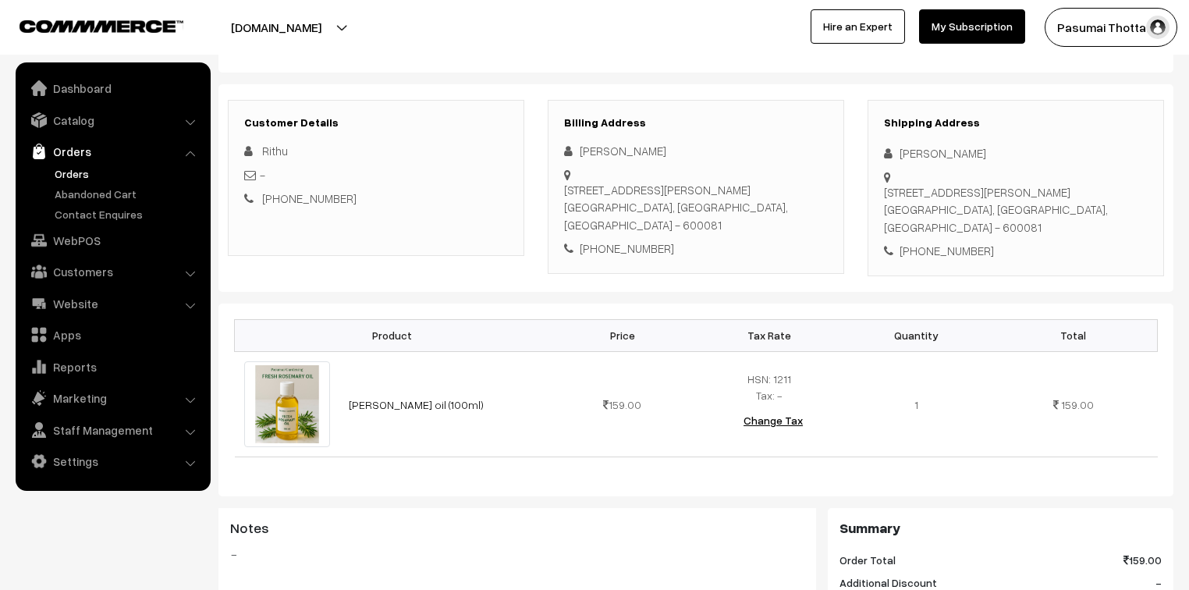
scroll to position [187, 0]
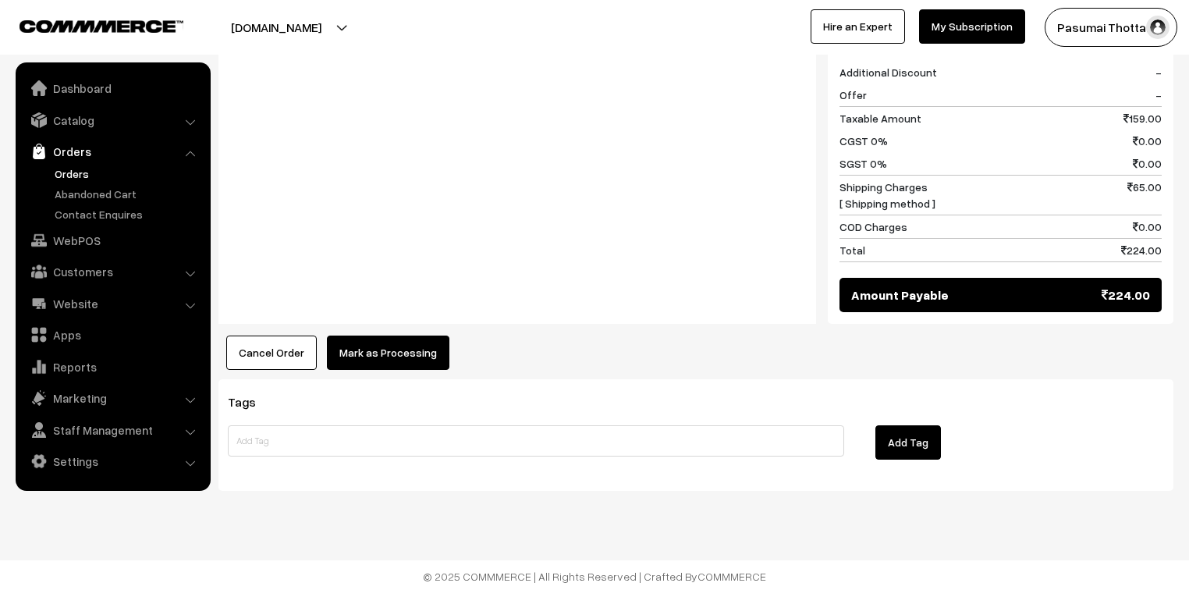
click at [390, 350] on button "Mark as Processing" at bounding box center [388, 352] width 122 height 34
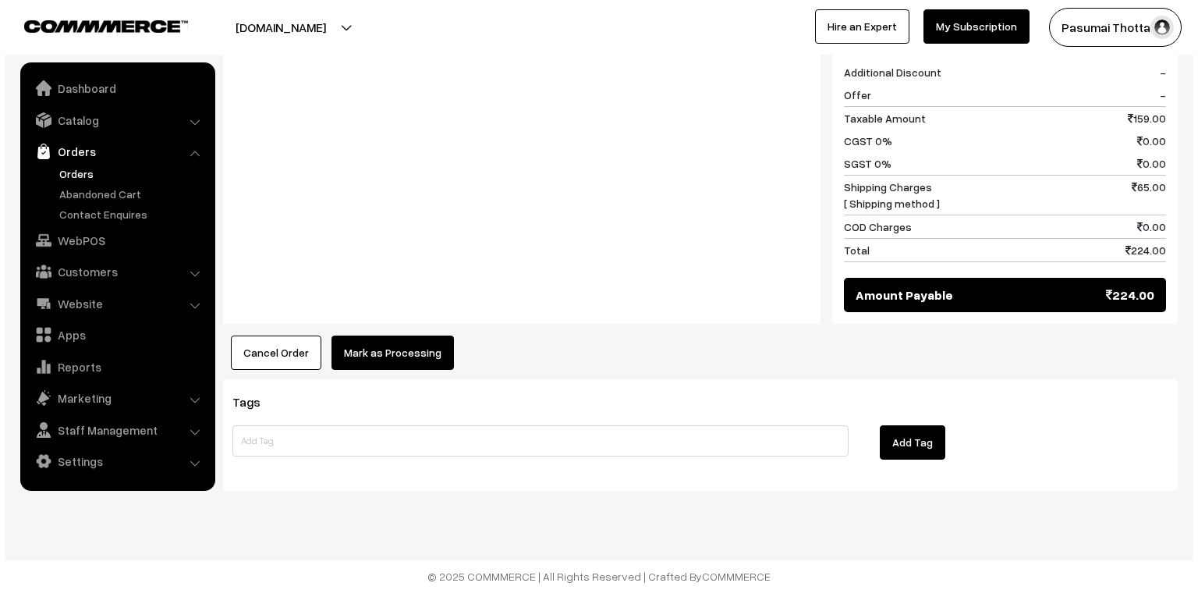
scroll to position [697, 0]
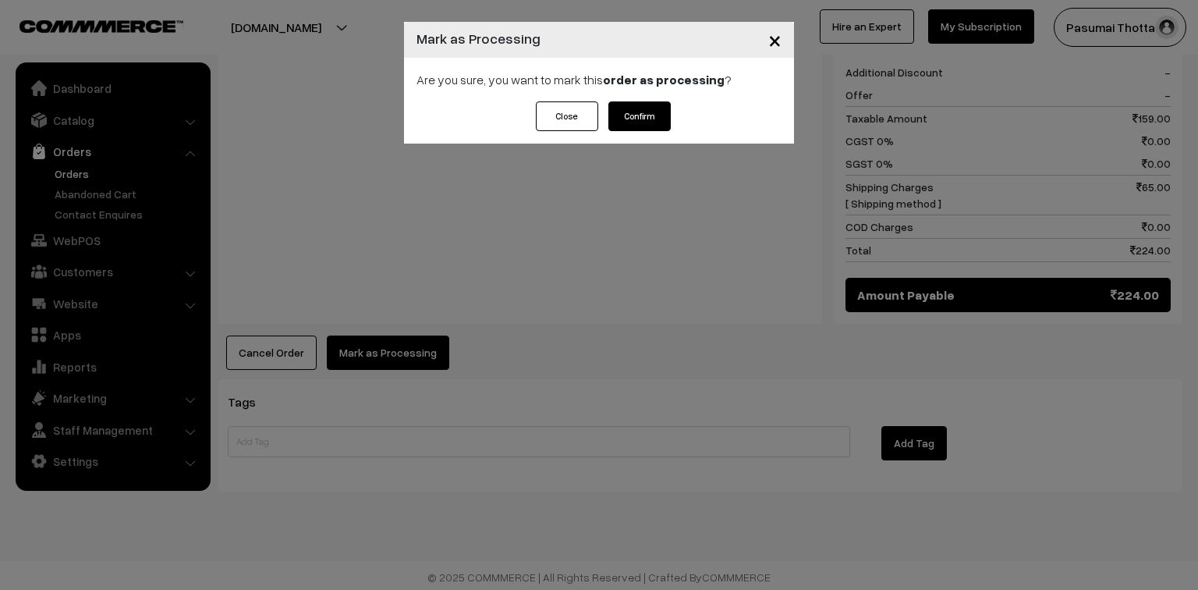
click at [638, 118] on button "Confirm" at bounding box center [639, 116] width 62 height 30
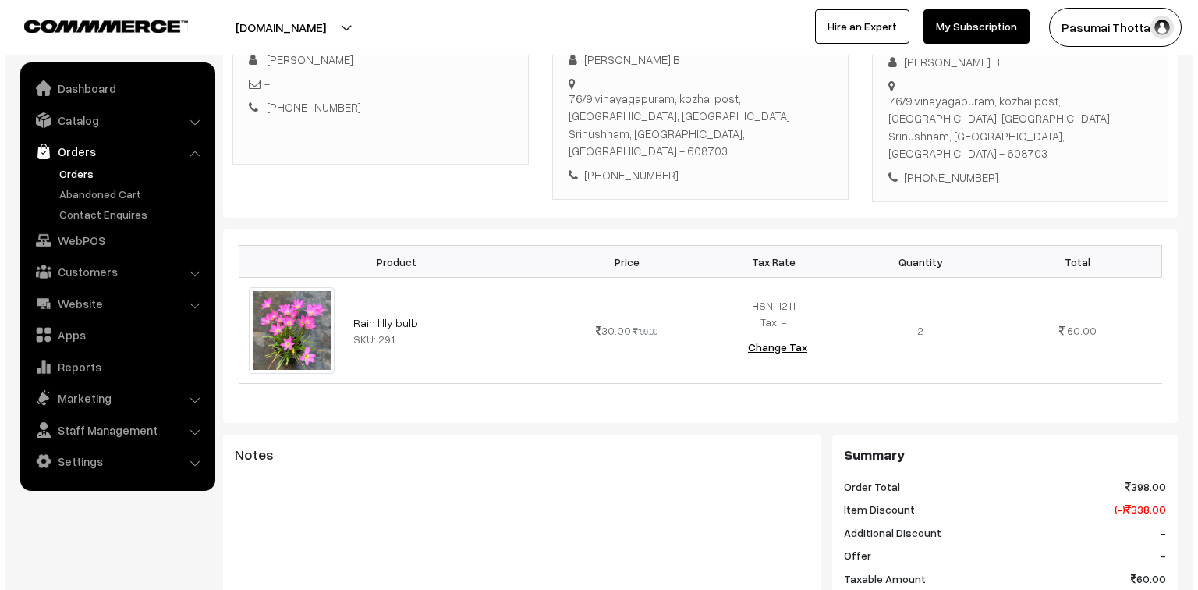
scroll to position [624, 0]
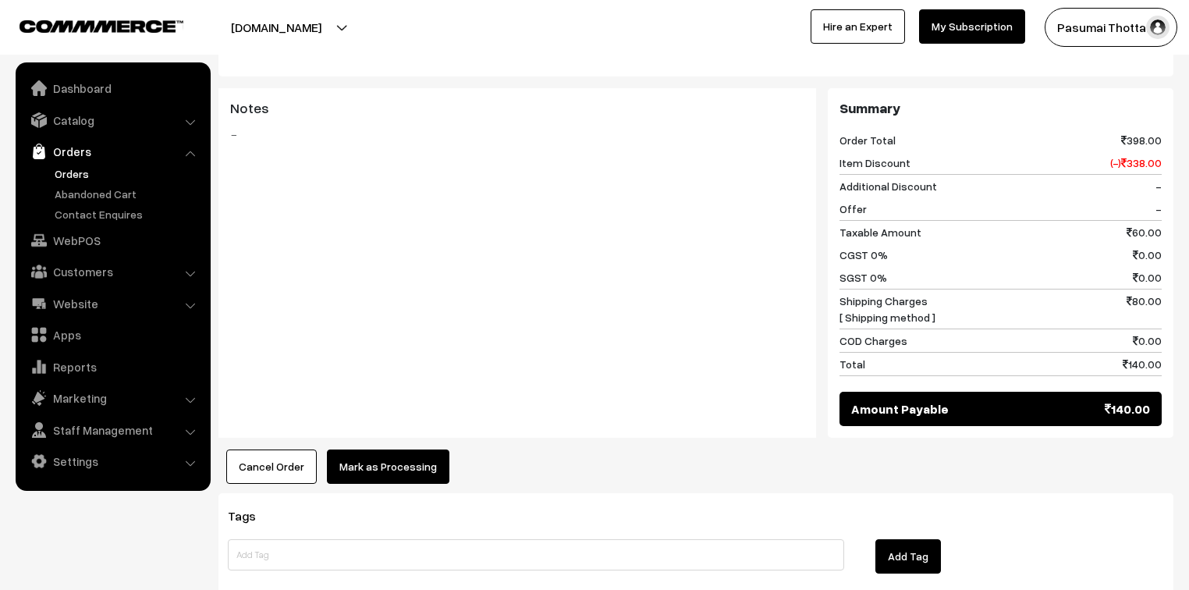
click at [373, 449] on button "Mark as Processing" at bounding box center [388, 466] width 122 height 34
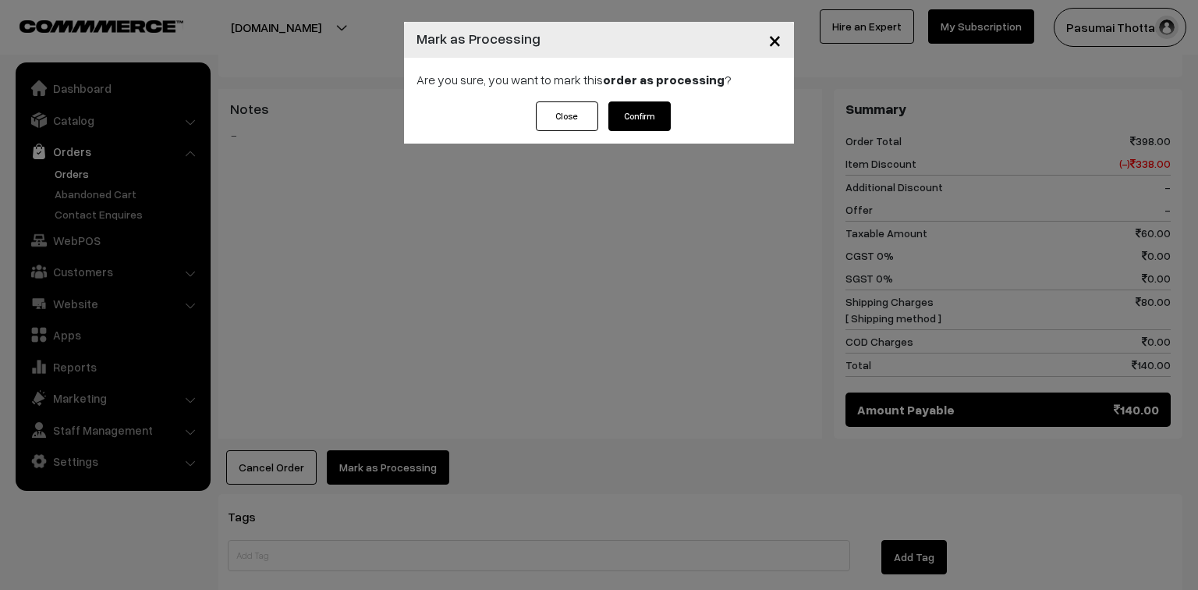
click at [656, 115] on button "Confirm" at bounding box center [639, 116] width 62 height 30
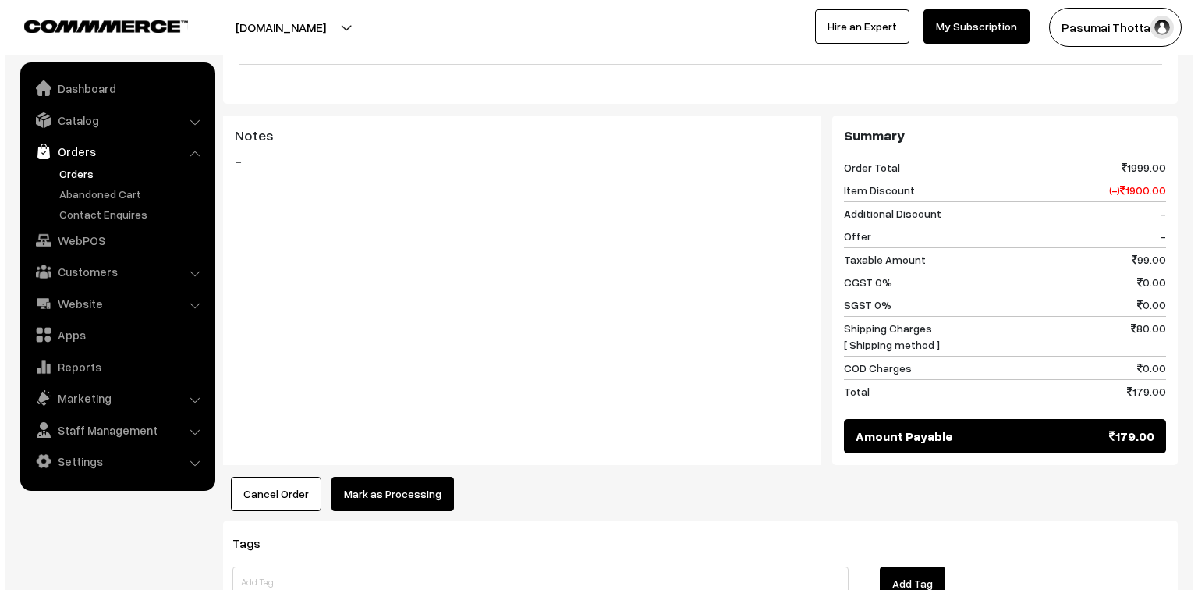
scroll to position [624, 0]
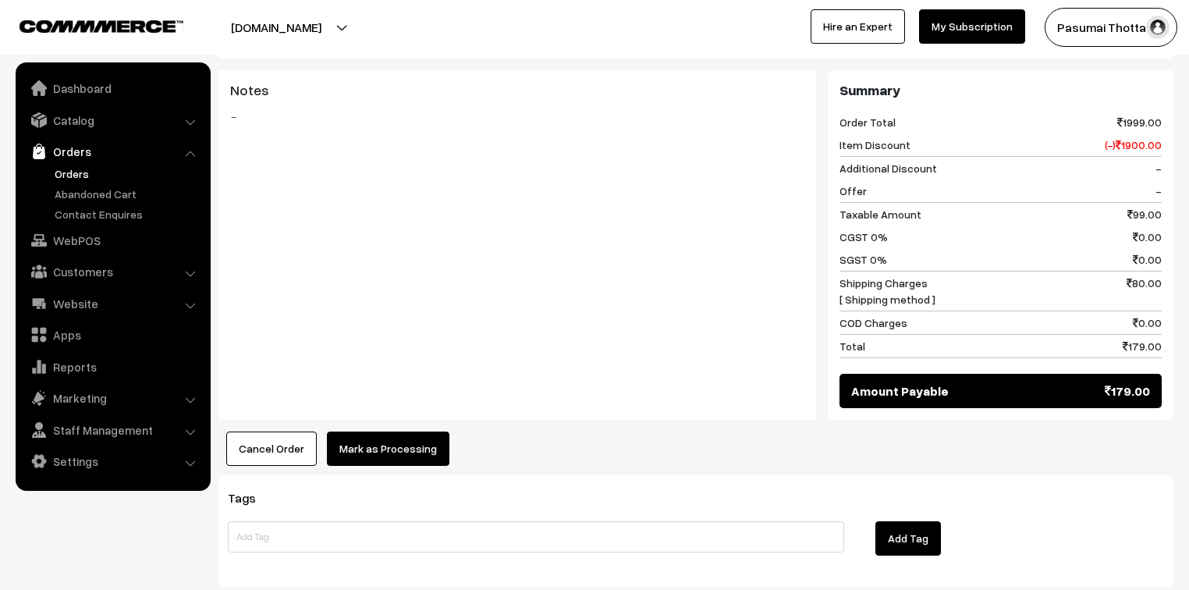
click at [393, 431] on button "Mark as Processing" at bounding box center [388, 448] width 122 height 34
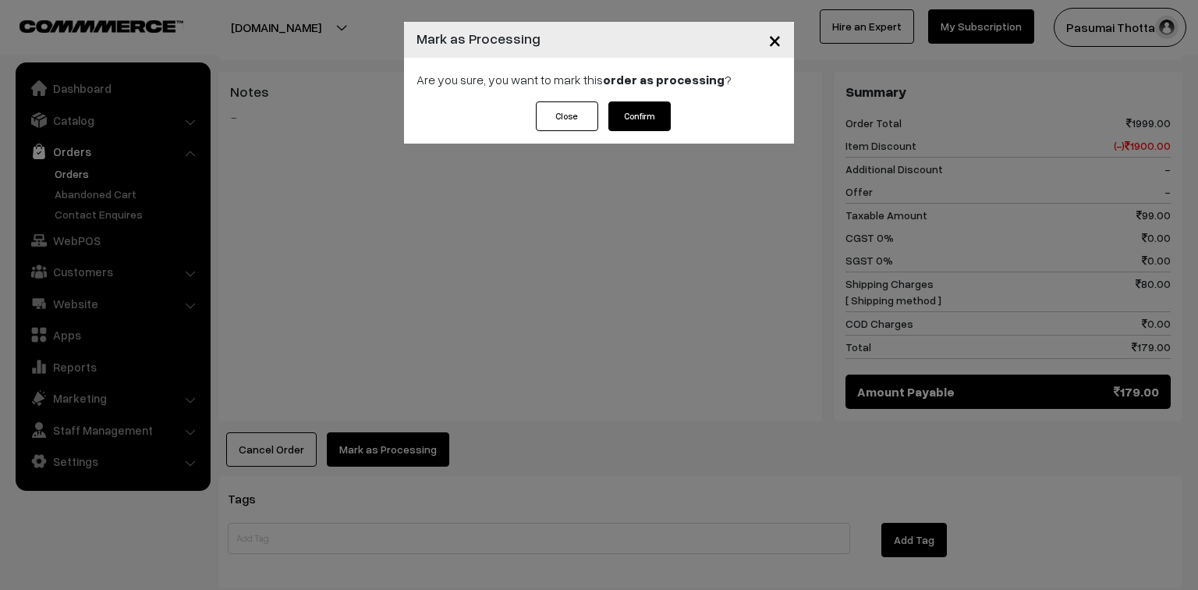
click at [650, 124] on button "Confirm" at bounding box center [639, 116] width 62 height 30
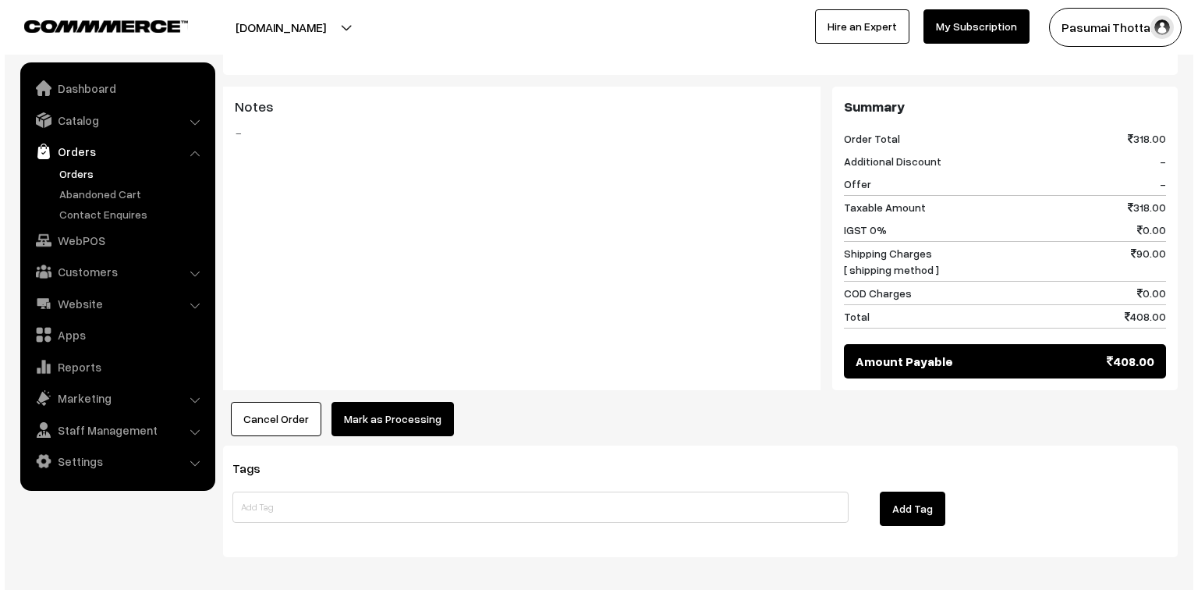
scroll to position [654, 0]
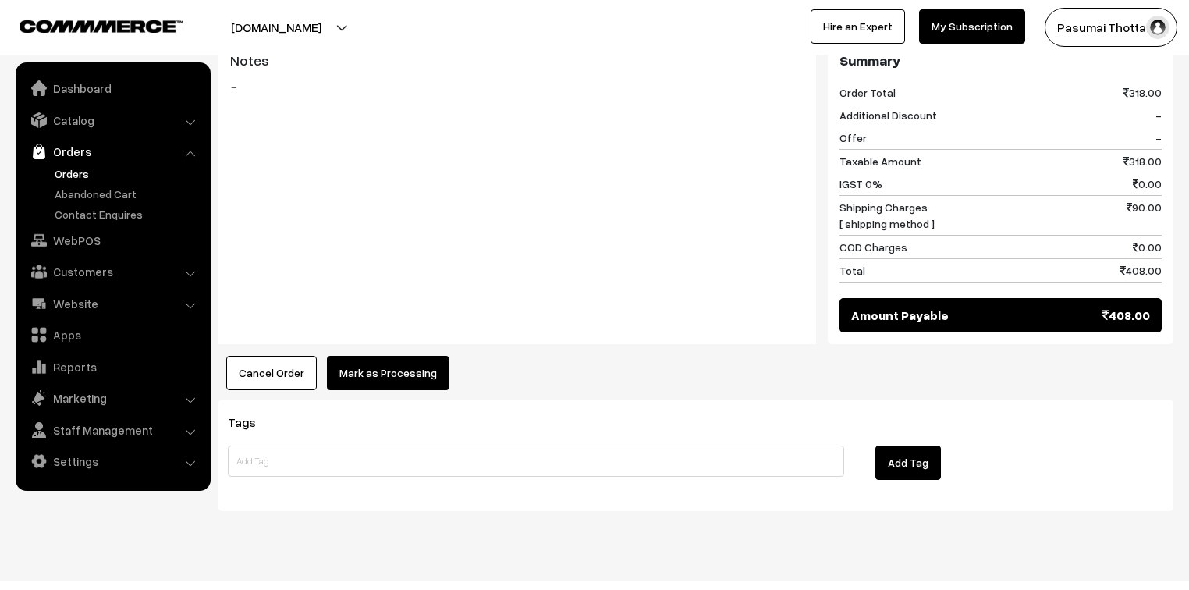
click at [372, 356] on button "Mark as Processing" at bounding box center [388, 373] width 122 height 34
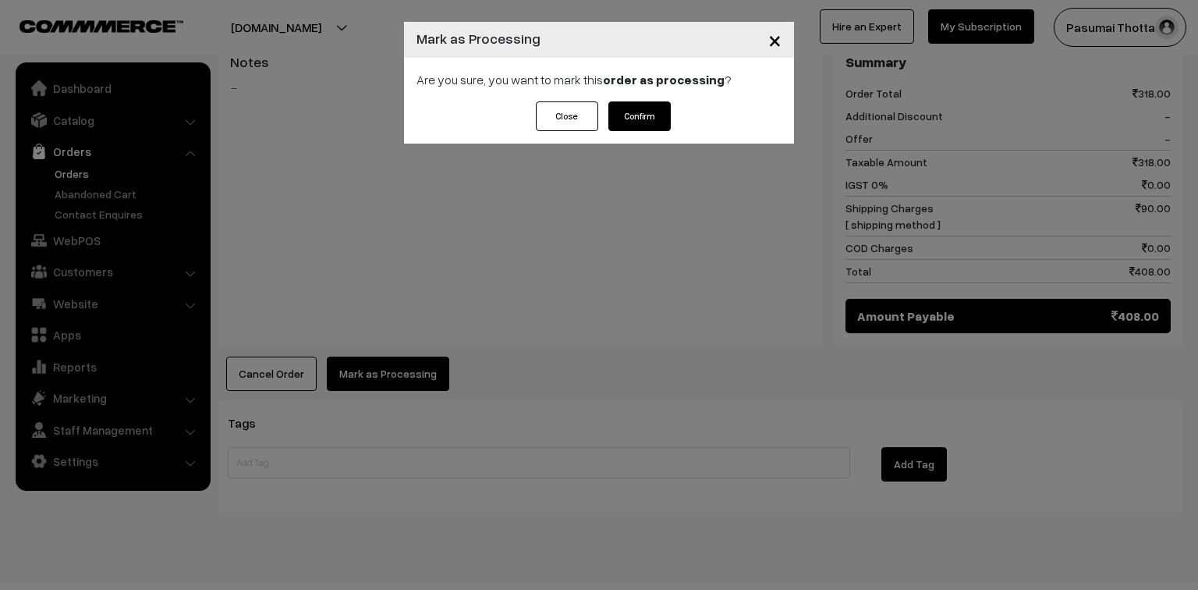
click at [649, 131] on div "Close Confirm" at bounding box center [599, 122] width 390 height 42
click at [642, 115] on button "Confirm" at bounding box center [639, 116] width 62 height 30
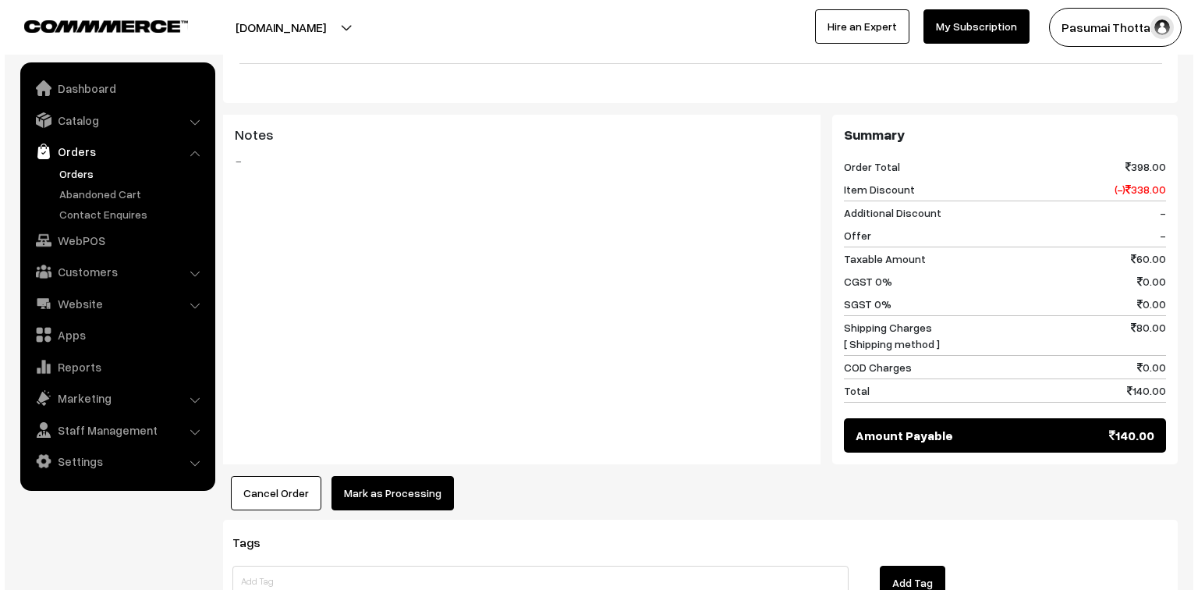
scroll to position [624, 0]
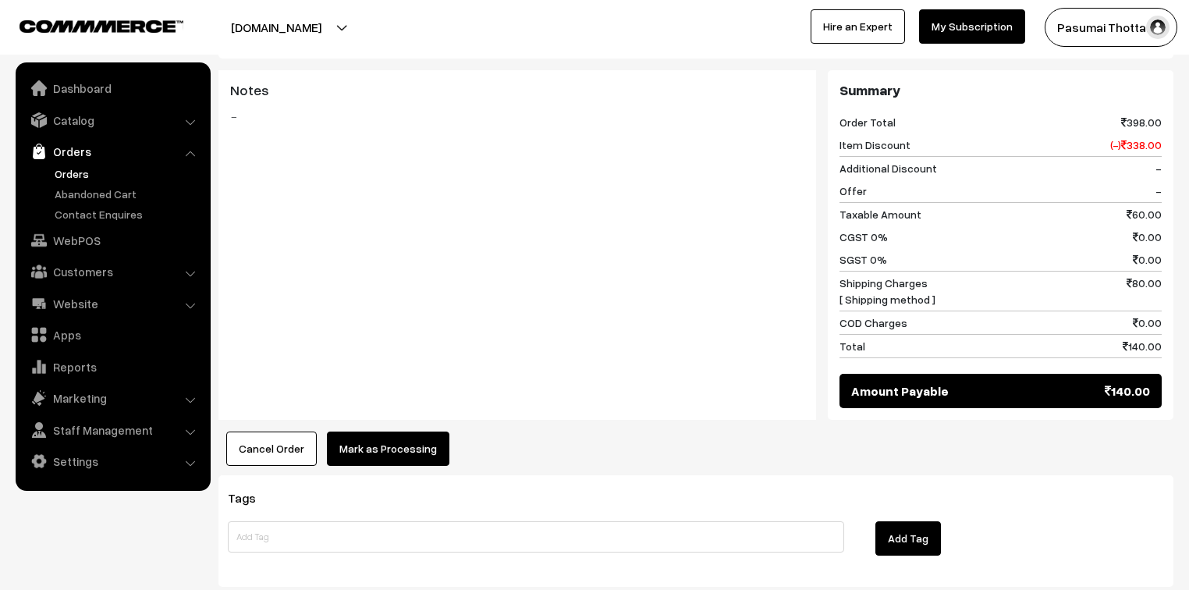
click at [401, 431] on button "Mark as Processing" at bounding box center [388, 448] width 122 height 34
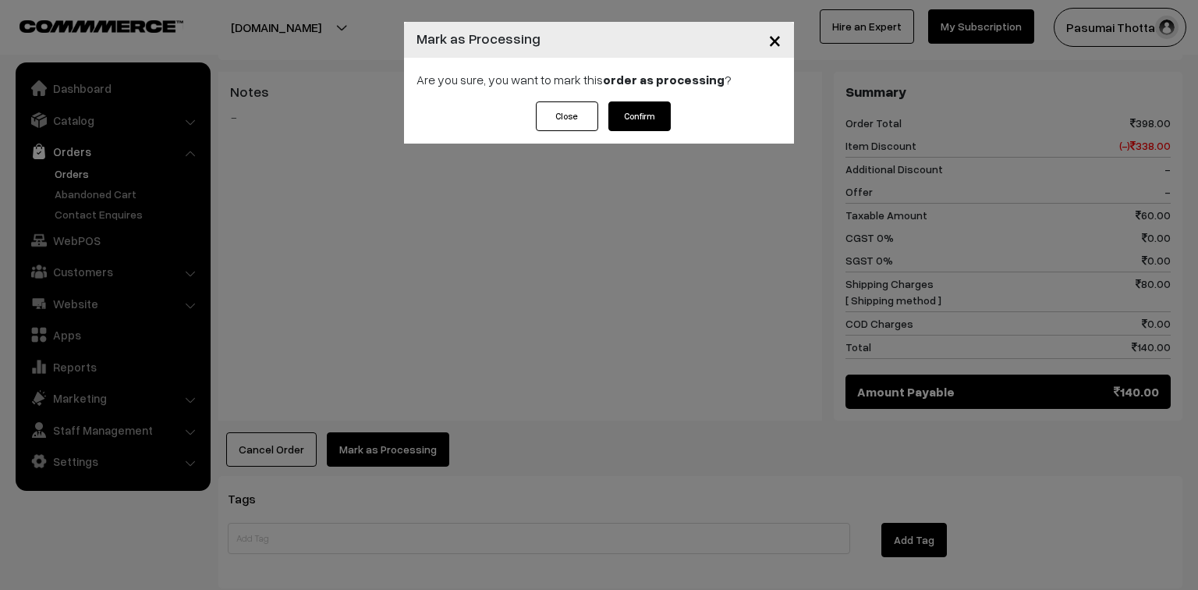
click at [647, 107] on button "Confirm" at bounding box center [639, 116] width 62 height 30
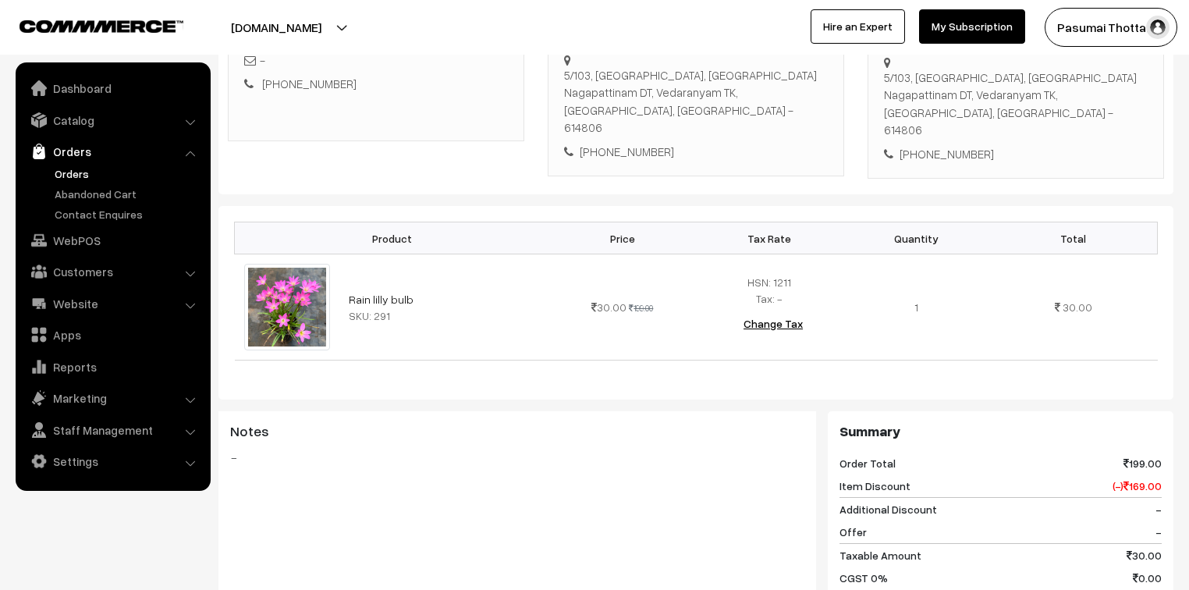
scroll to position [125, 0]
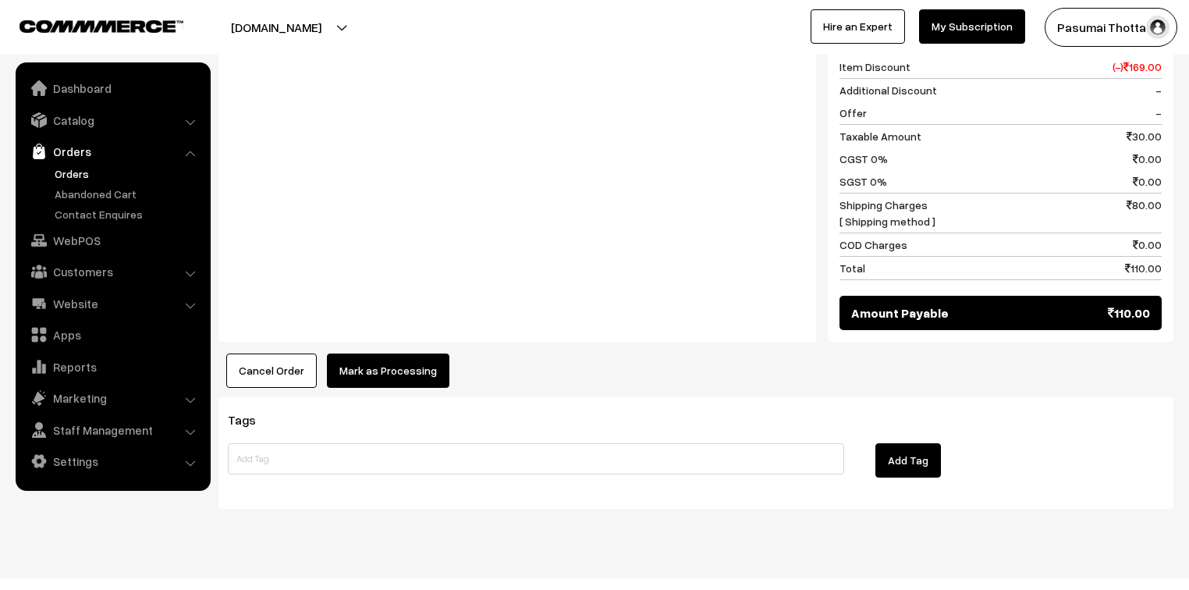
click at [425, 353] on button "Mark as Processing" at bounding box center [388, 370] width 122 height 34
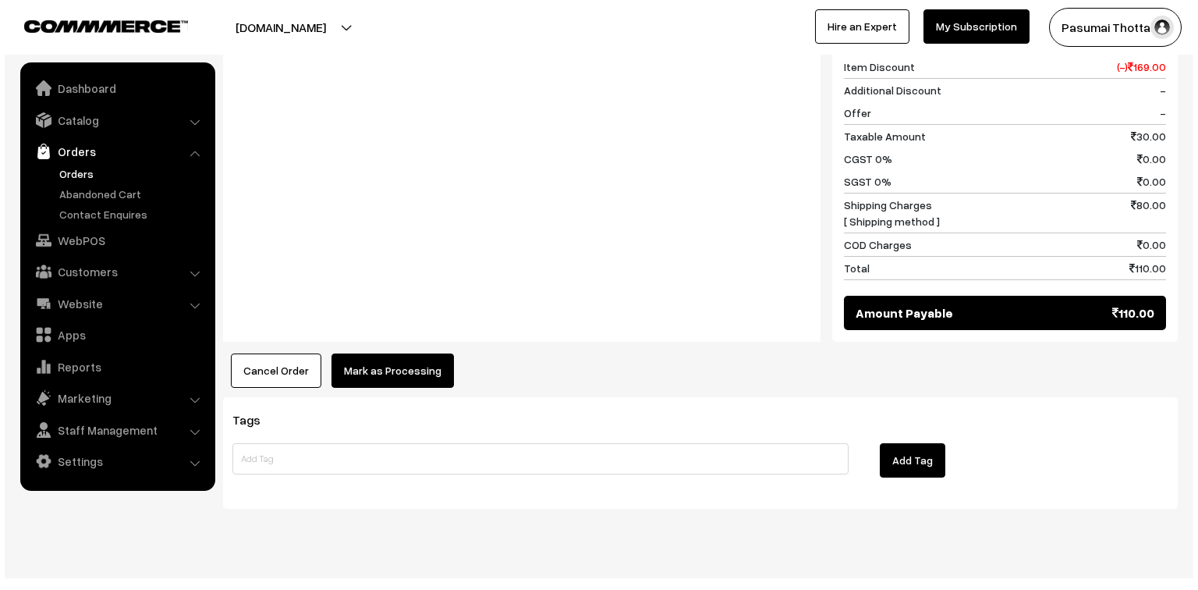
scroll to position [721, 0]
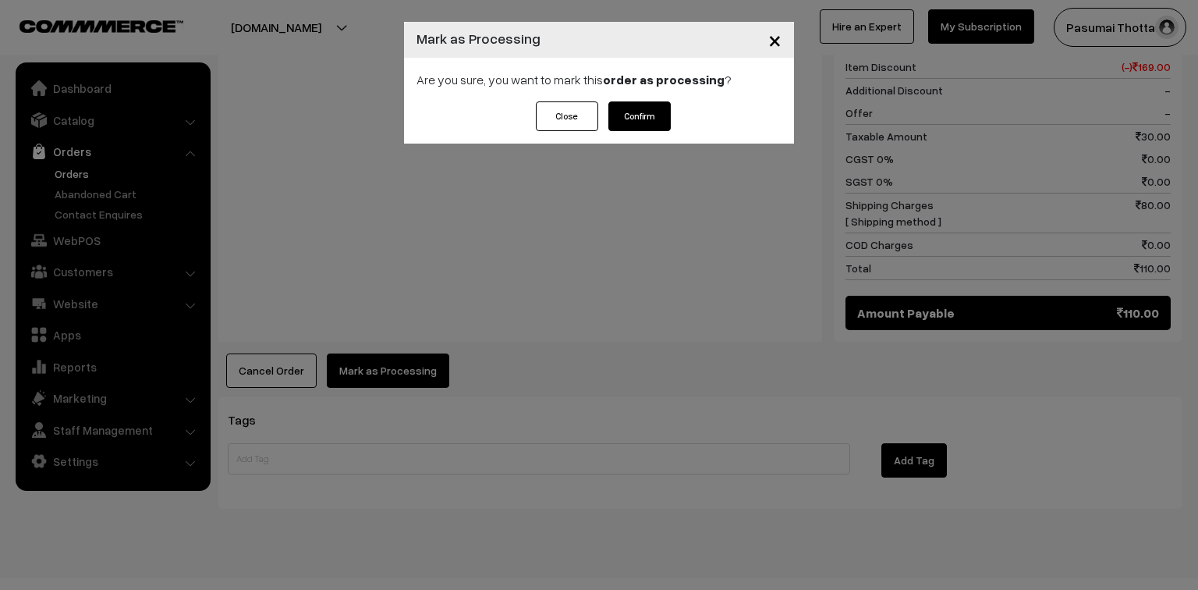
click at [629, 112] on button "Confirm" at bounding box center [639, 116] width 62 height 30
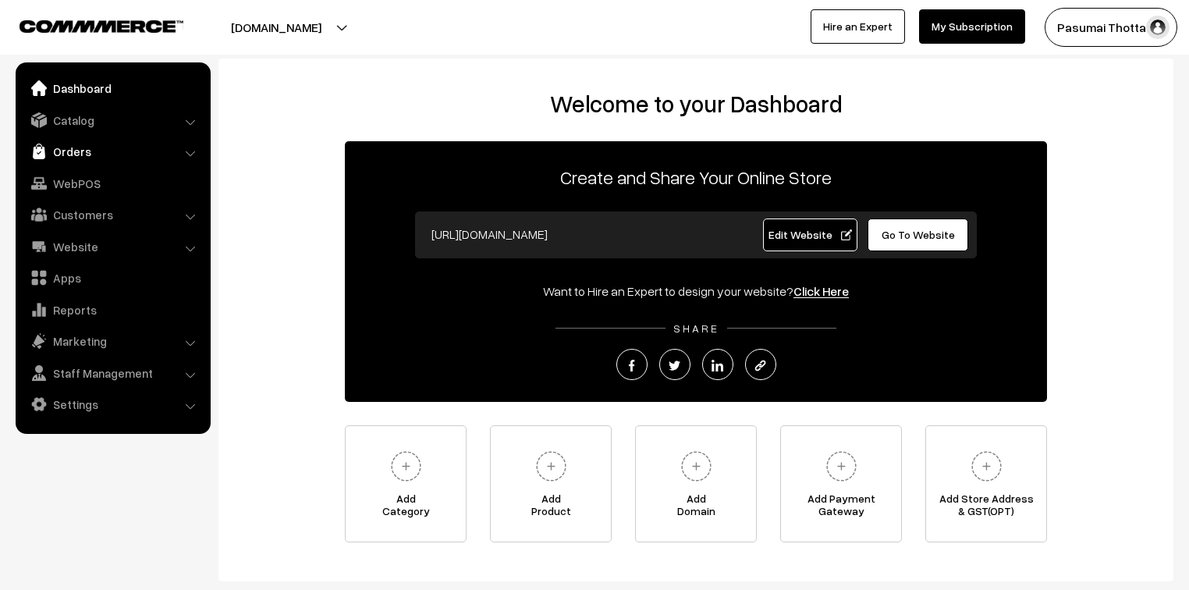
click at [61, 154] on link "Orders" at bounding box center [112, 151] width 186 height 28
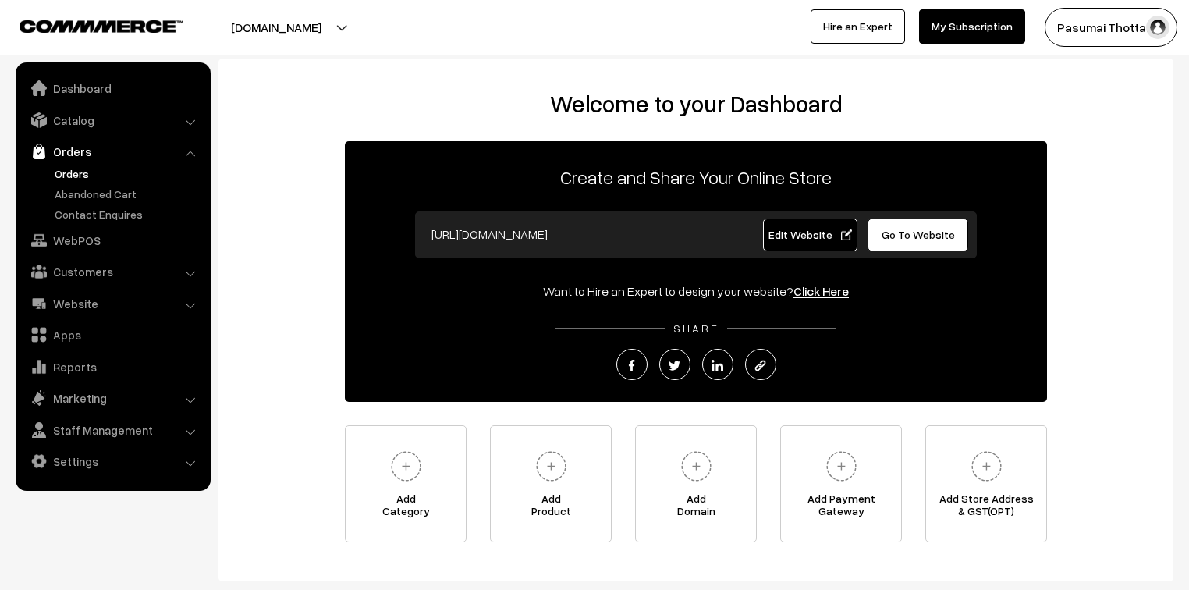
click at [78, 177] on link "Orders" at bounding box center [128, 173] width 154 height 16
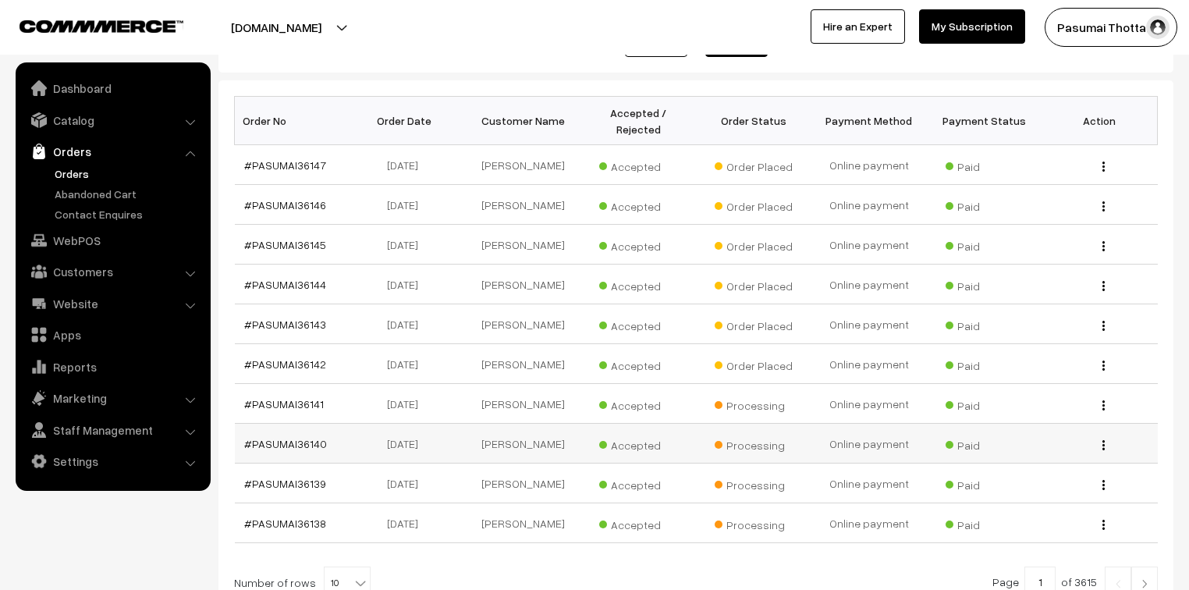
scroll to position [312, 0]
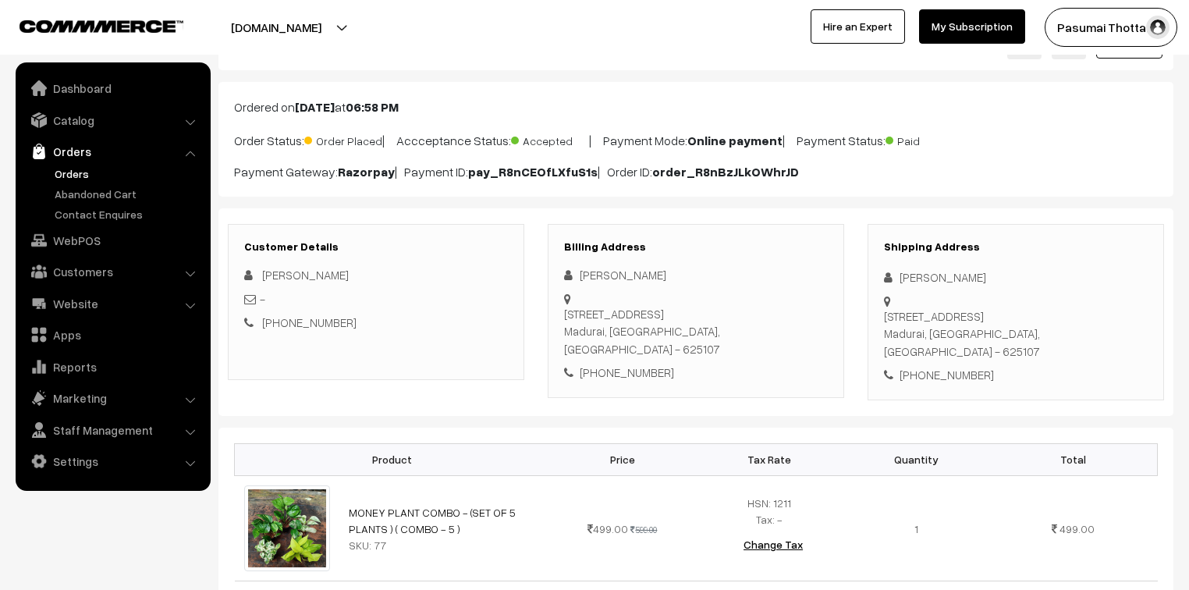
scroll to position [125, 0]
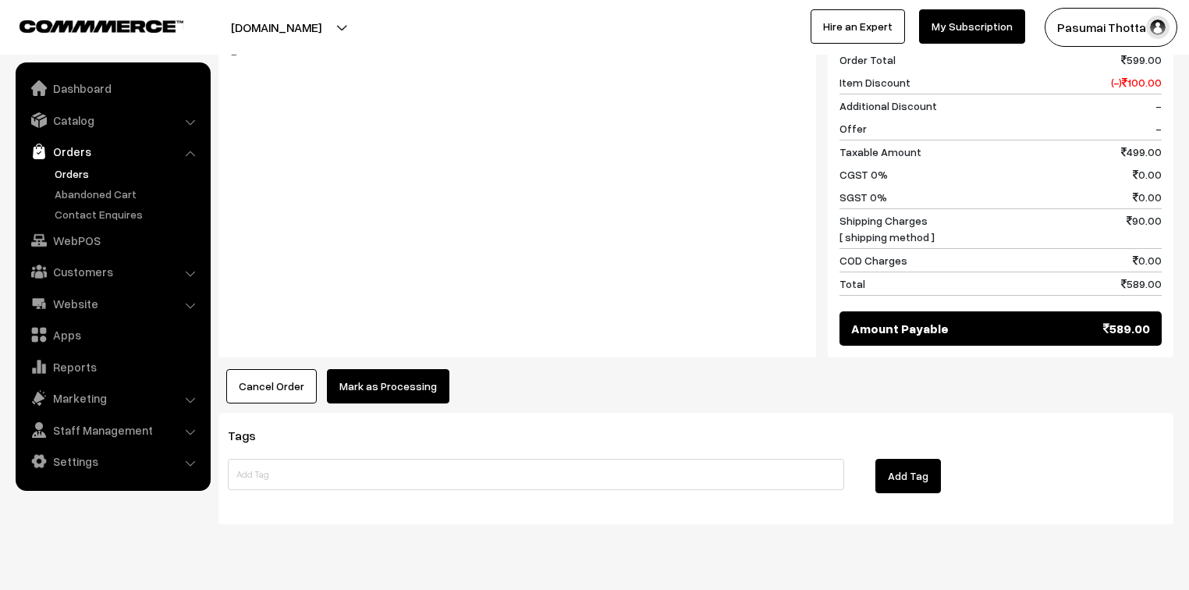
click at [384, 369] on button "Mark as Processing" at bounding box center [388, 386] width 122 height 34
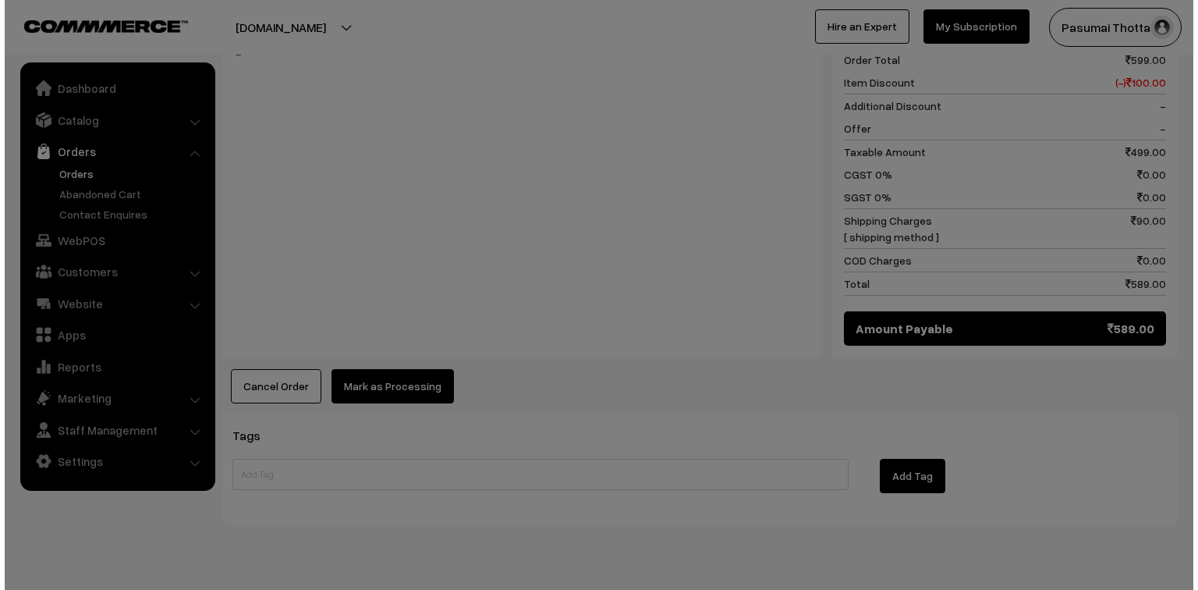
scroll to position [687, 0]
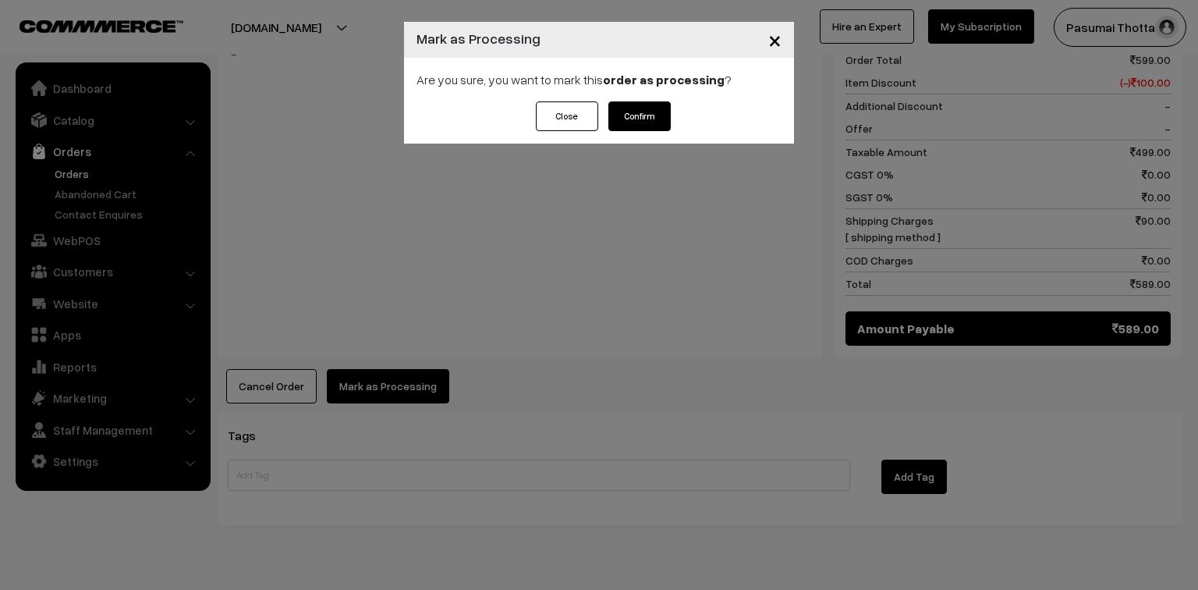
click at [652, 117] on button "Confirm" at bounding box center [639, 116] width 62 height 30
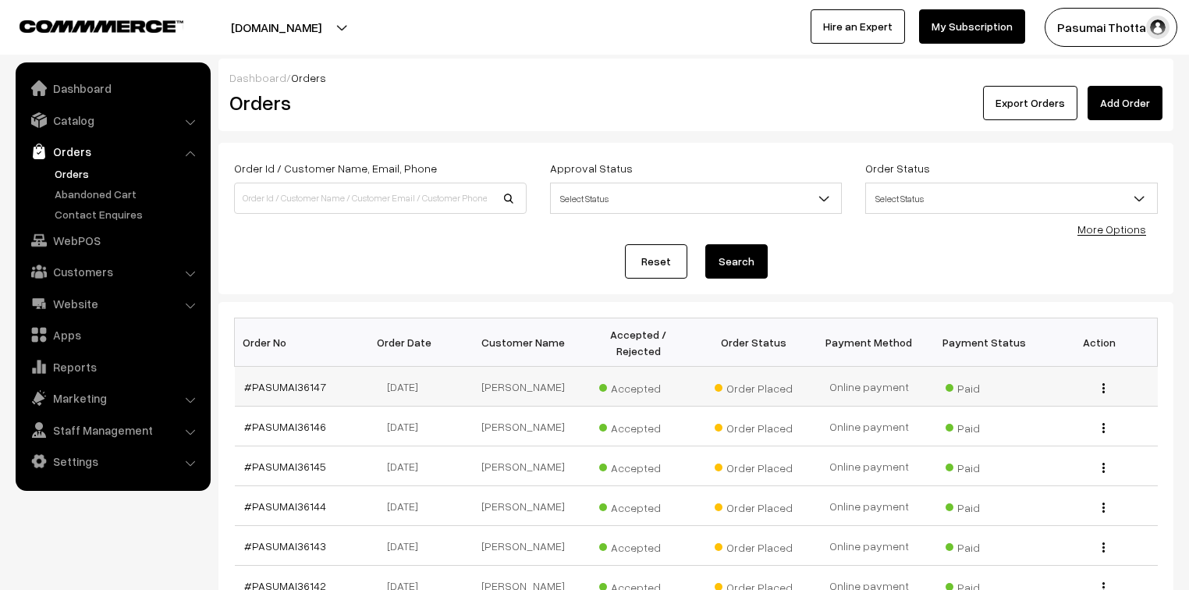
scroll to position [187, 0]
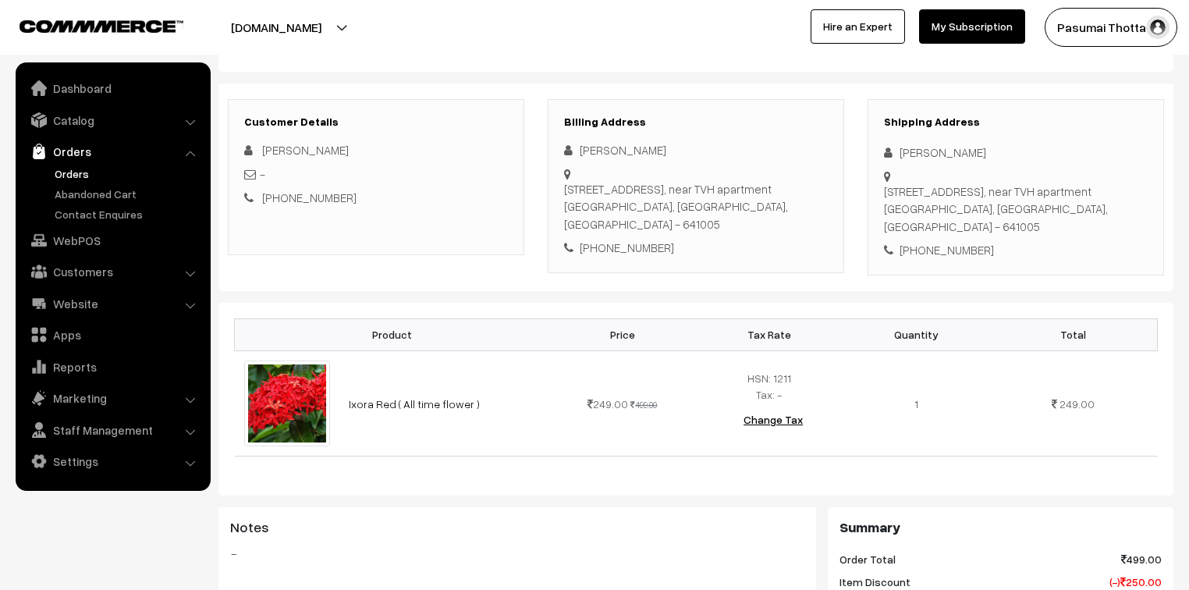
scroll to position [187, 0]
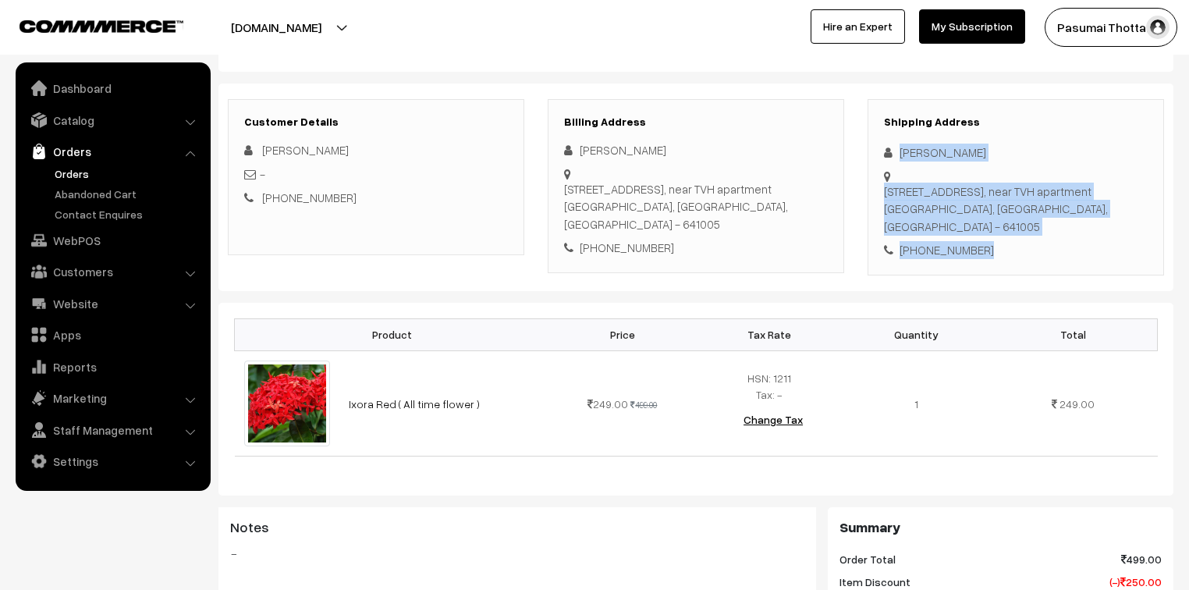
drag, startPoint x: 898, startPoint y: 154, endPoint x: 999, endPoint y: 249, distance: 139.0
click at [997, 240] on div "Shipping Address Vinith Suresh 96,kamarajar nagar, 2nd street, kallimadai,singa…" at bounding box center [1015, 187] width 296 height 176
click at [999, 248] on div "+91 9500602363" at bounding box center [1016, 250] width 264 height 18
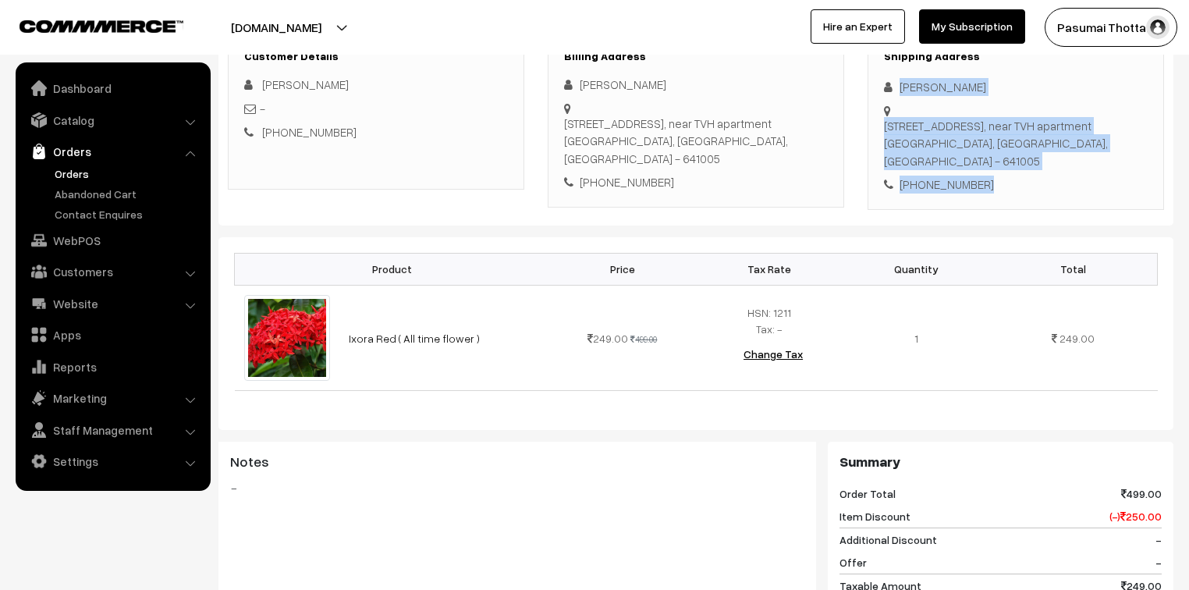
scroll to position [250, 0]
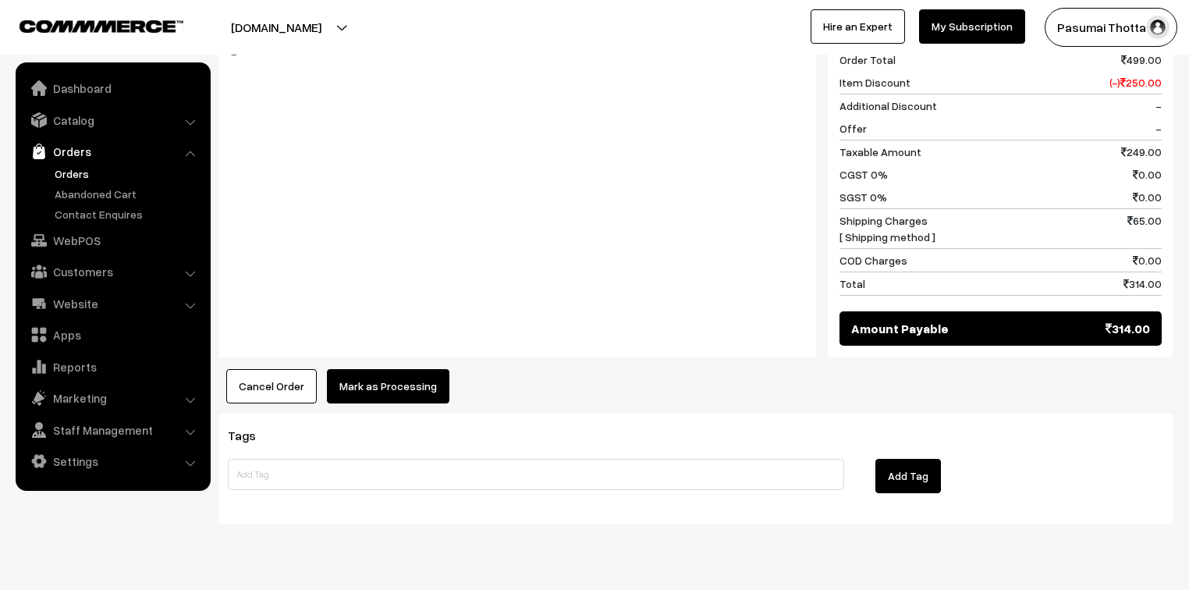
click at [383, 377] on button "Mark as Processing" at bounding box center [388, 386] width 122 height 34
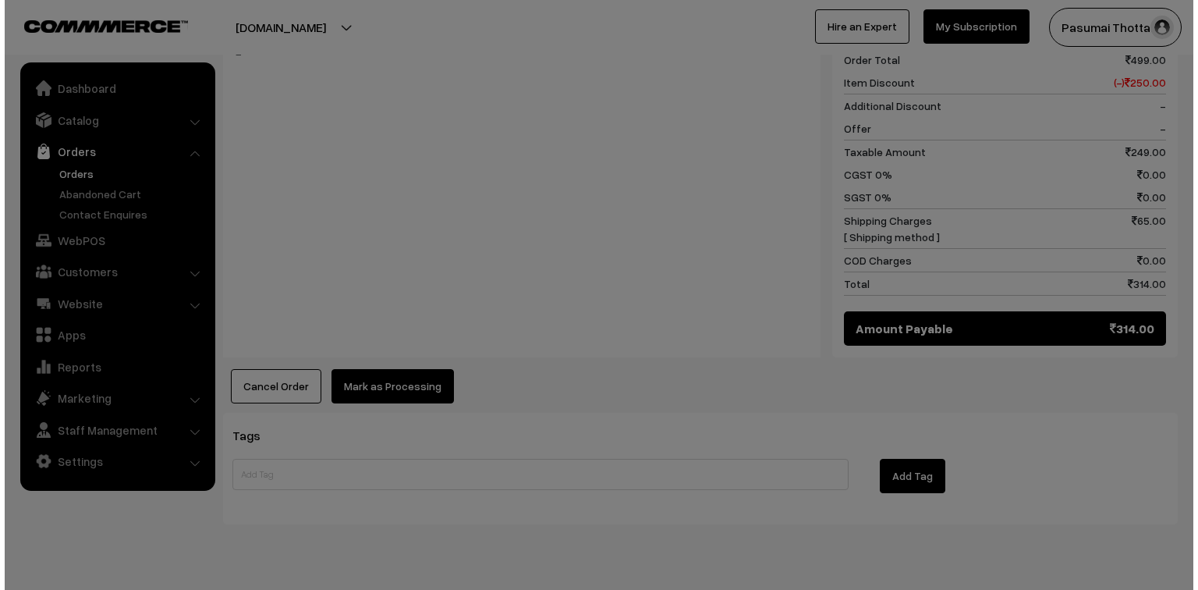
scroll to position [687, 0]
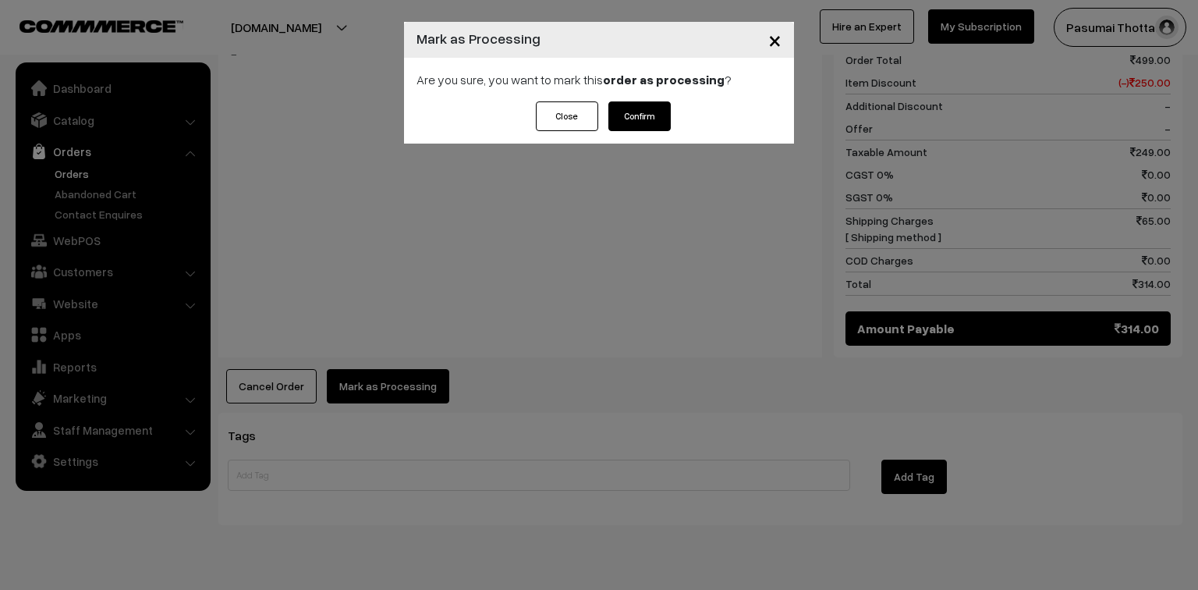
click at [635, 126] on button "Confirm" at bounding box center [639, 116] width 62 height 30
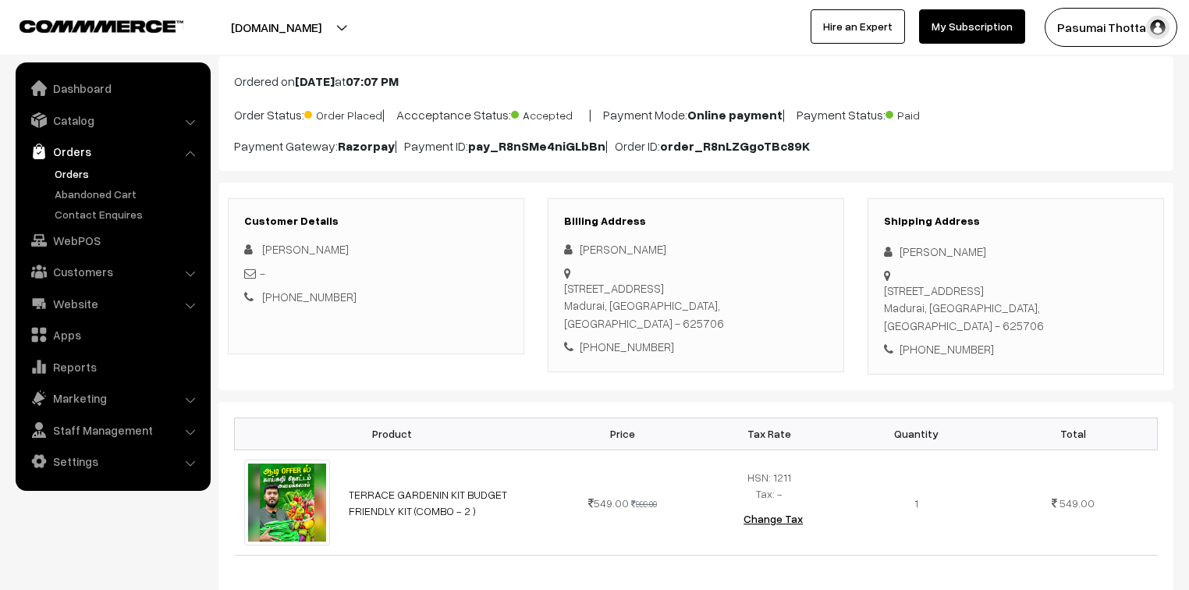
scroll to position [125, 0]
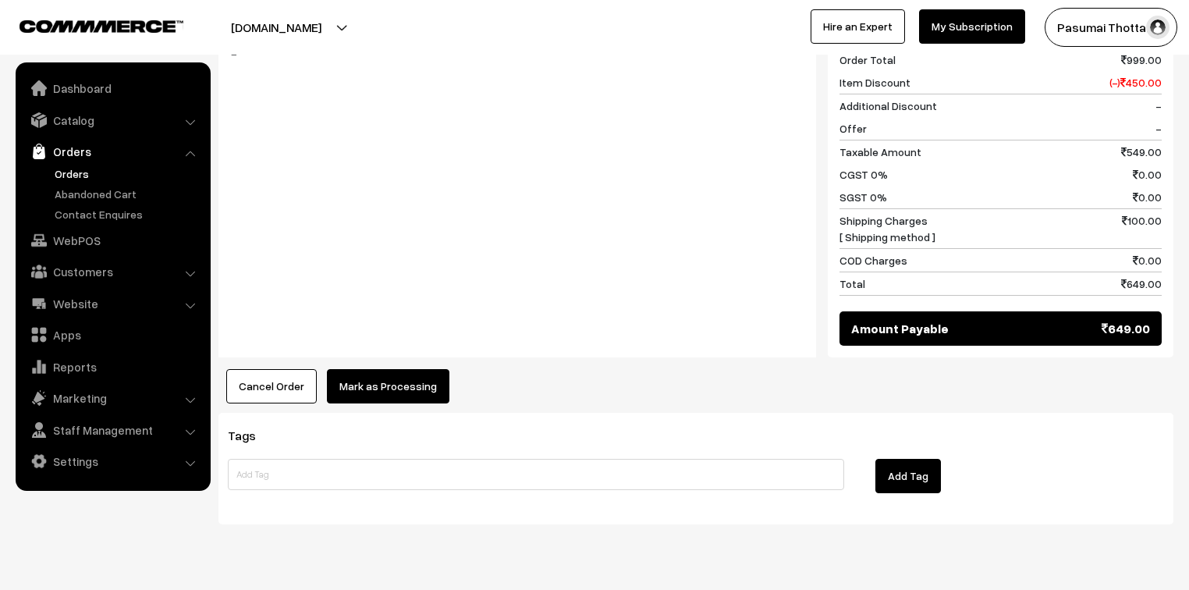
click at [419, 384] on button "Mark as Processing" at bounding box center [388, 386] width 122 height 34
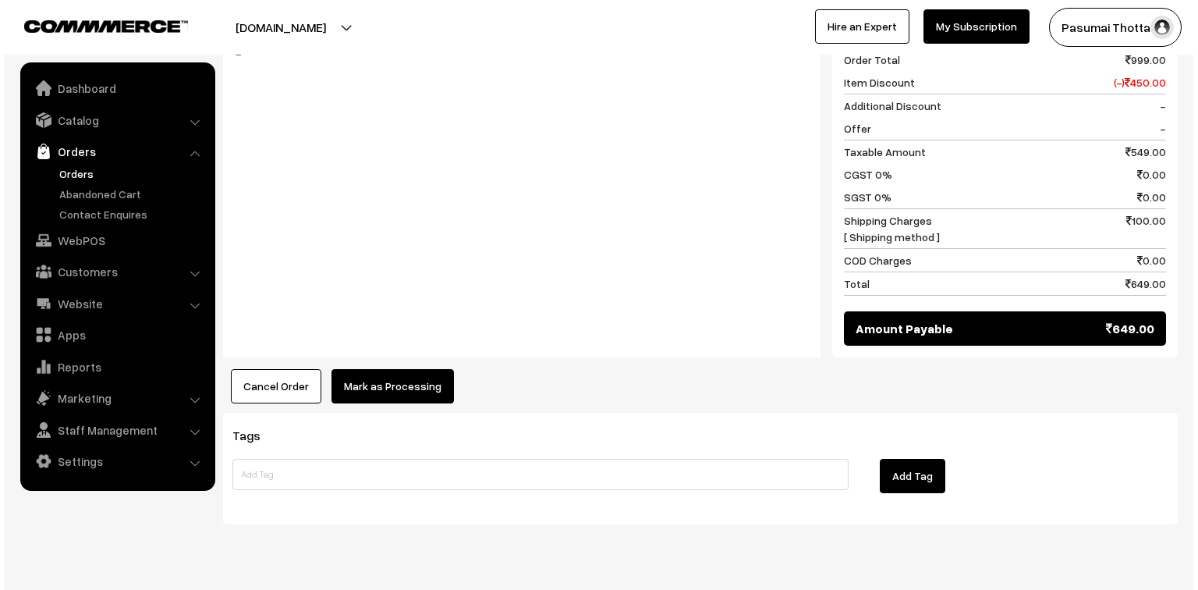
scroll to position [687, 0]
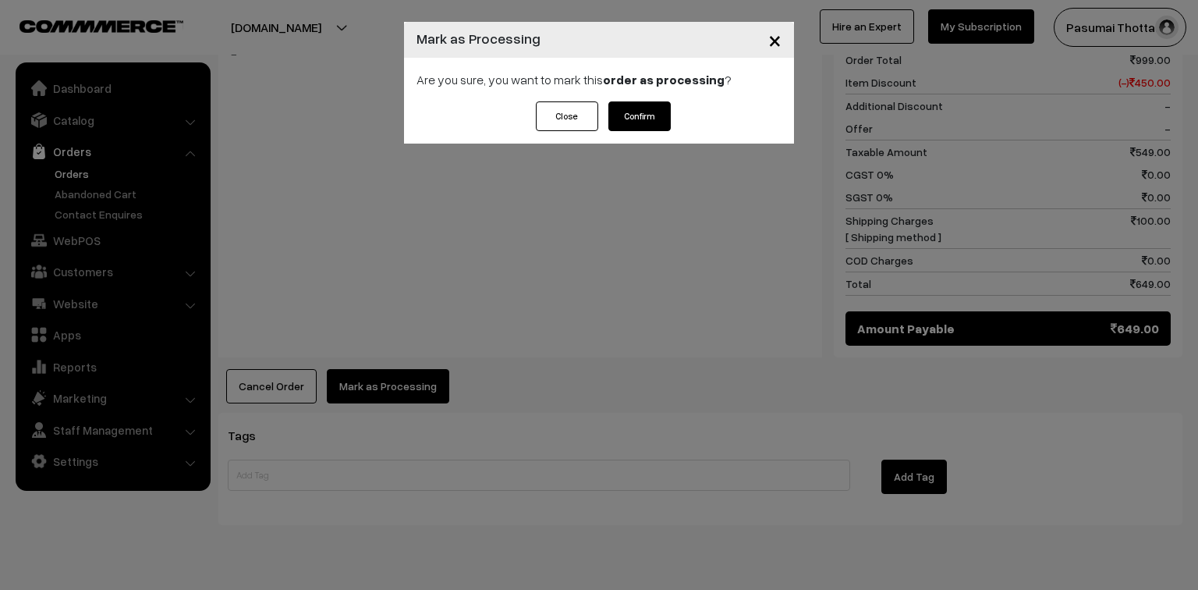
click at [661, 115] on button "Confirm" at bounding box center [639, 116] width 62 height 30
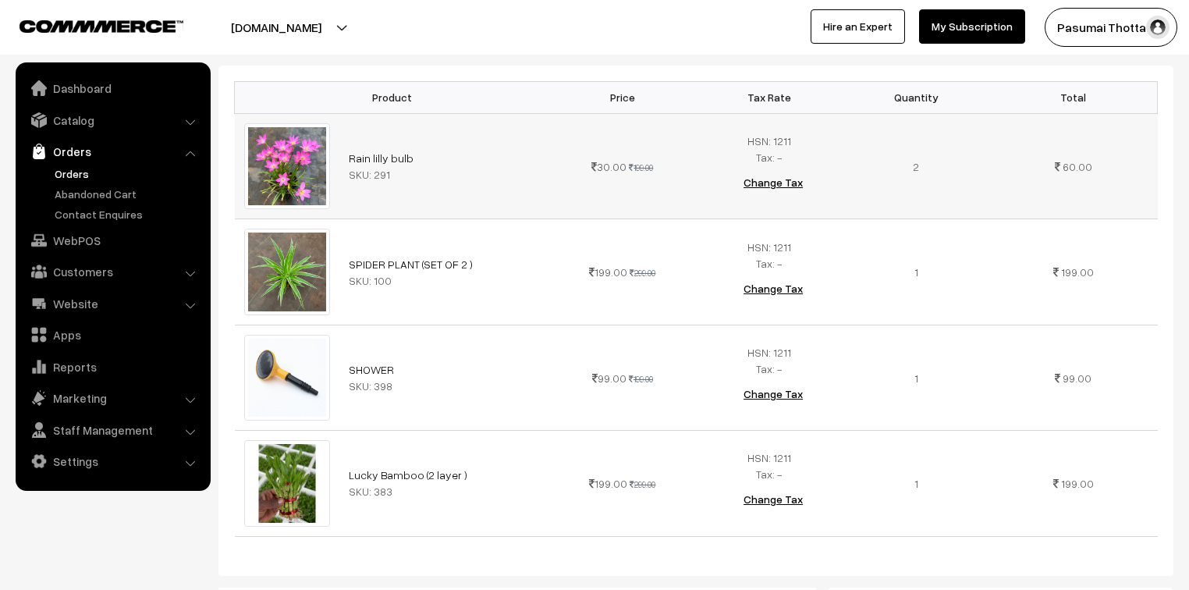
scroll to position [499, 0]
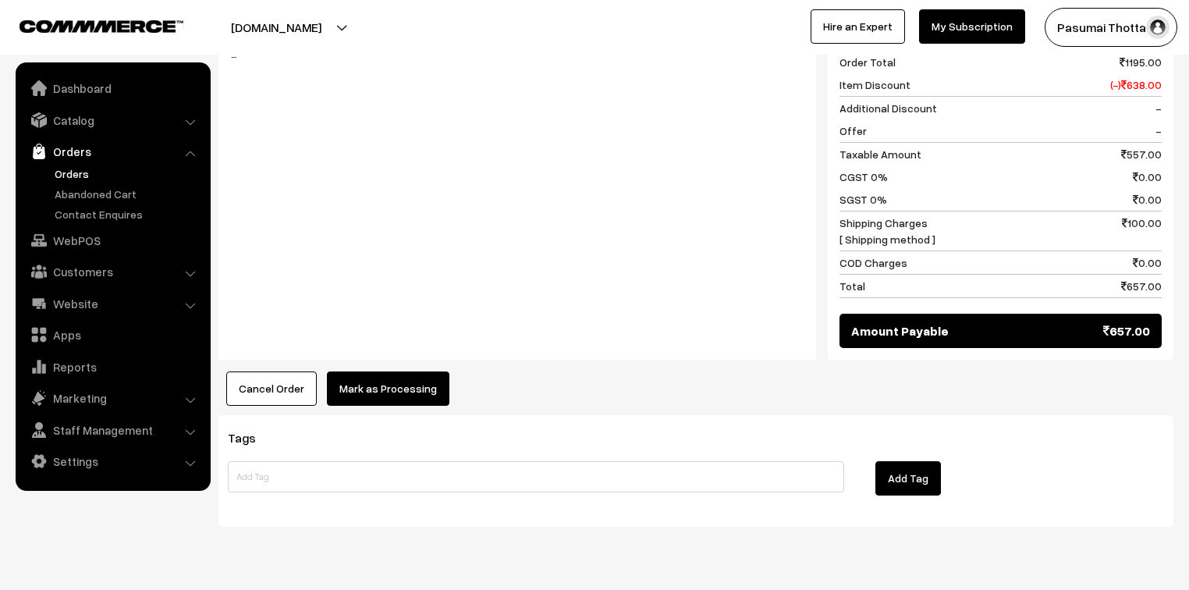
click at [393, 371] on button "Mark as Processing" at bounding box center [388, 388] width 122 height 34
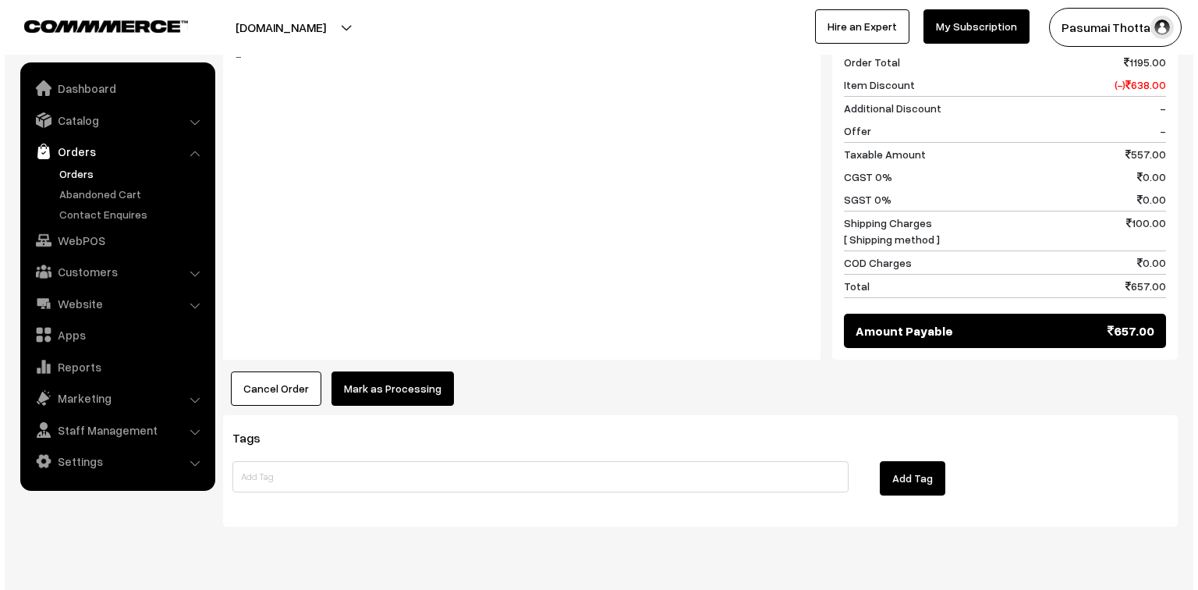
scroll to position [1040, 0]
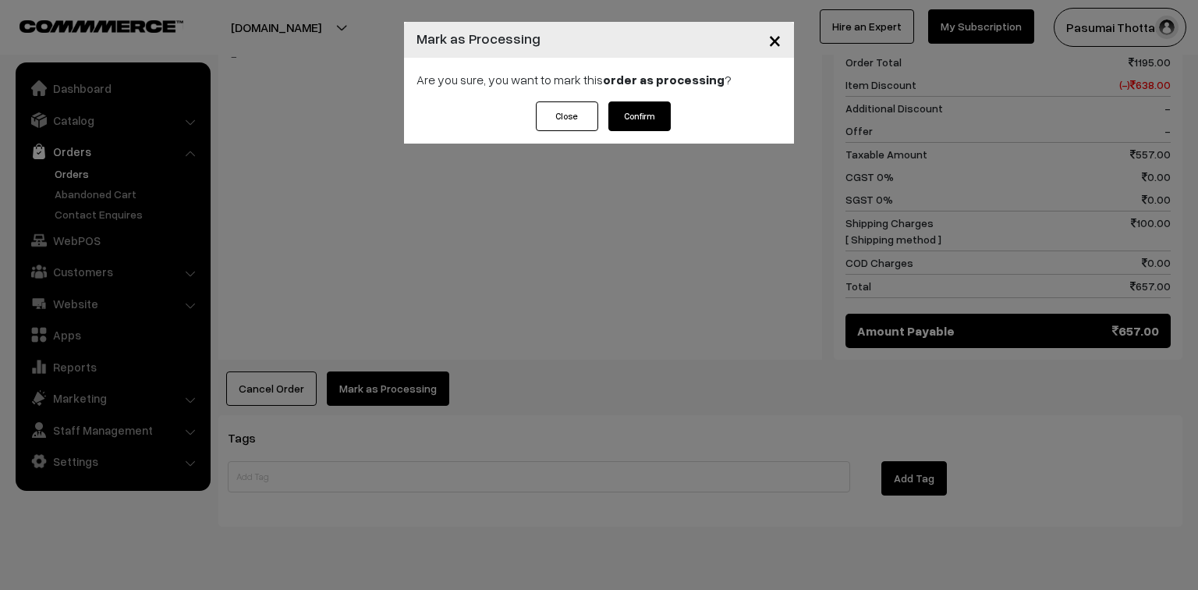
click at [653, 117] on button "Confirm" at bounding box center [639, 116] width 62 height 30
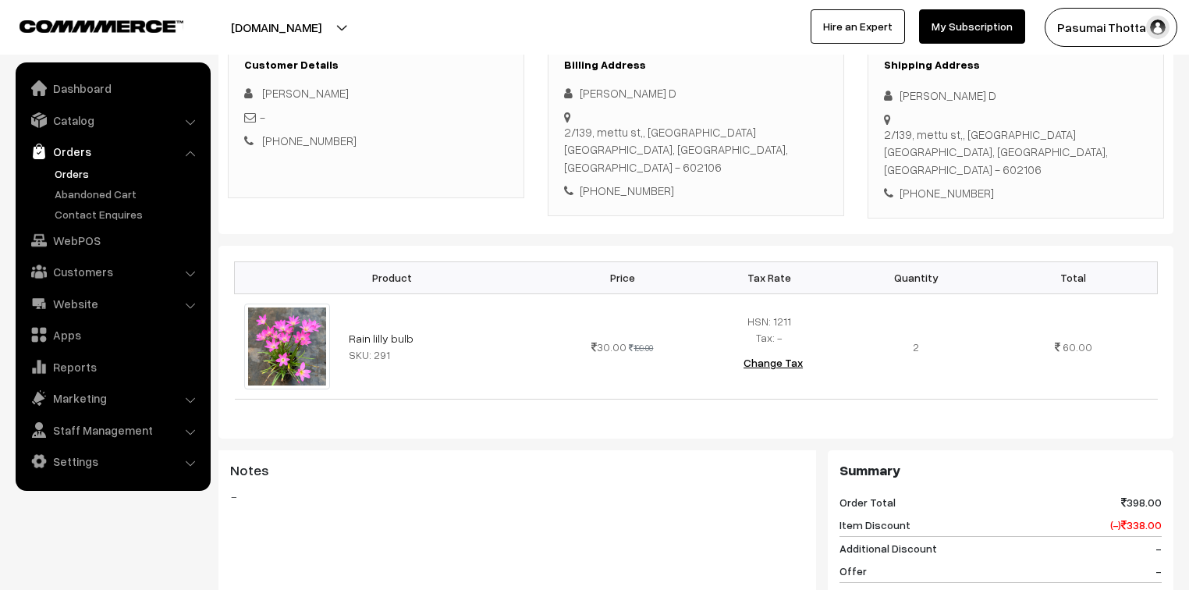
scroll to position [250, 0]
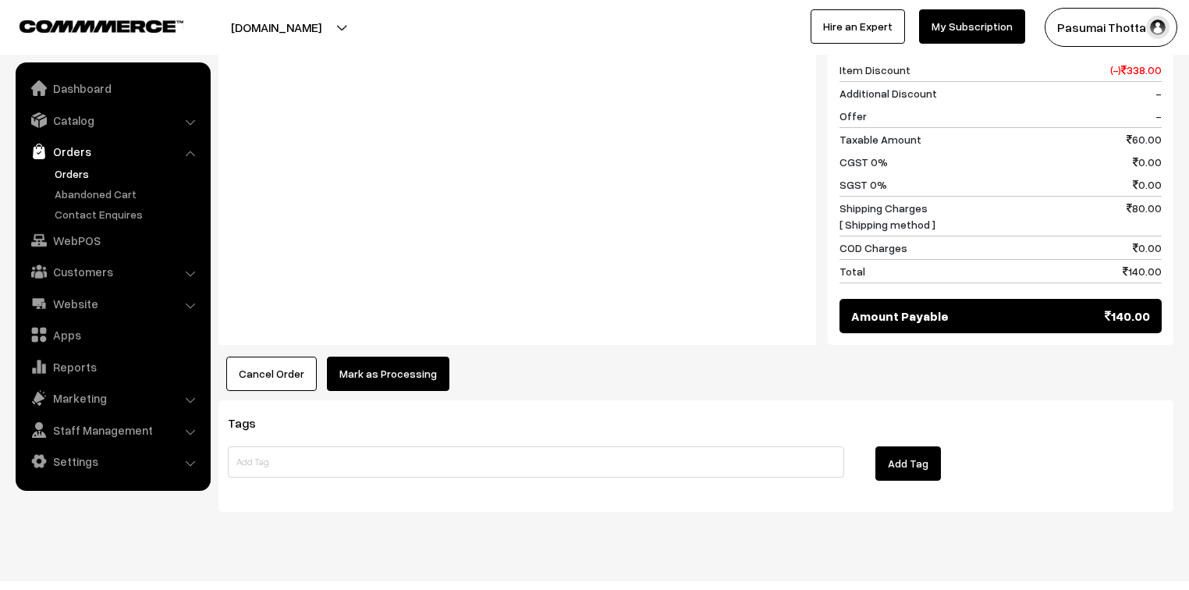
click at [420, 356] on button "Mark as Processing" at bounding box center [388, 373] width 122 height 34
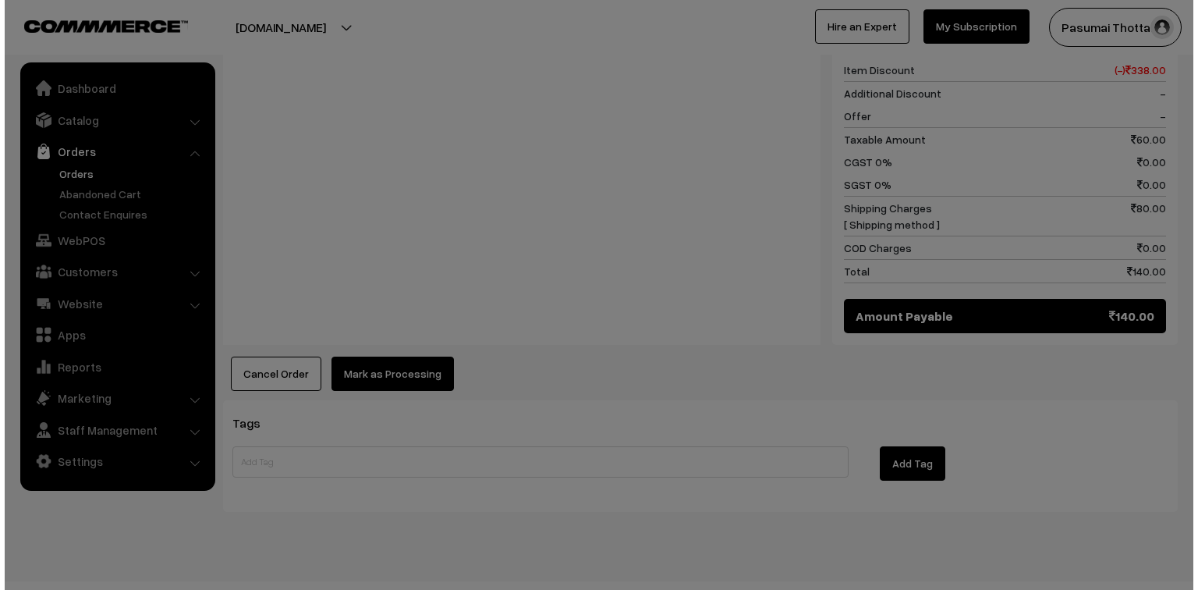
scroll to position [700, 0]
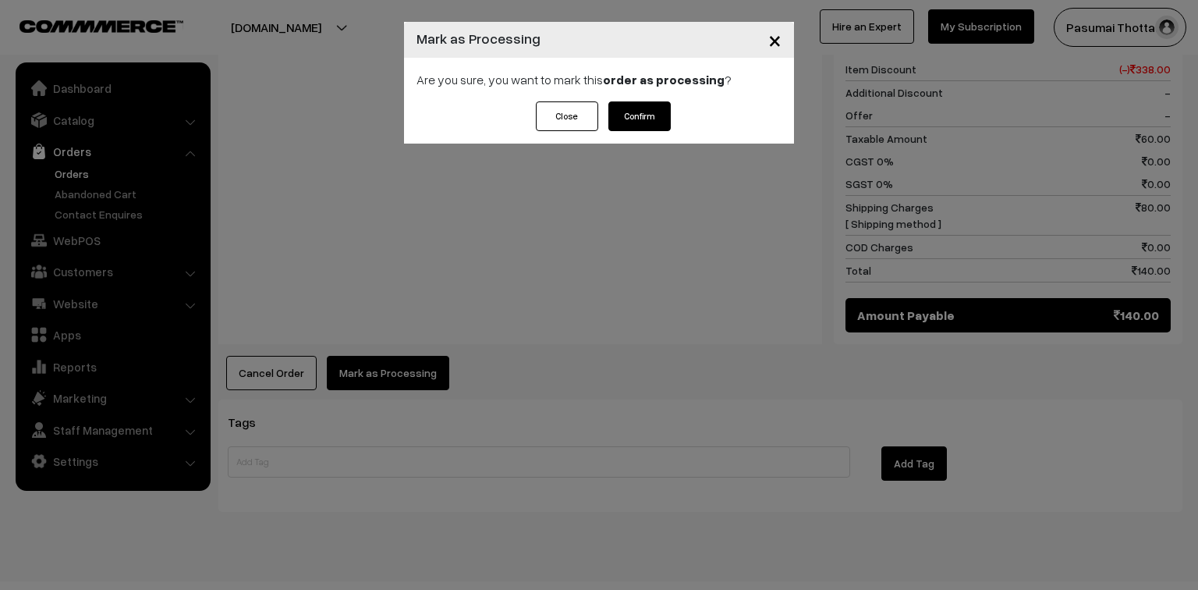
click at [640, 126] on button "Confirm" at bounding box center [639, 116] width 62 height 30
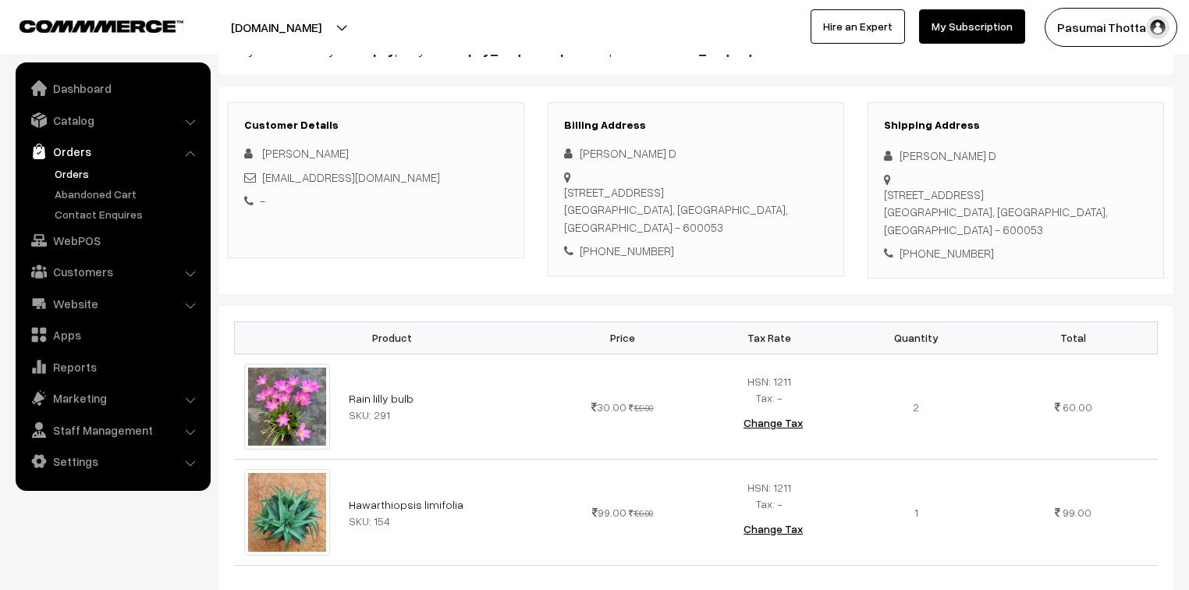
scroll to position [187, 0]
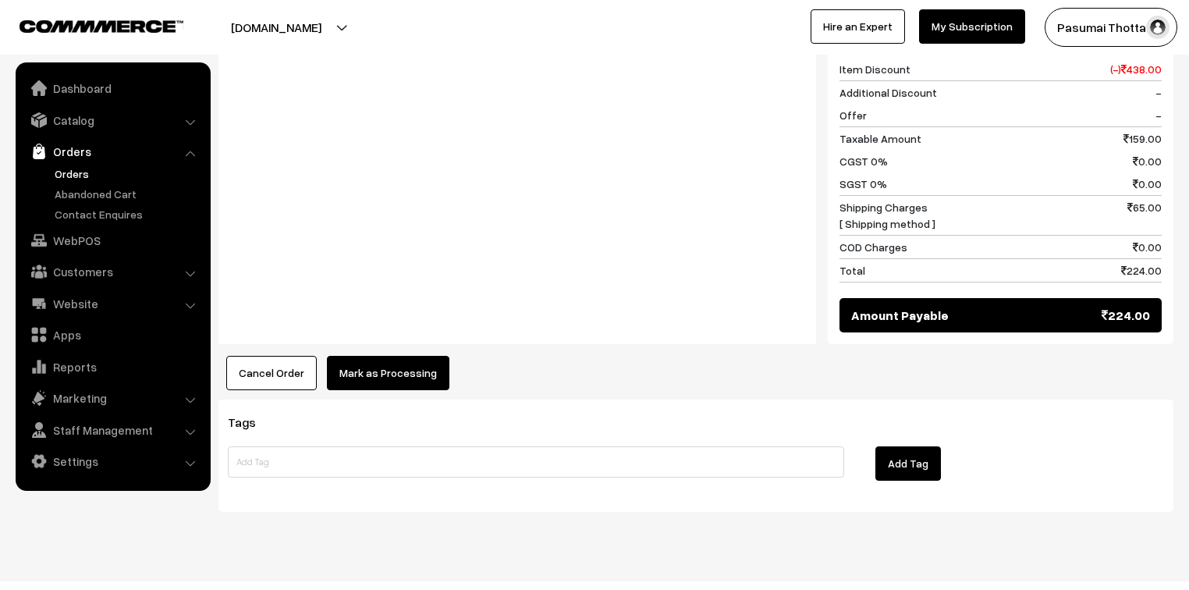
click at [381, 356] on button "Mark as Processing" at bounding box center [388, 373] width 122 height 34
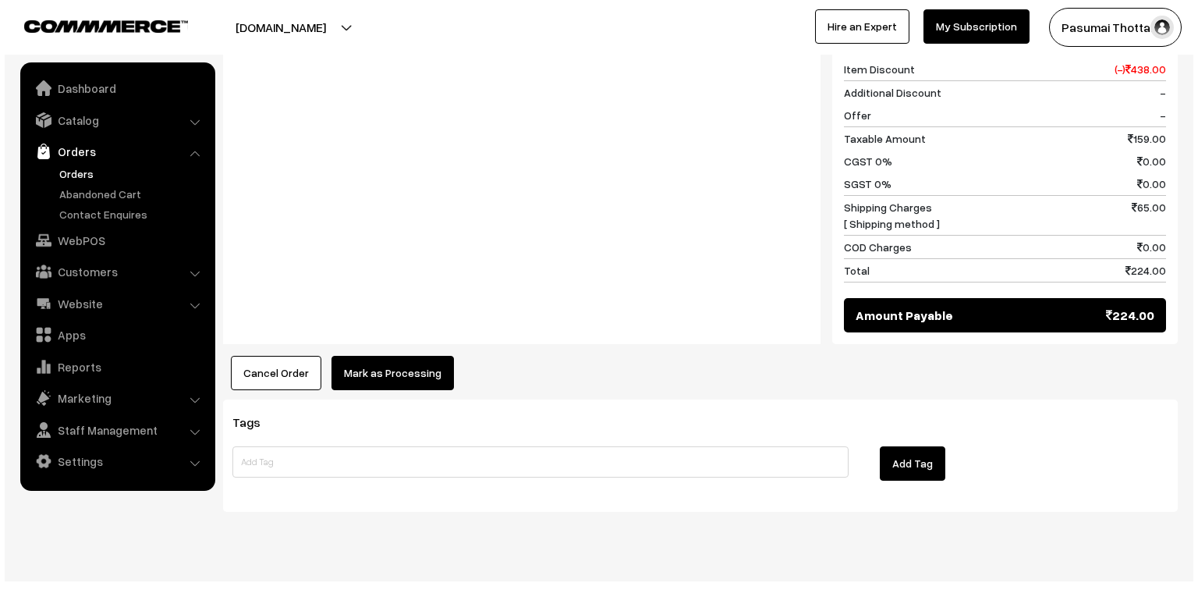
scroll to position [807, 0]
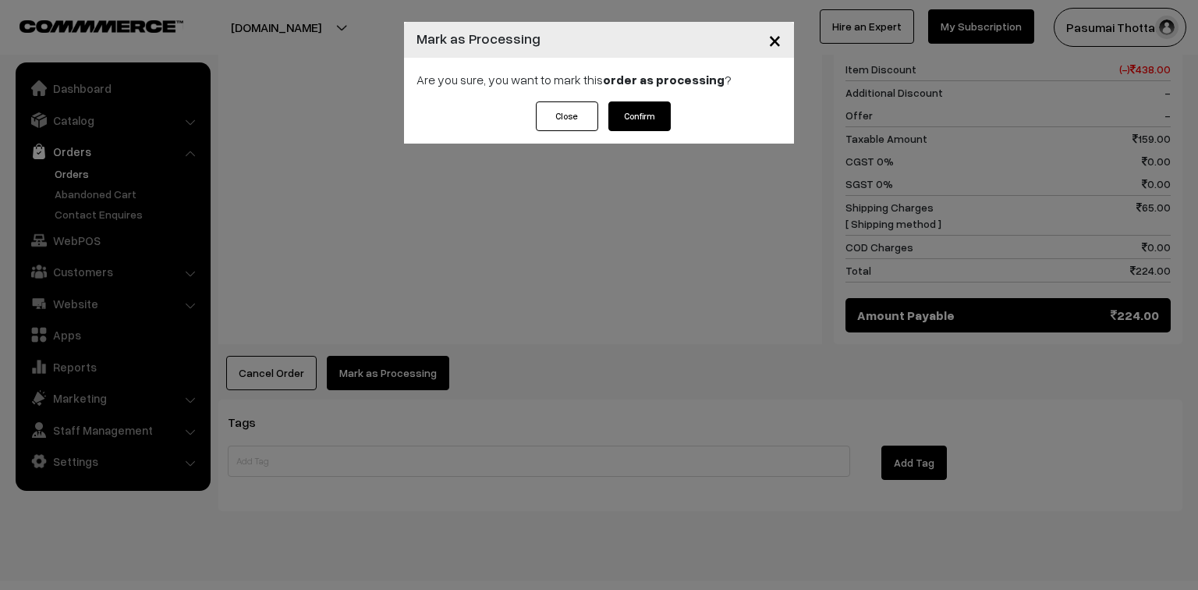
click at [643, 120] on button "Confirm" at bounding box center [639, 116] width 62 height 30
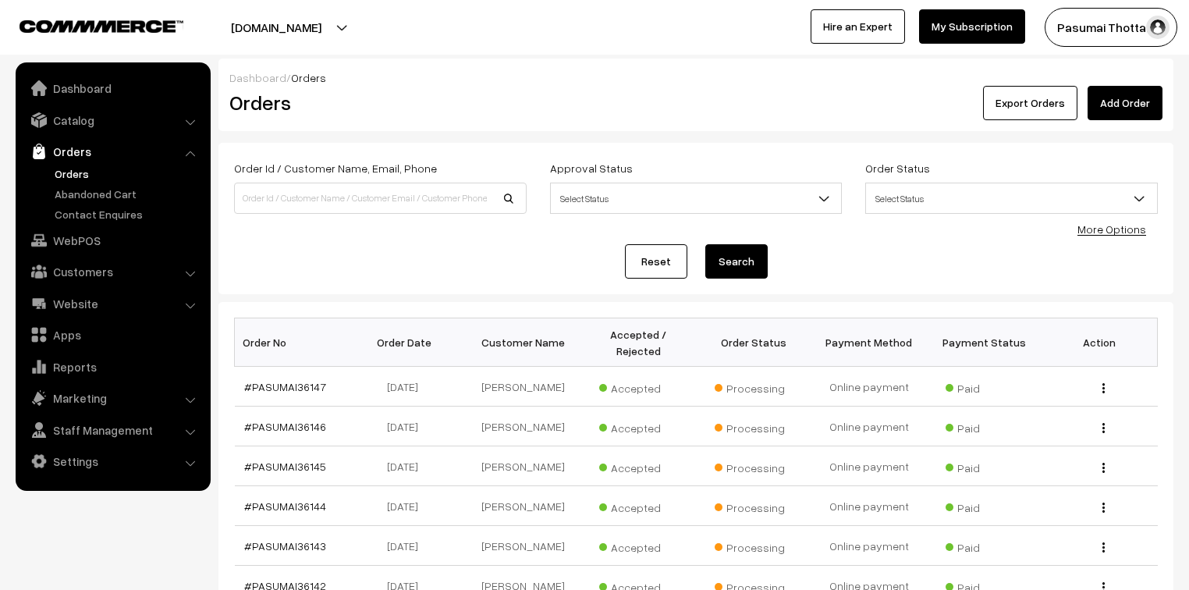
scroll to position [187, 0]
